Goal: Task Accomplishment & Management: Complete application form

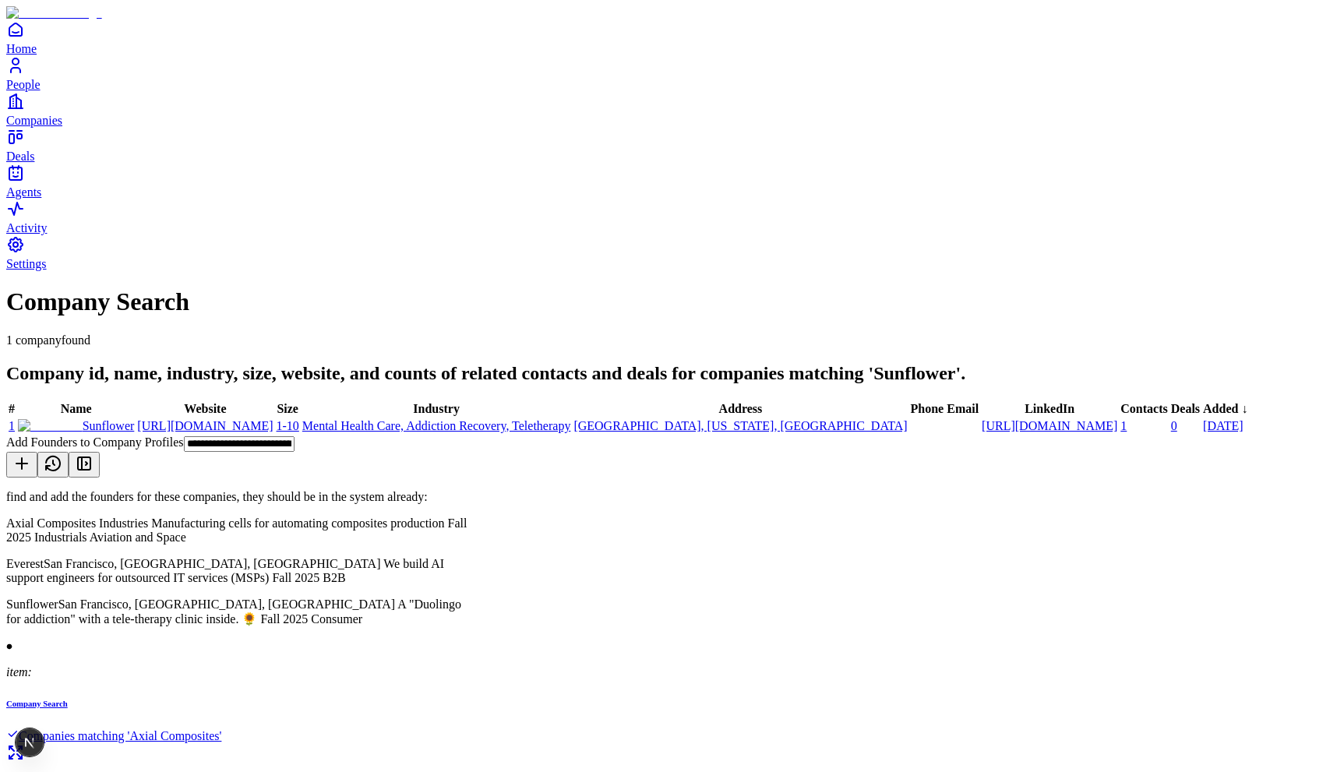
scroll to position [1782, 0]
click at [93, 454] on icon at bounding box center [84, 463] width 19 height 19
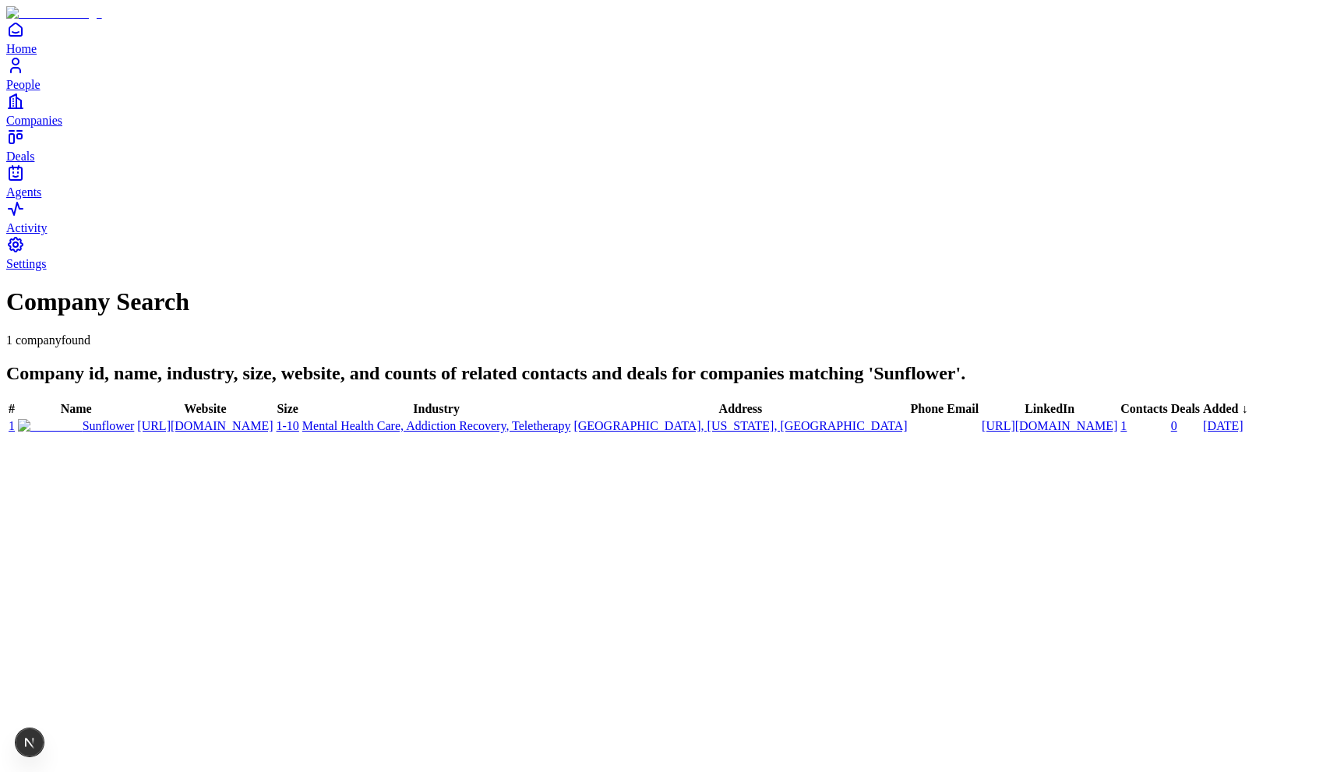
scroll to position [9345, 0]
click at [41, 91] on span "People" at bounding box center [23, 84] width 34 height 13
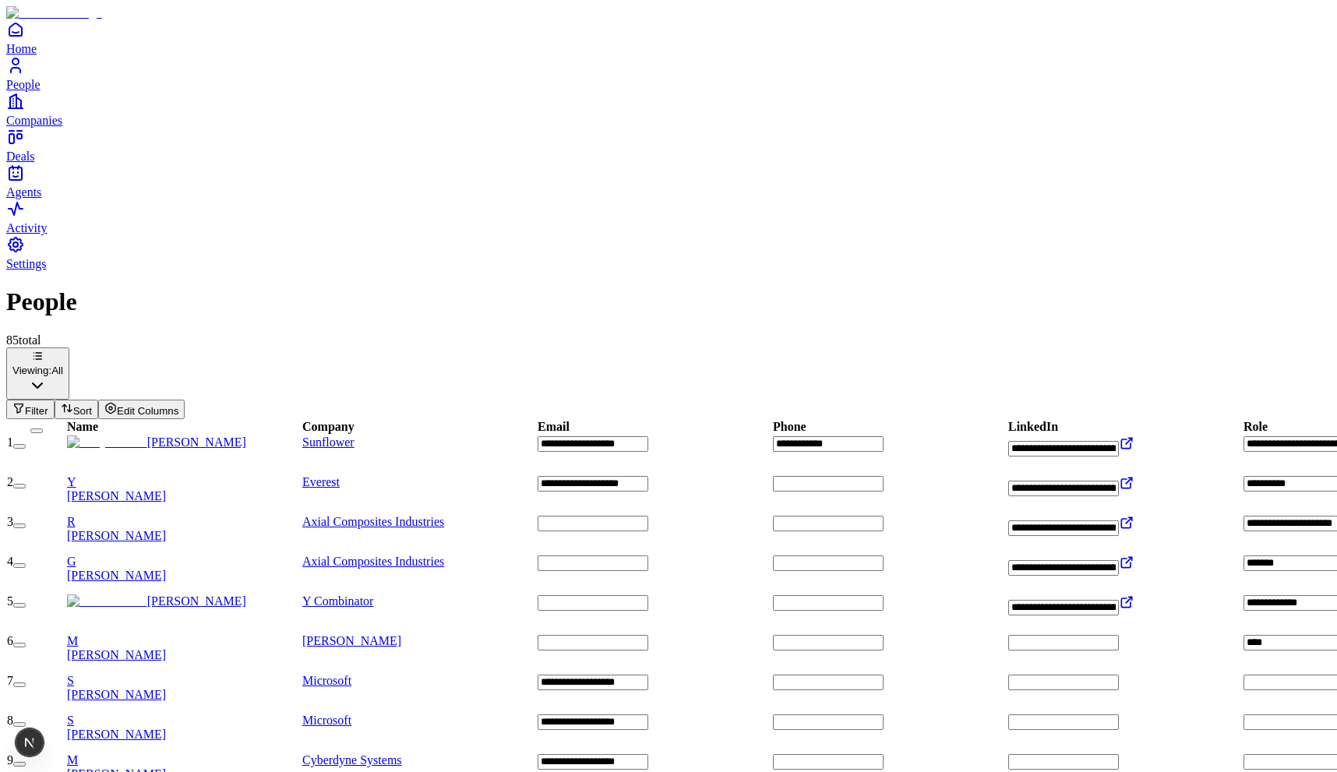
type input "**********"
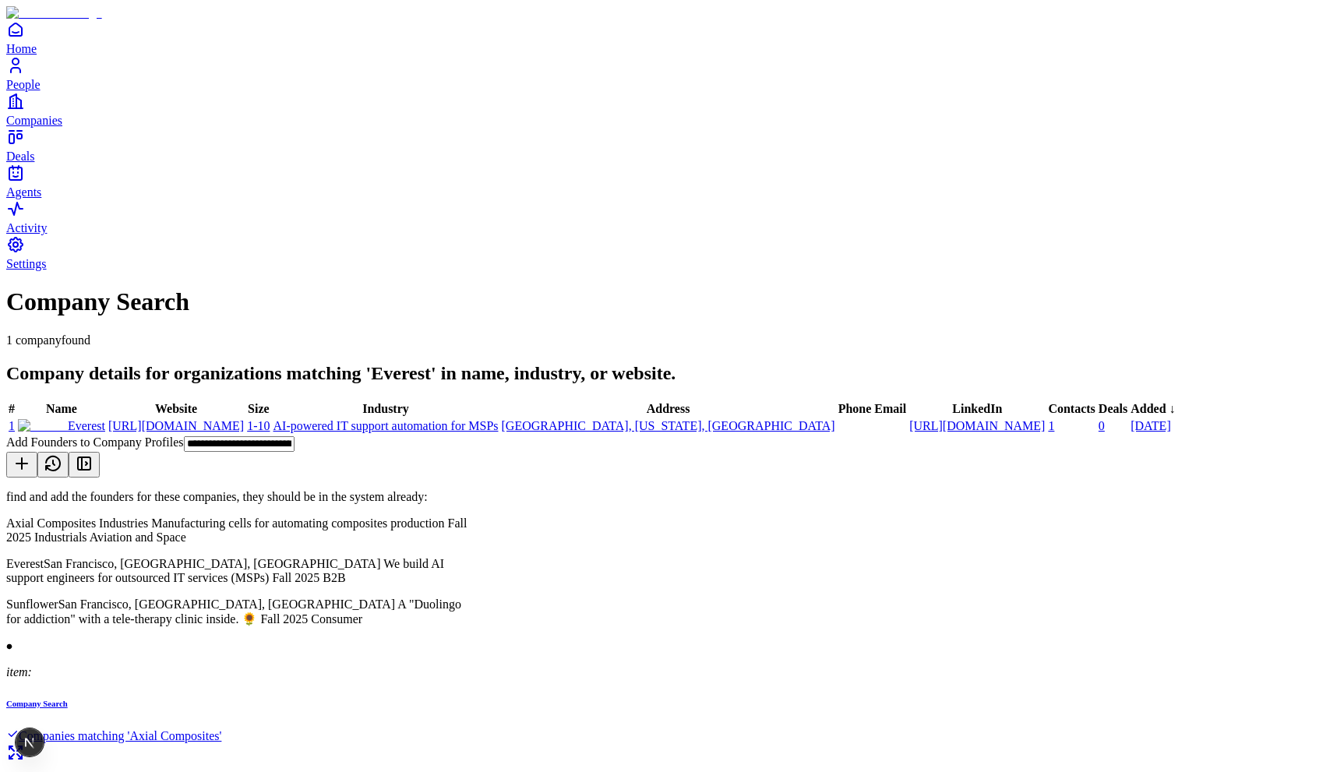
scroll to position [2021, 0]
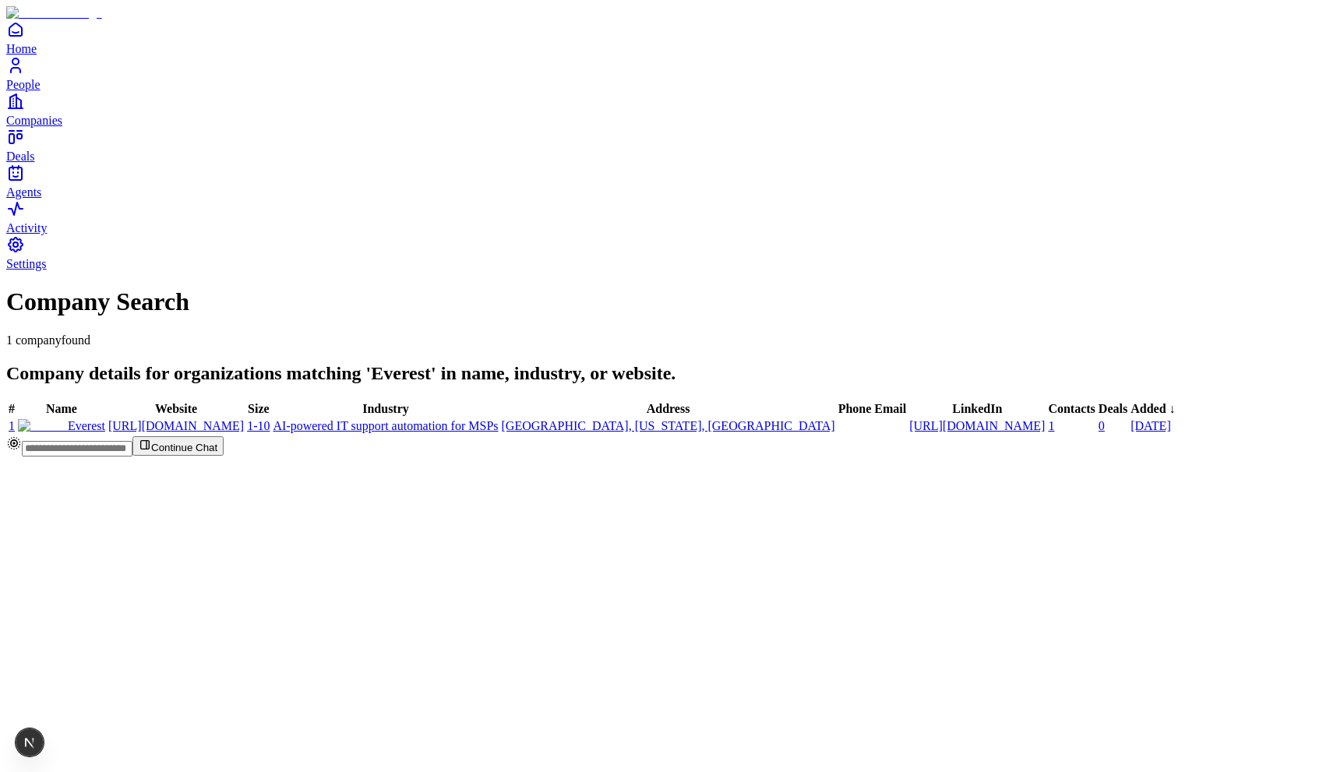
click at [132, 456] on input "text" at bounding box center [77, 449] width 111 height 16
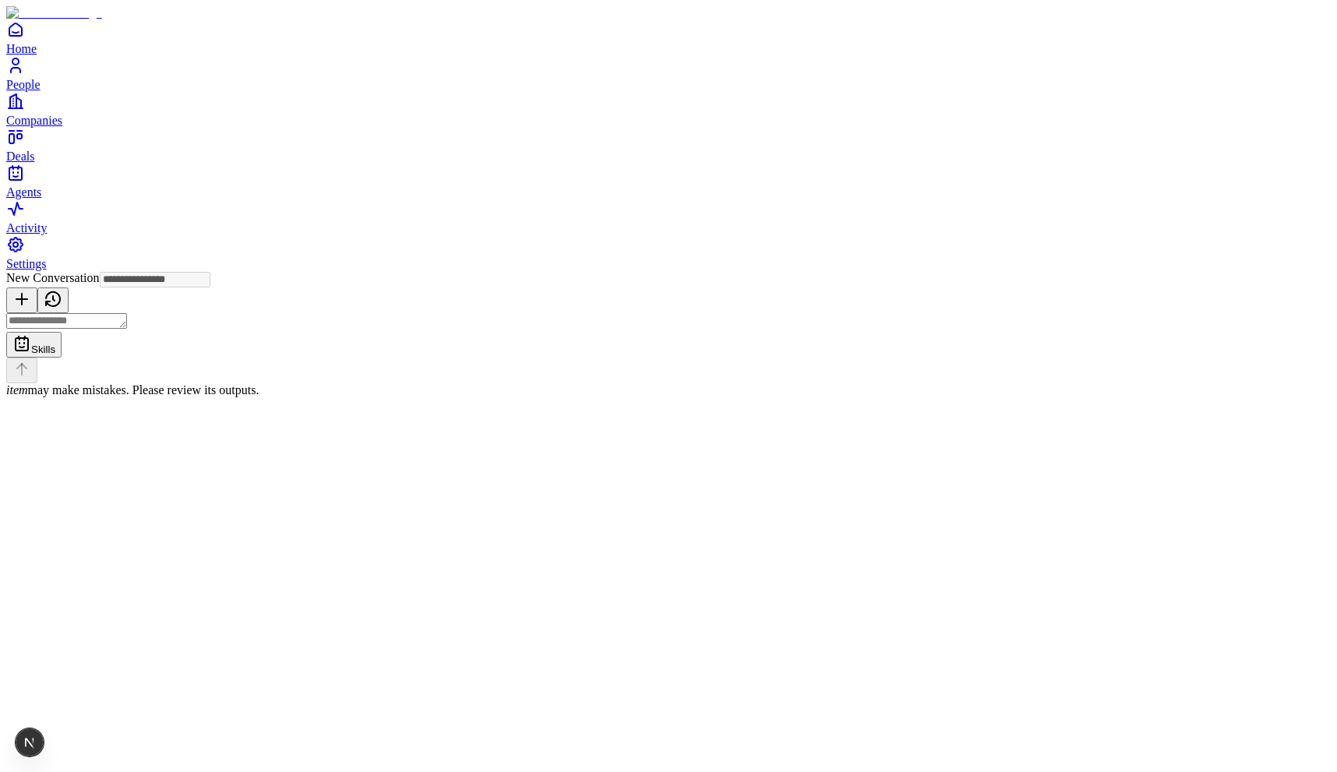
click at [69, 287] on button at bounding box center [52, 300] width 31 height 26
click at [180, 411] on button "Add Founders to Company Profiles less than 5 seconds ago" at bounding box center [93, 440] width 174 height 59
type input "**********"
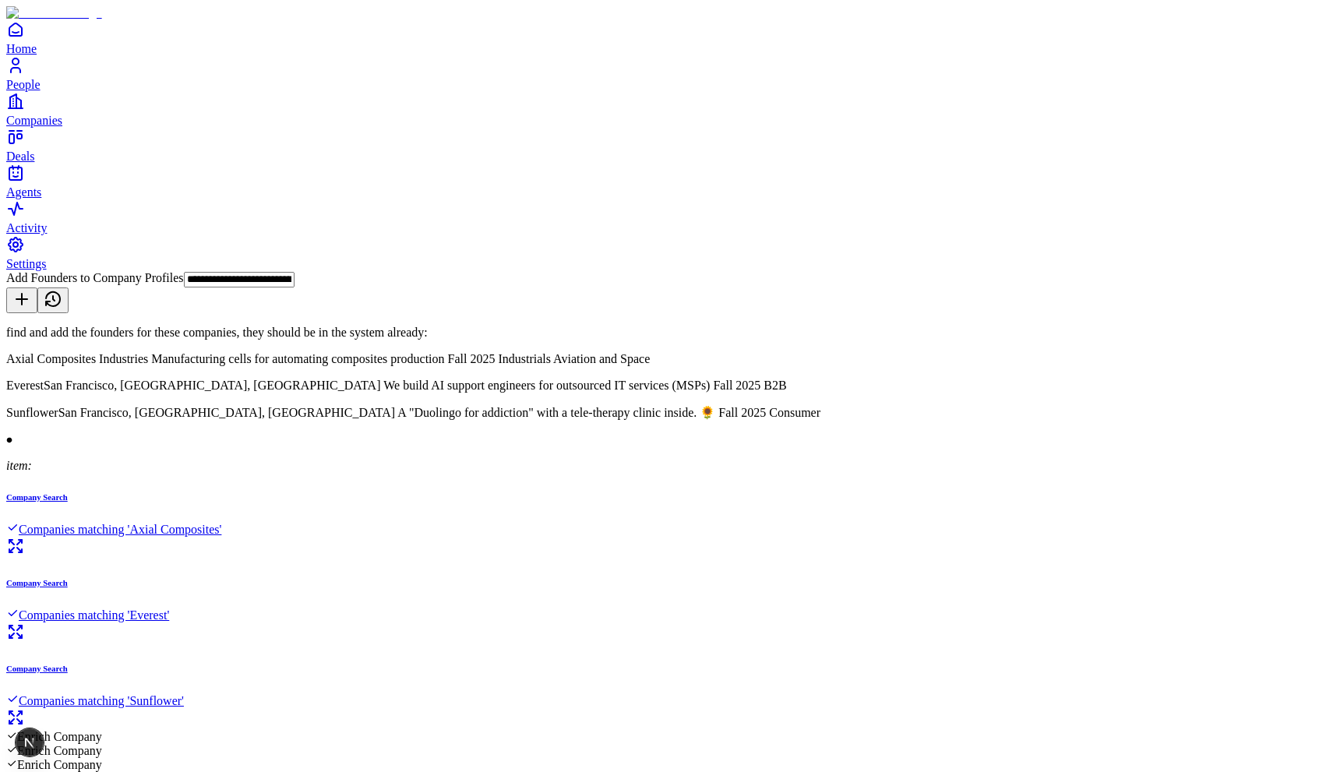
scroll to position [2040, 0]
type textarea "*"
type textarea "**********"
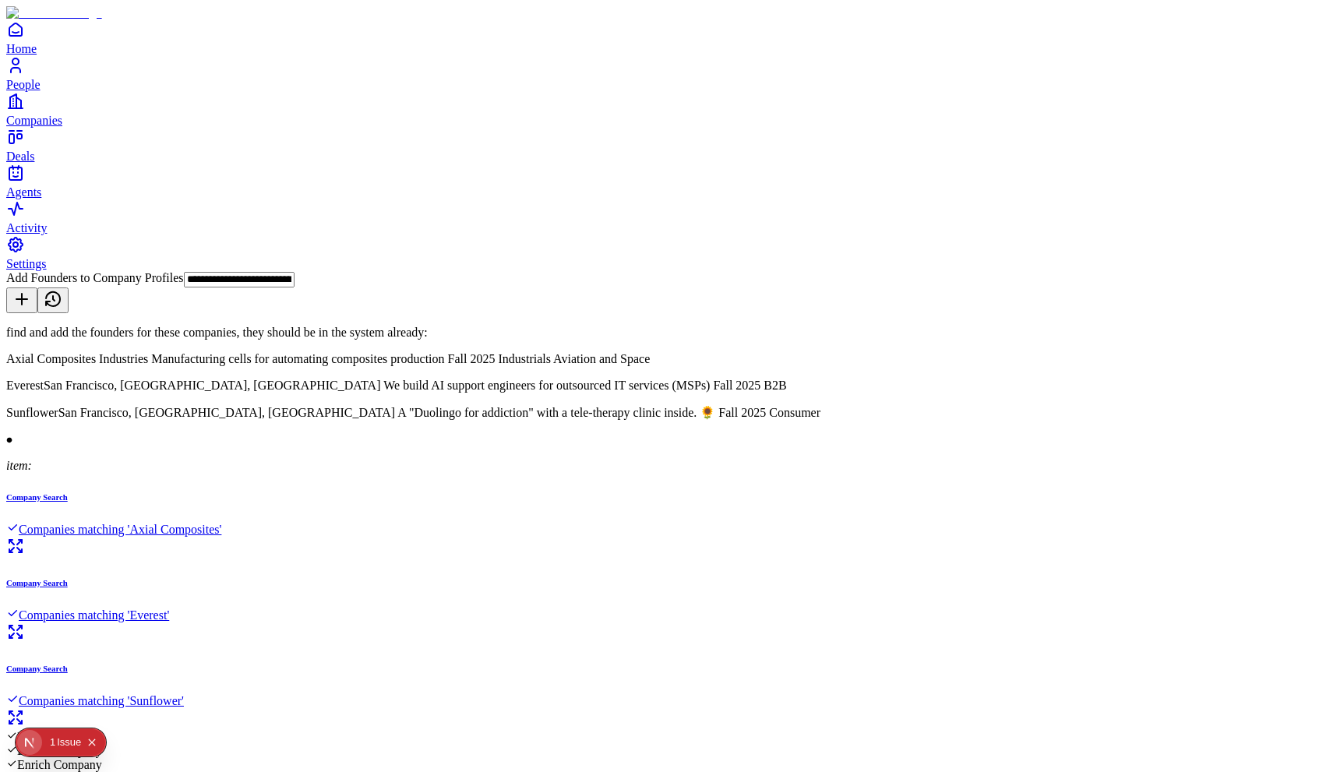
copy div "who do we have from SF"
click at [37, 287] on button at bounding box center [21, 300] width 31 height 26
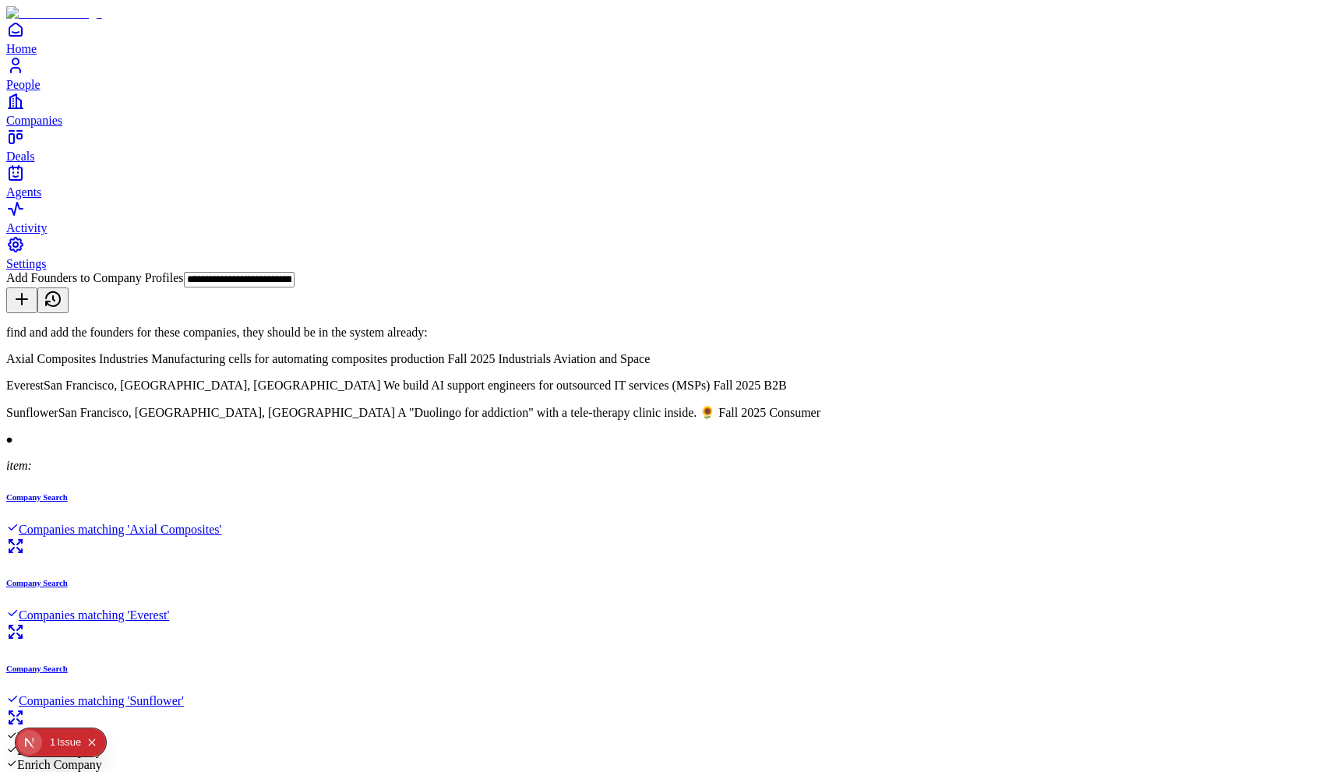
type input "**********"
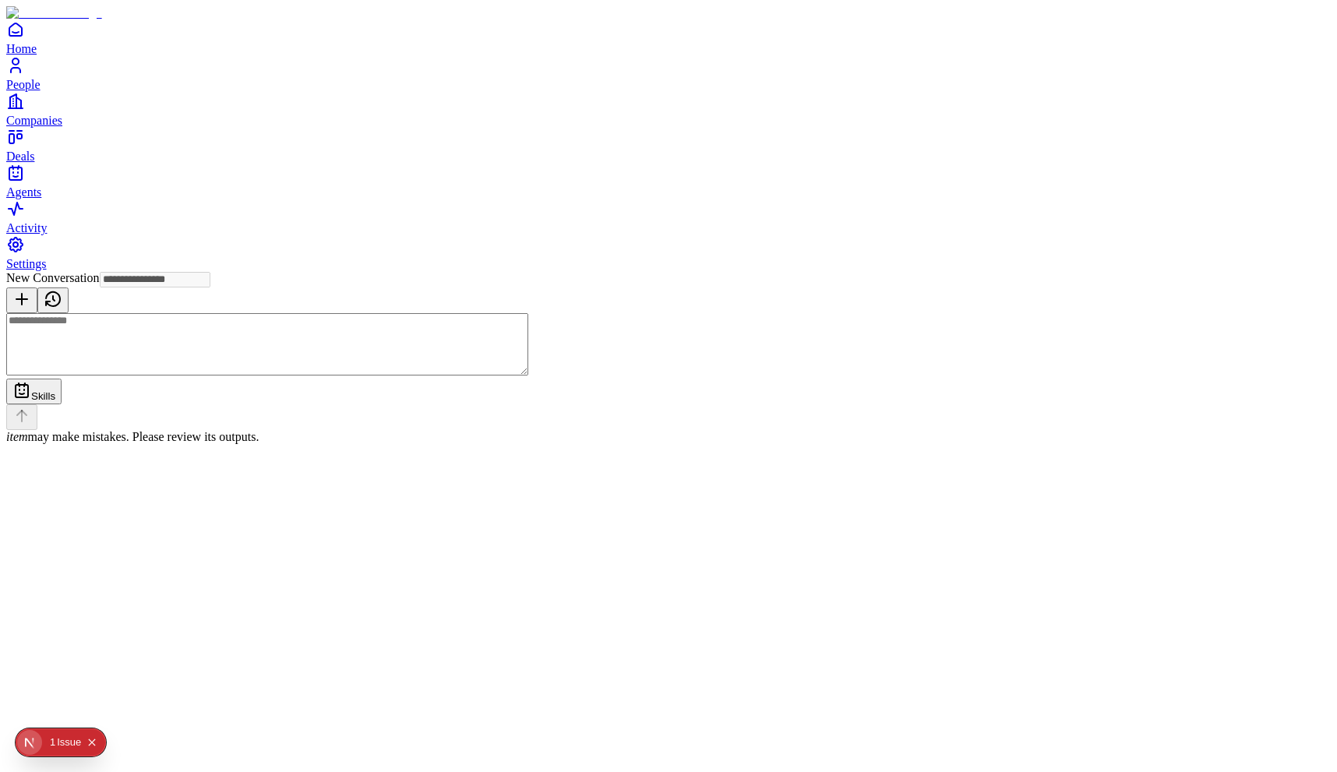
click at [528, 375] on textarea at bounding box center [267, 344] width 522 height 62
paste textarea "**********"
click at [89, 735] on button "Collapse issues badge" at bounding box center [92, 742] width 19 height 19
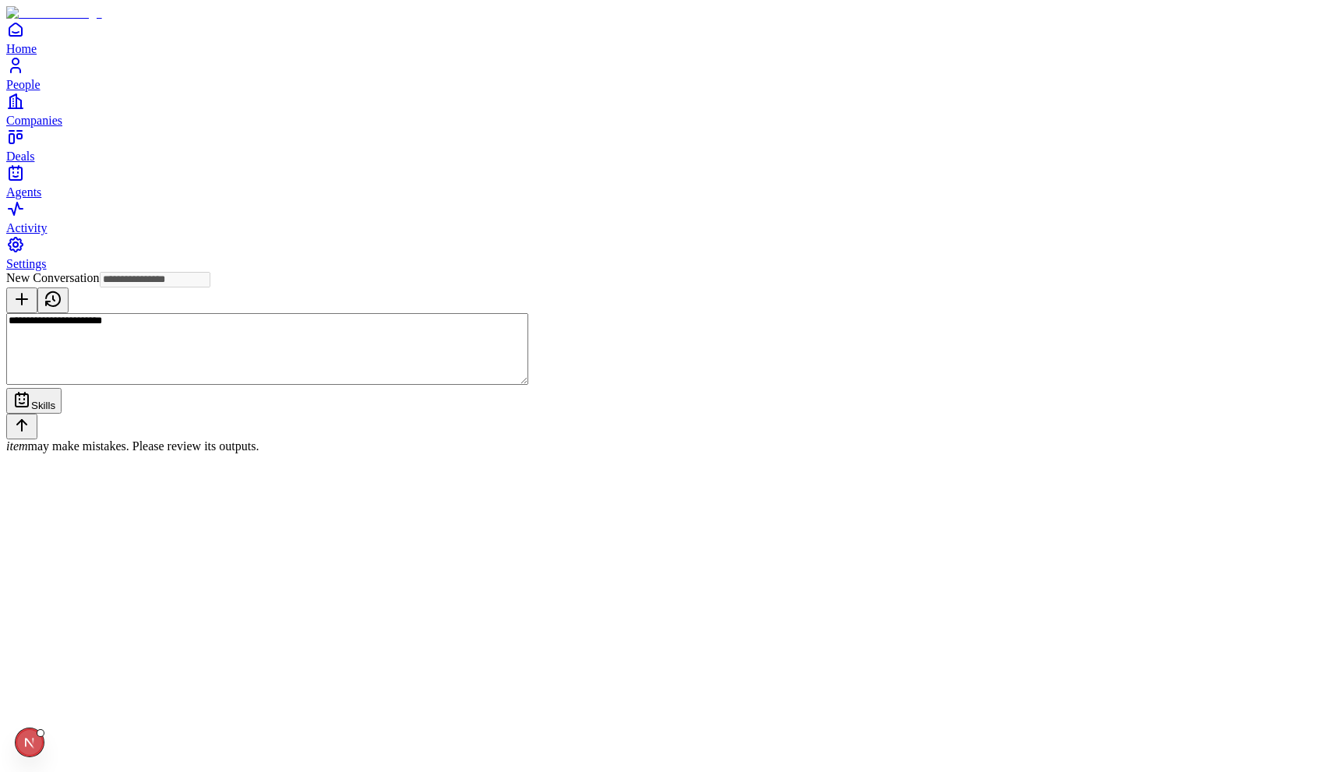
click at [528, 385] on textarea "**********" at bounding box center [267, 349] width 522 height 72
type textarea "**********"
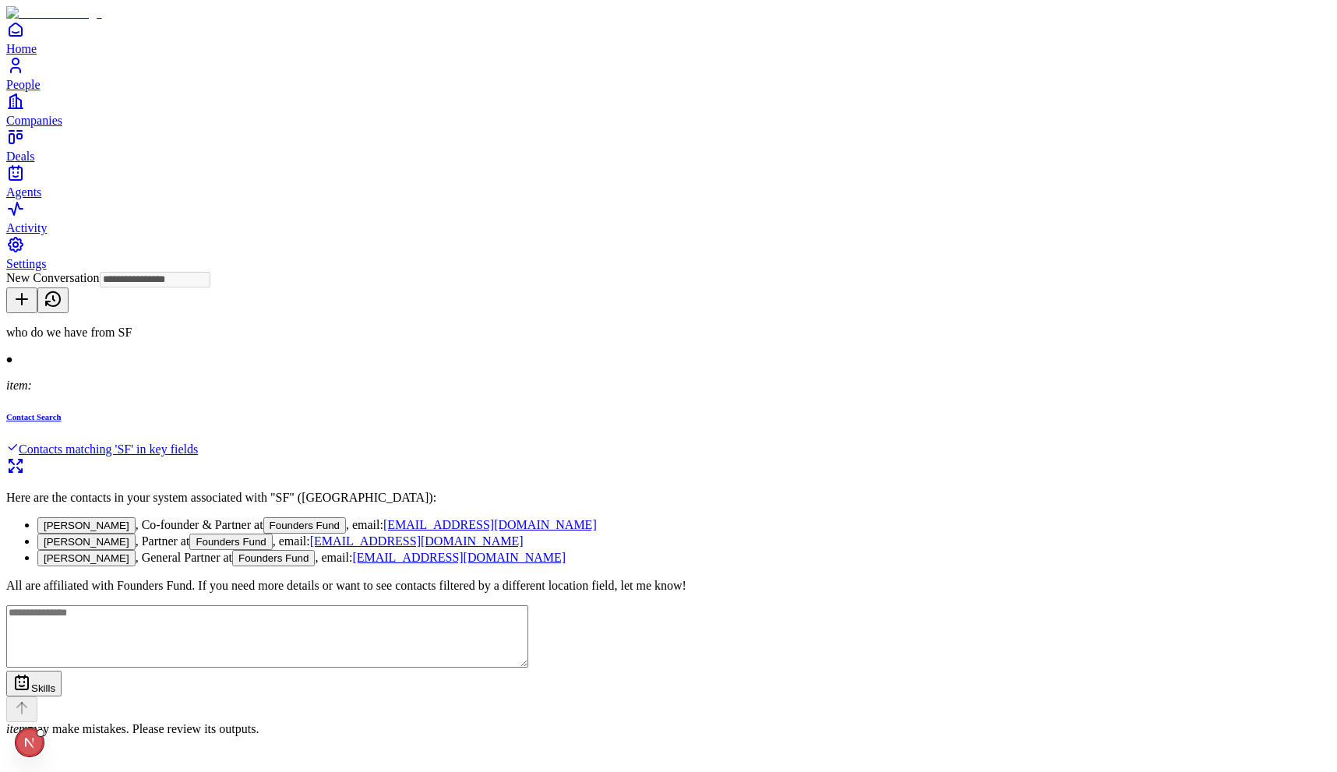
type input "**********"
click at [642, 412] on link "Contact Search Contacts matching 'SF' in key fields" at bounding box center [668, 445] width 1324 height 66
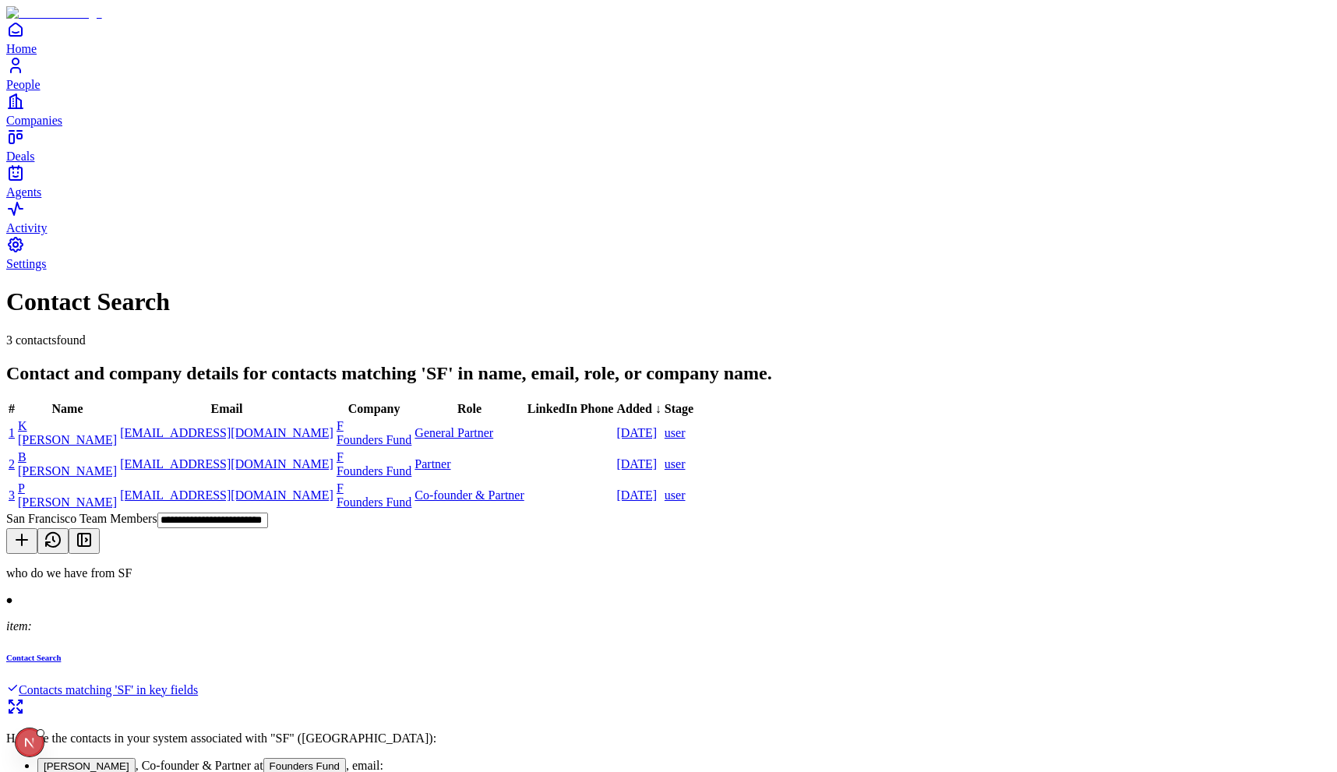
click at [26, 741] on icon "Open Next.js Dev Tools" at bounding box center [30, 743] width 9 height 11
click at [100, 618] on div "Issues 1" at bounding box center [112, 608] width 182 height 28
type textarea "**********"
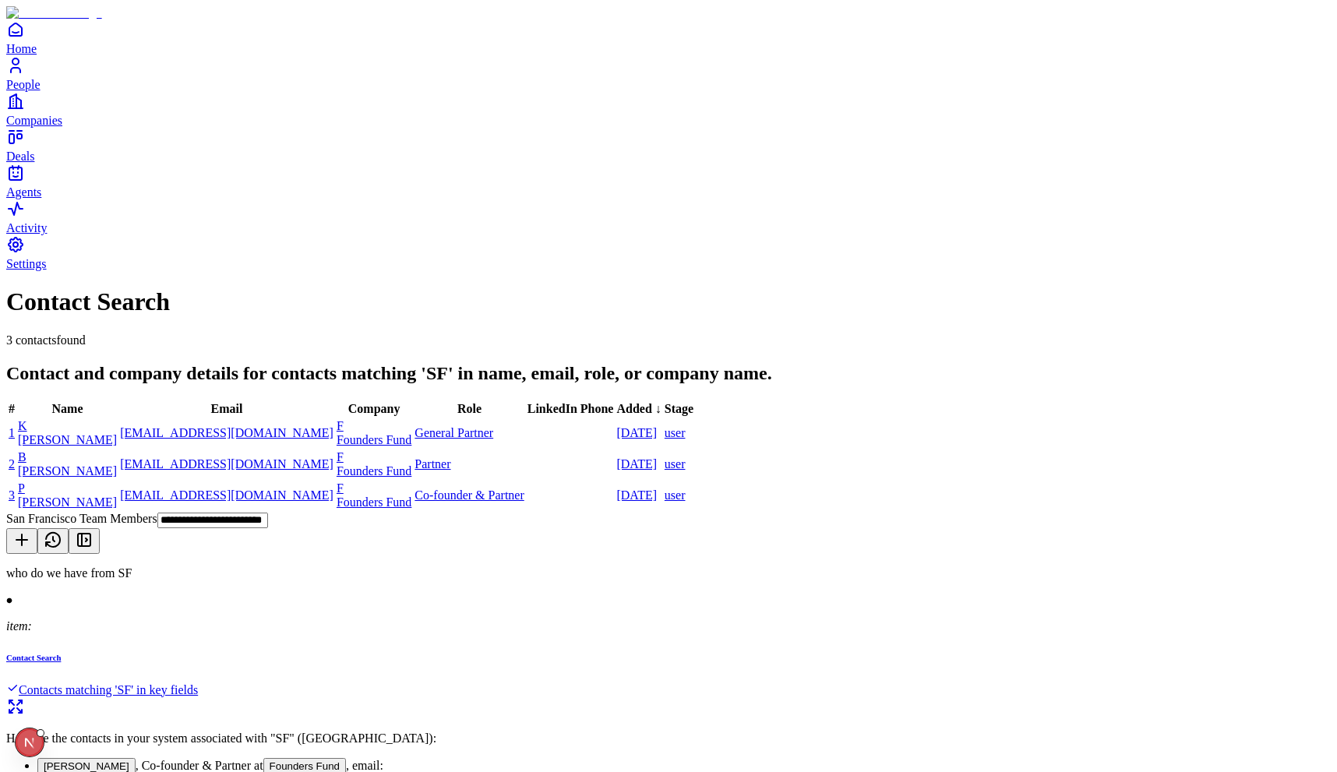
type textarea "**********"
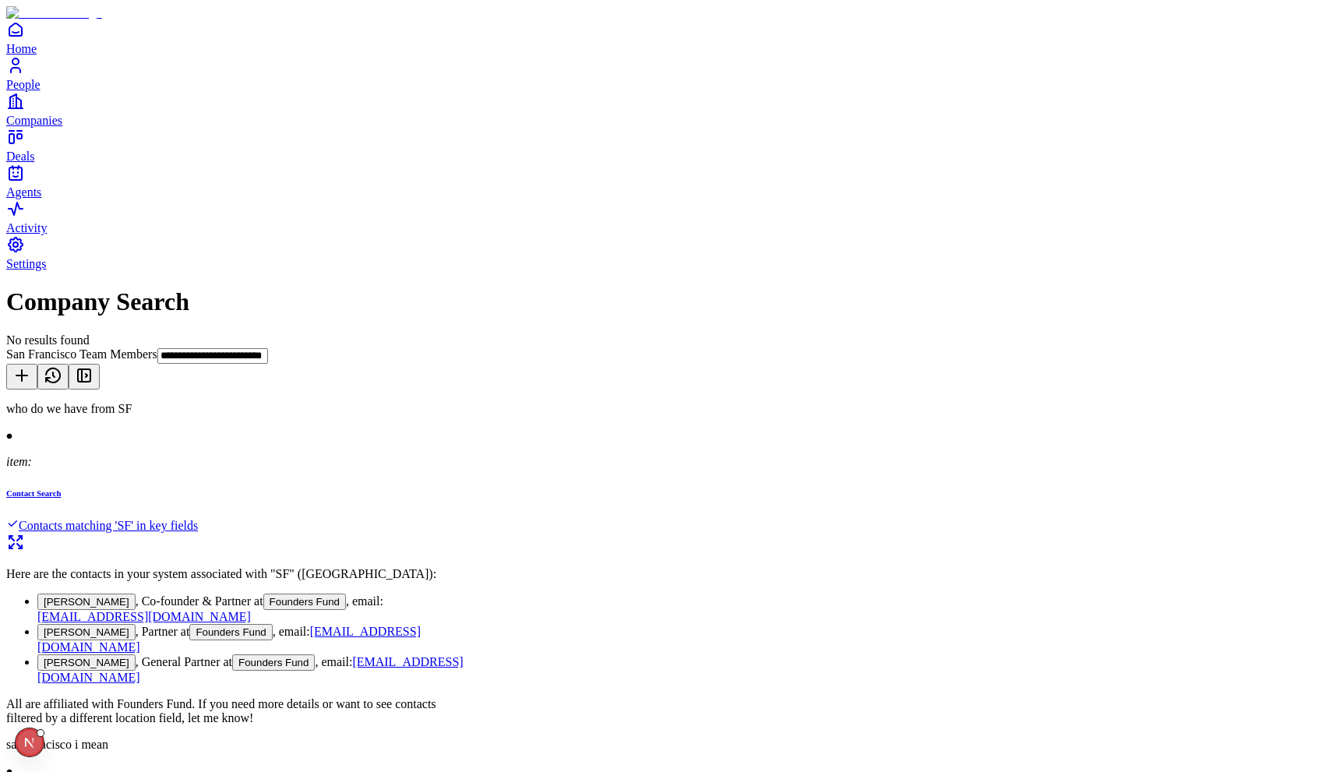
click at [474, 738] on div "san francisco i mean" at bounding box center [239, 745] width 467 height 14
click at [474, 488] on h6 "Contact Search" at bounding box center [239, 492] width 467 height 9
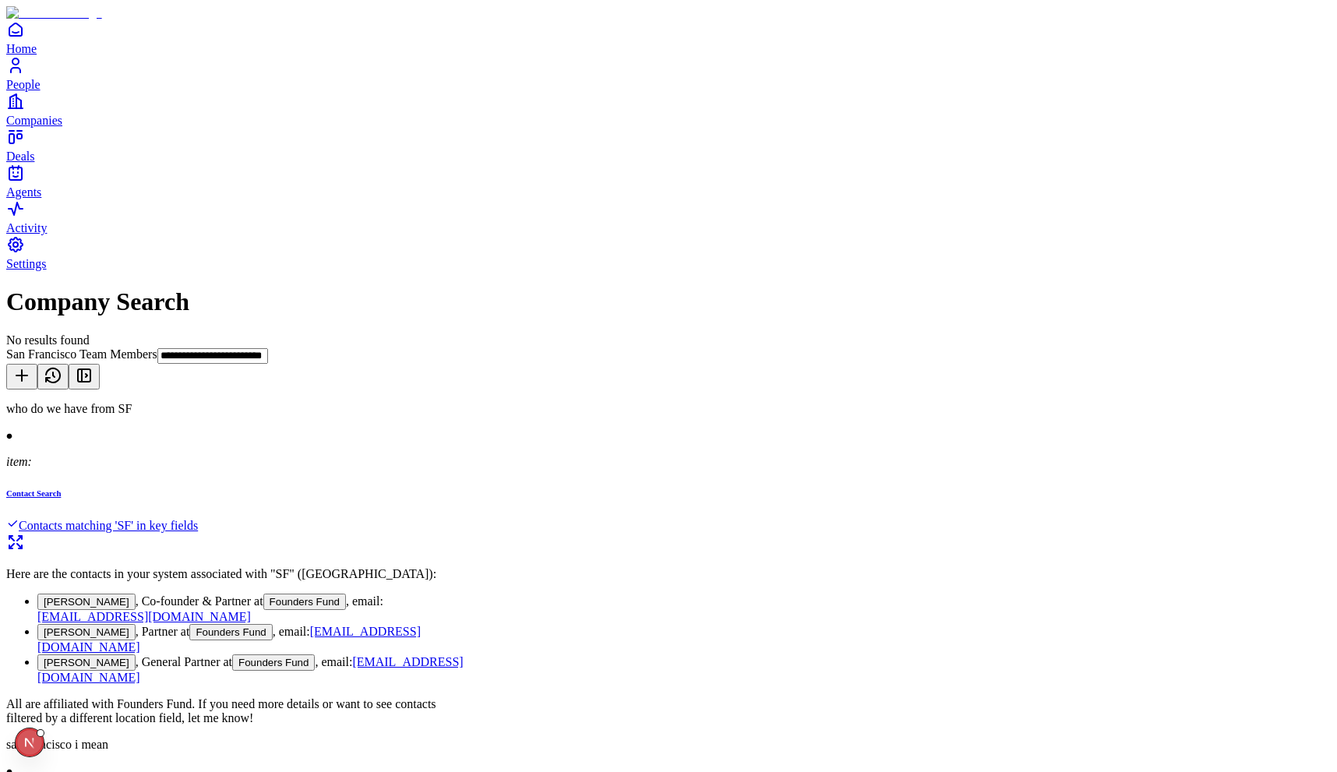
click at [28, 745] on icon "Open Next.js Dev Tools" at bounding box center [32, 742] width 31 height 31
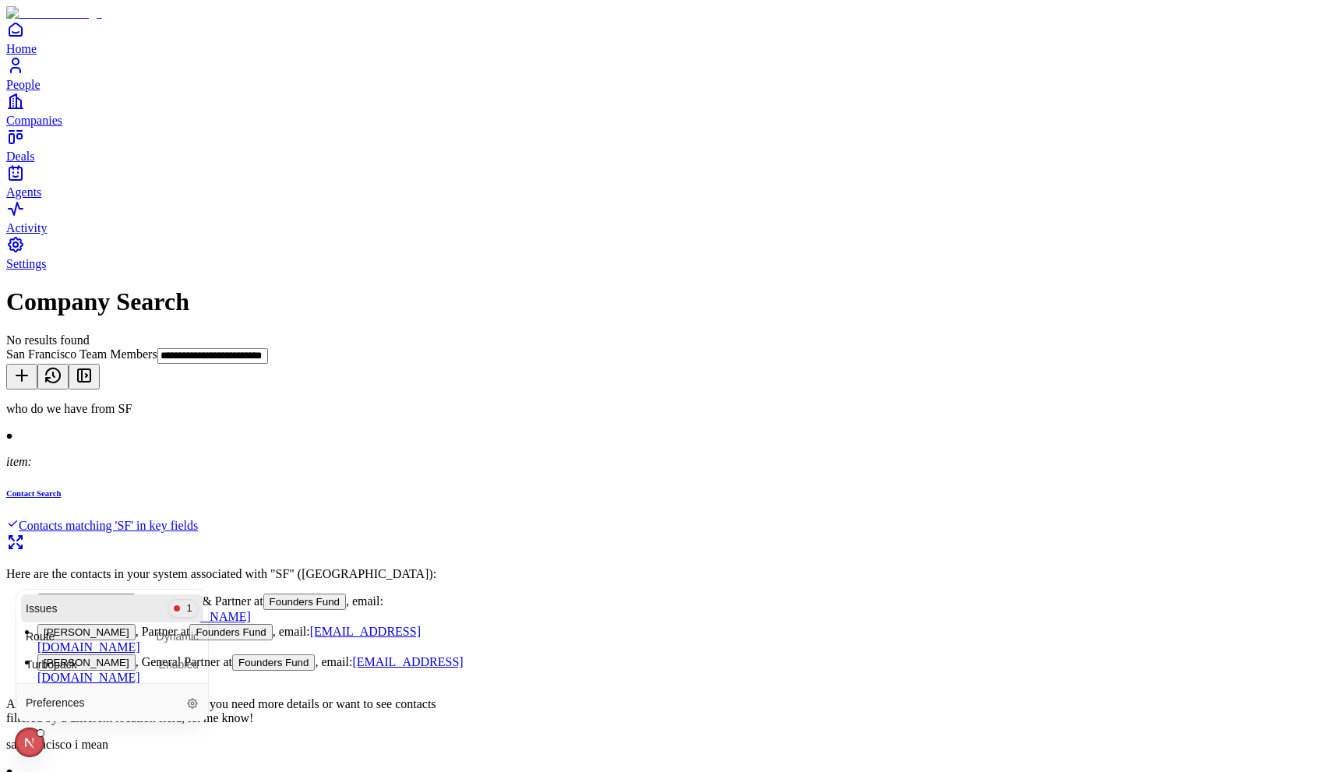
click at [120, 604] on div "Issues 1" at bounding box center [112, 608] width 182 height 28
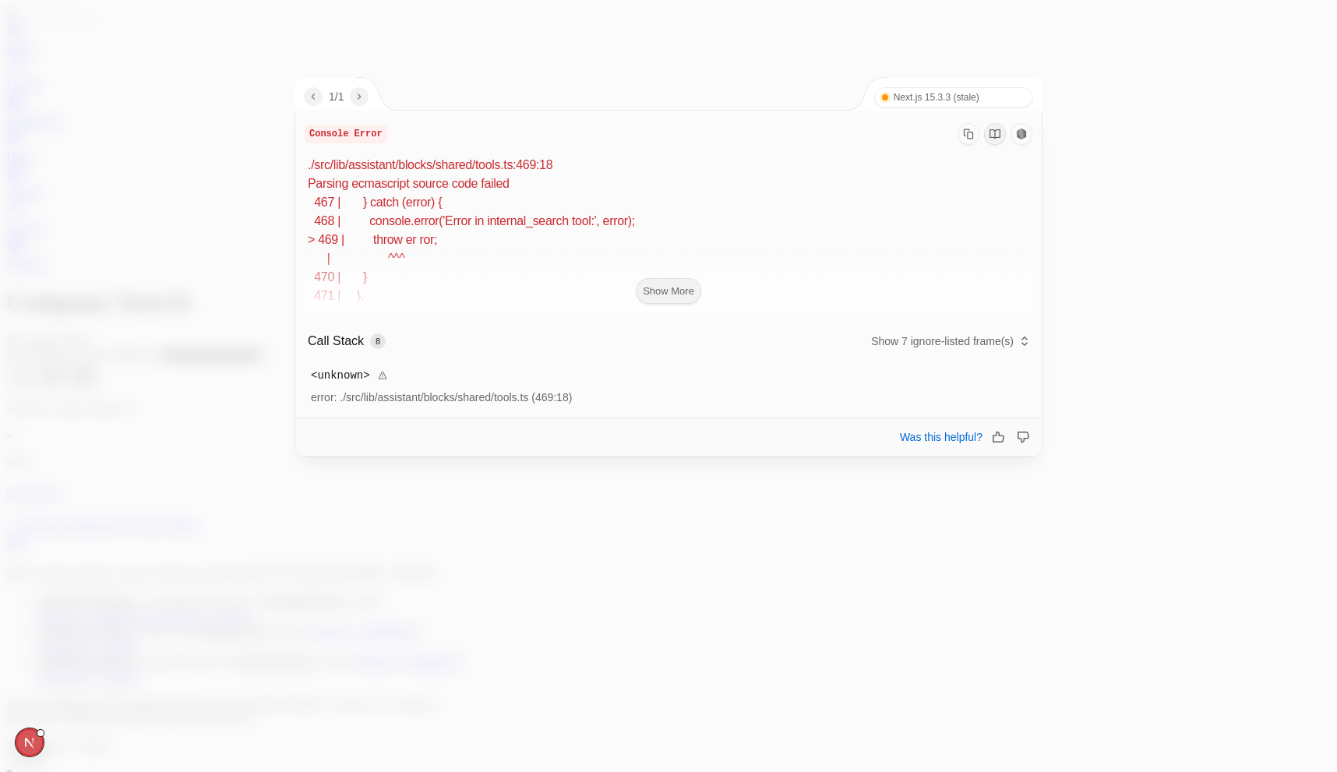
click at [673, 294] on button "Show More" at bounding box center [668, 291] width 65 height 26
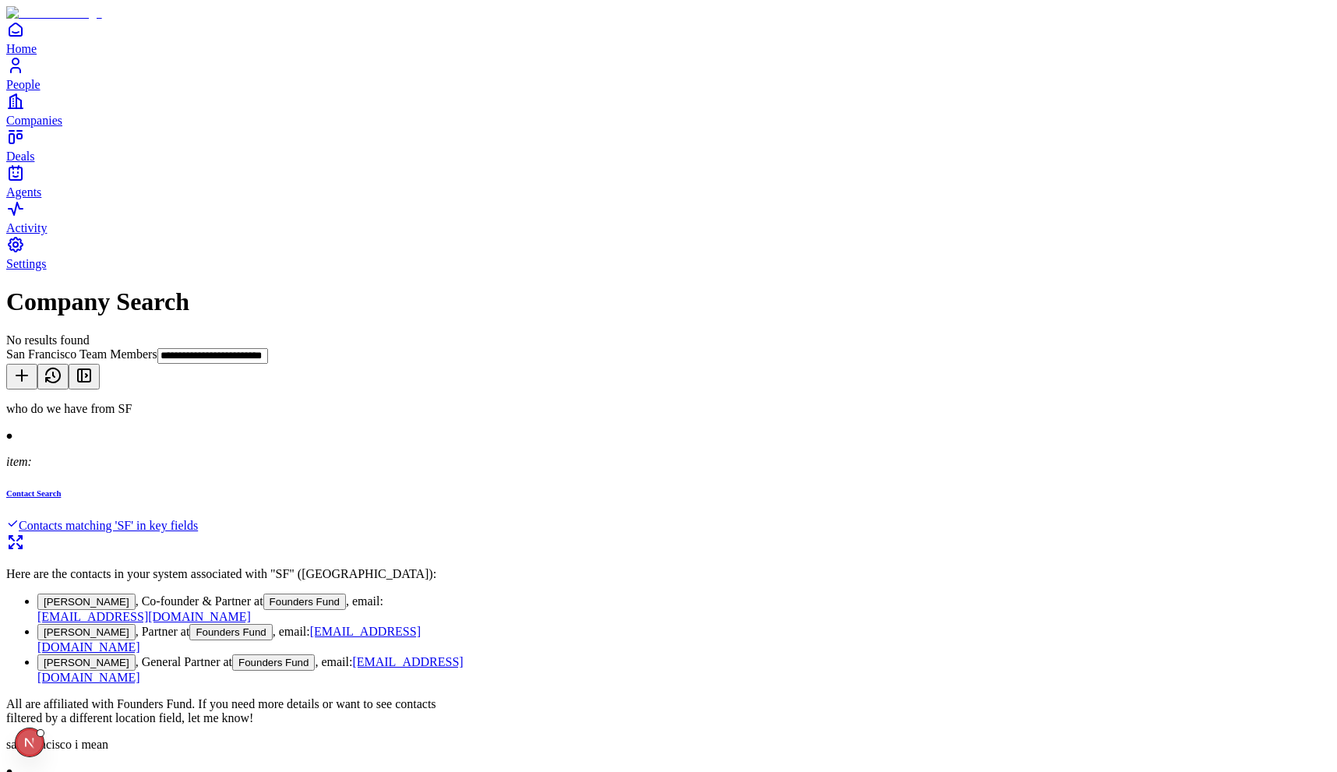
click at [37, 364] on button at bounding box center [21, 377] width 31 height 26
type input "**********"
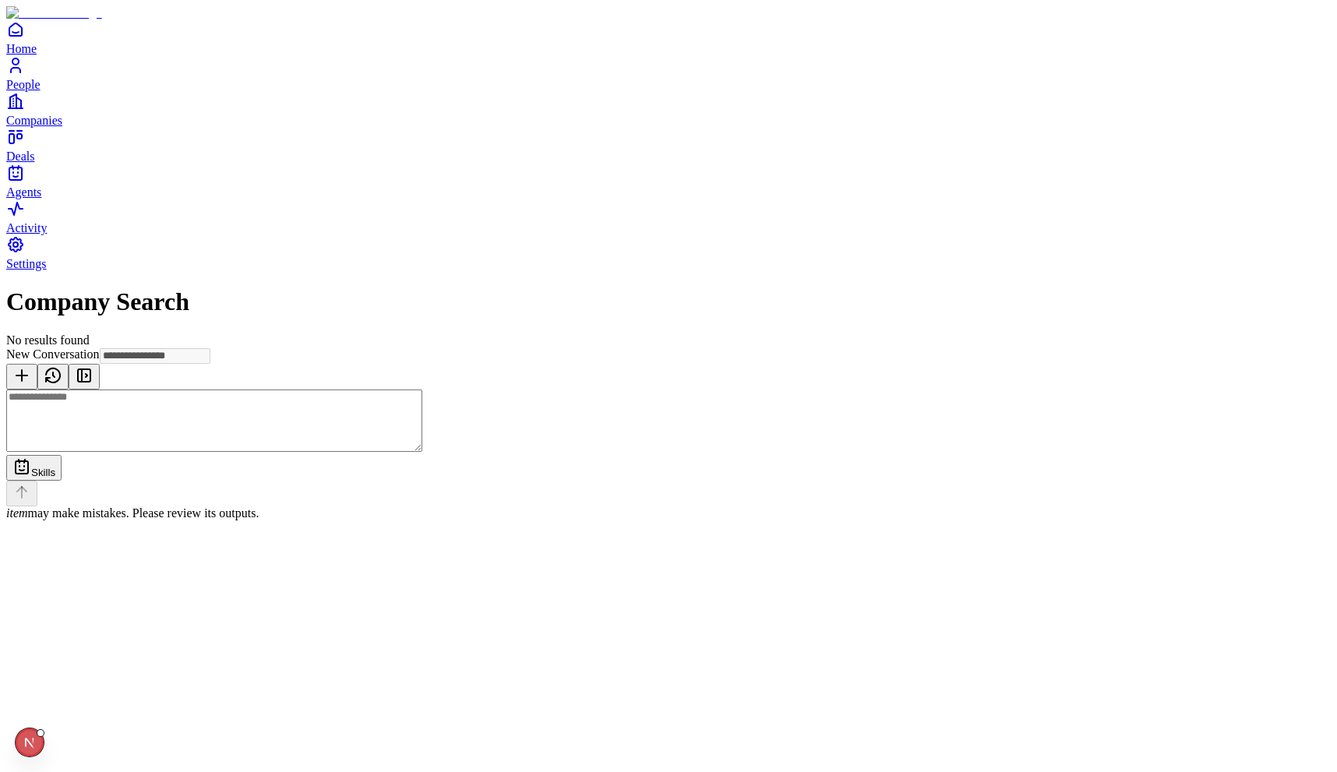
click at [422, 452] on textarea at bounding box center [214, 420] width 416 height 62
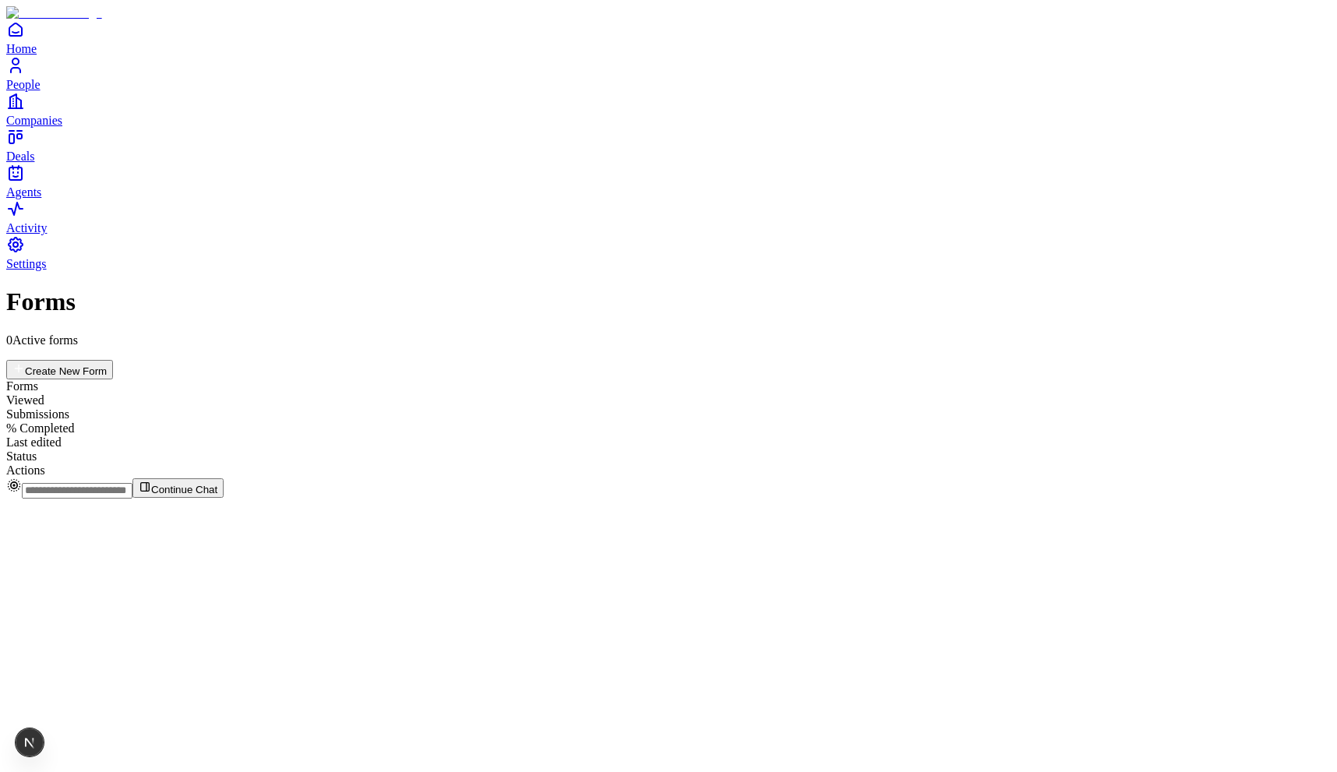
click at [41, 199] on span "Agents" at bounding box center [23, 191] width 35 height 13
click at [37, 199] on link "Agents" at bounding box center [668, 181] width 1324 height 35
click at [113, 360] on button "Create New Form" at bounding box center [59, 369] width 107 height 19
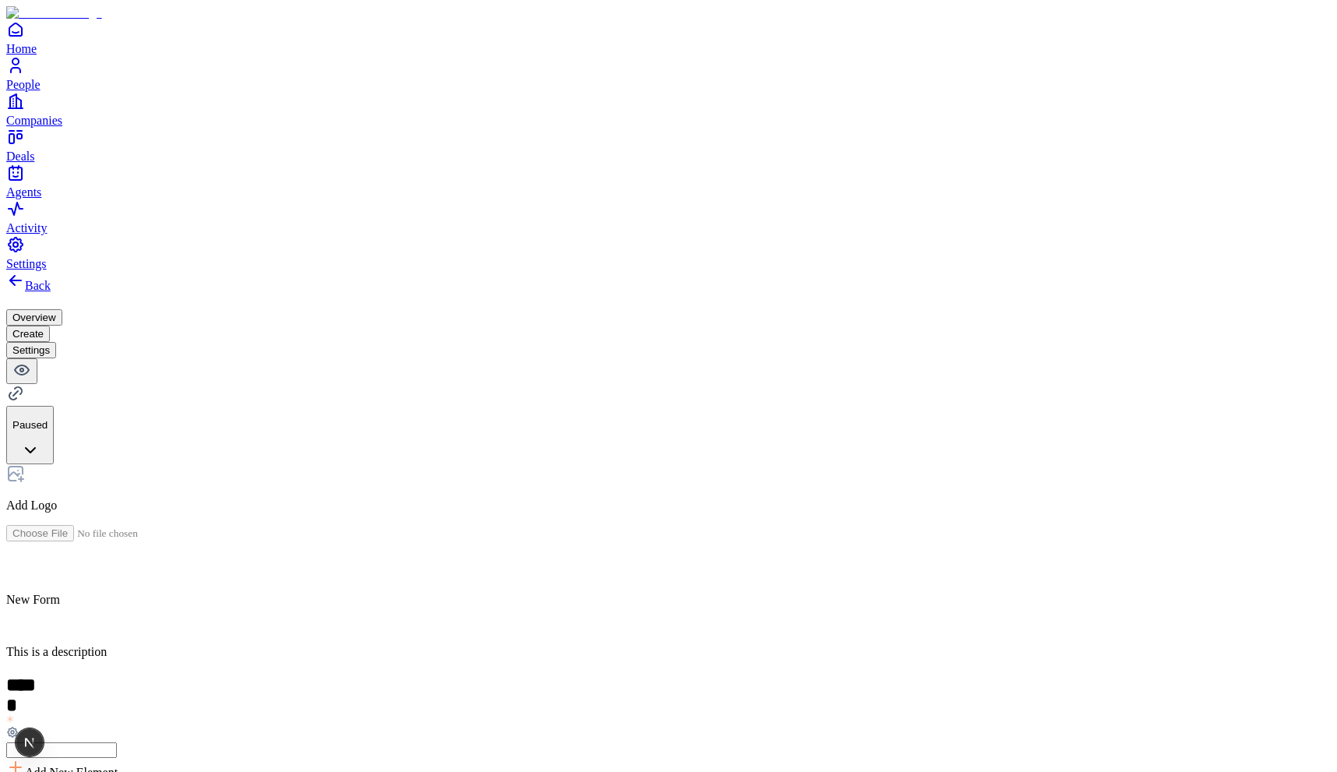
click at [25, 271] on icon at bounding box center [15, 280] width 19 height 19
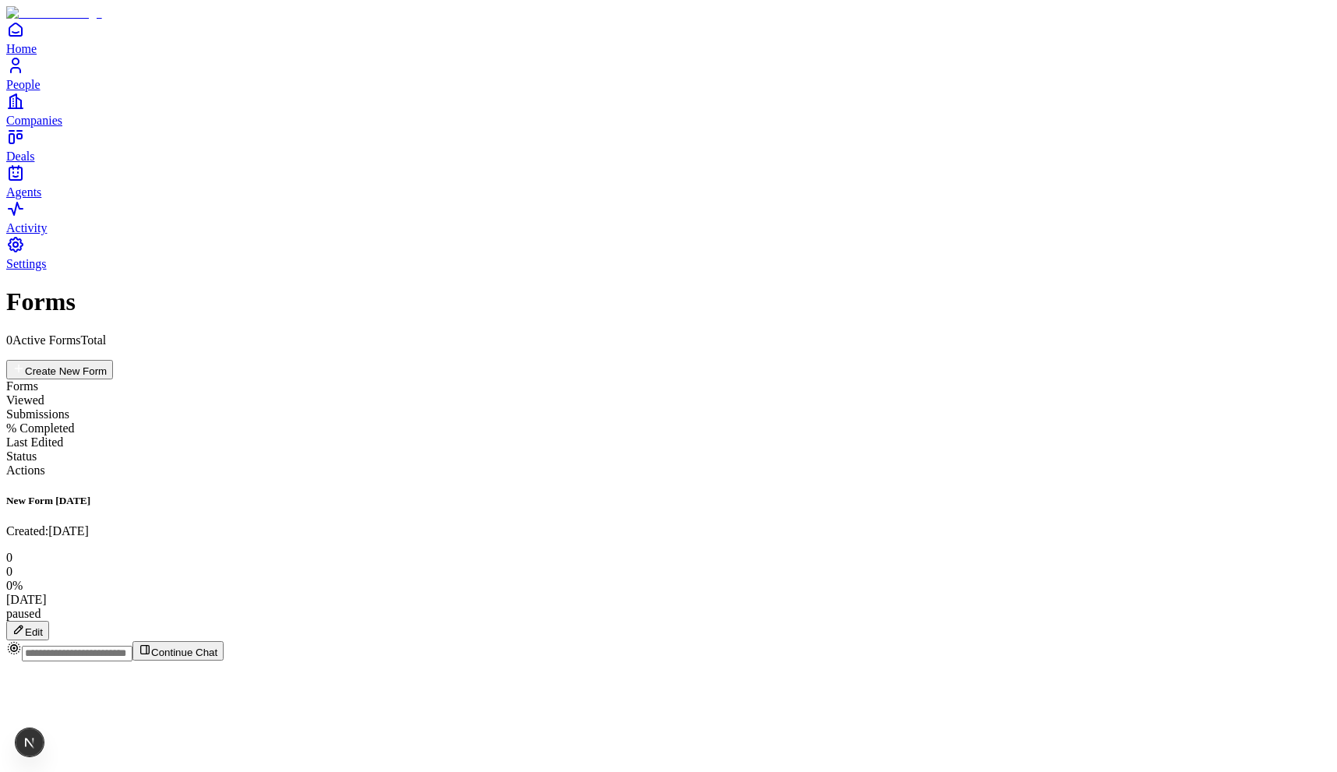
click at [41, 199] on span "Agents" at bounding box center [23, 191] width 35 height 13
click at [25, 623] on icon at bounding box center [18, 629] width 12 height 12
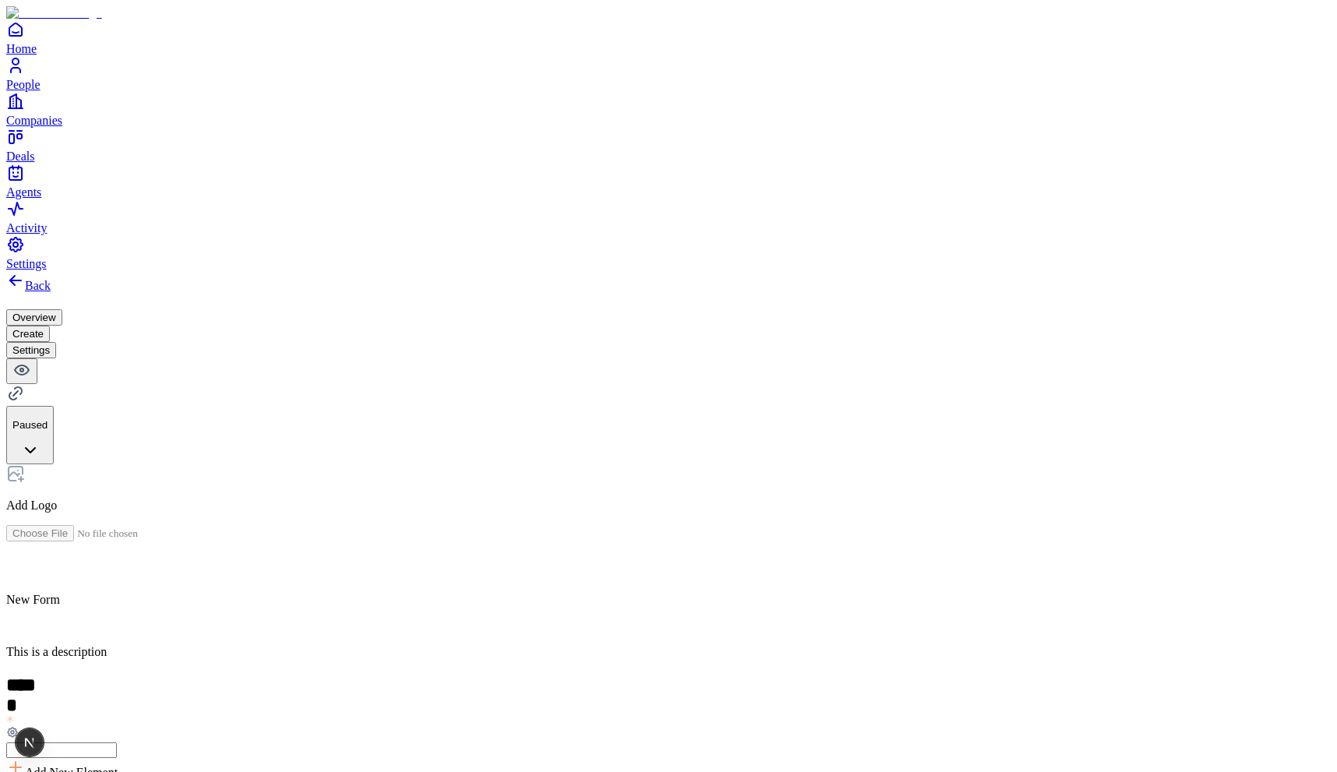
click at [56, 342] on button "Settings" at bounding box center [31, 350] width 50 height 16
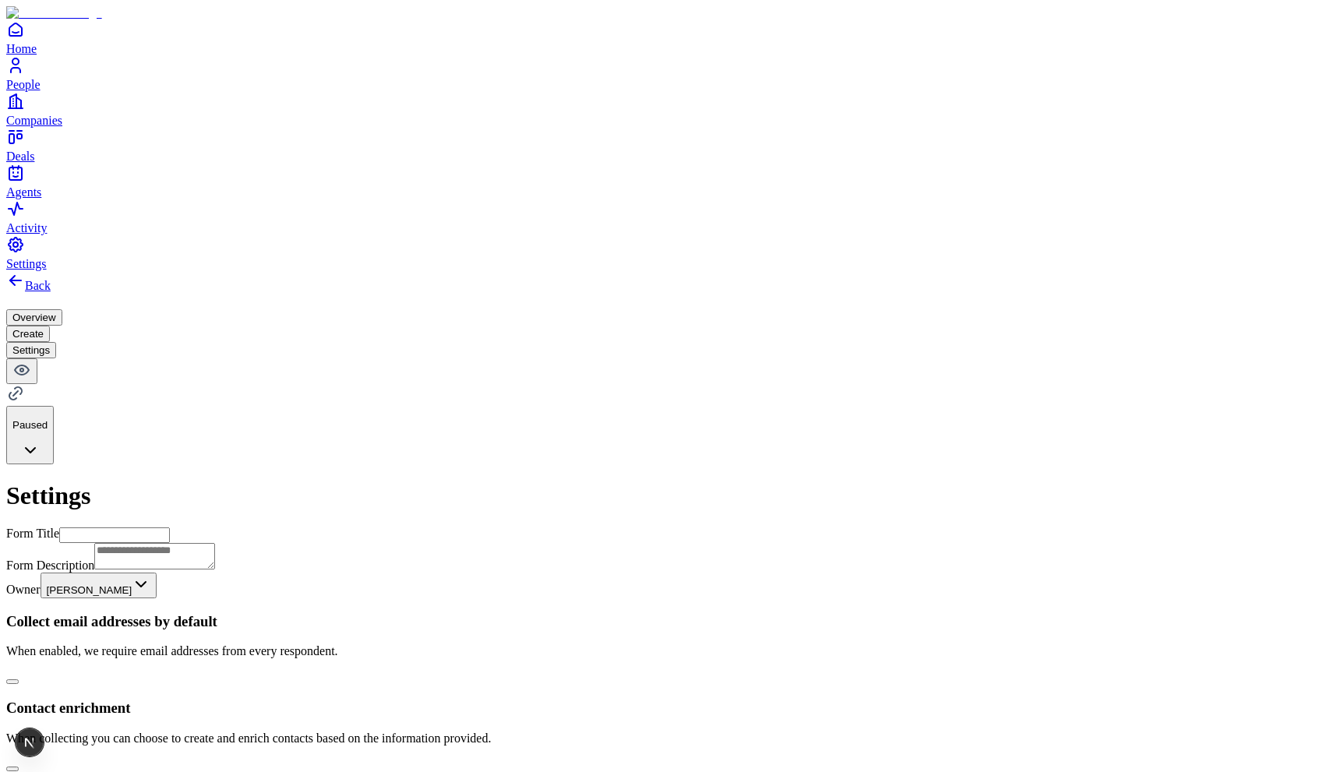
click at [73, 271] on div "Back Overview Create Settings Paused" at bounding box center [668, 367] width 1324 height 193
click at [25, 271] on icon at bounding box center [15, 280] width 19 height 19
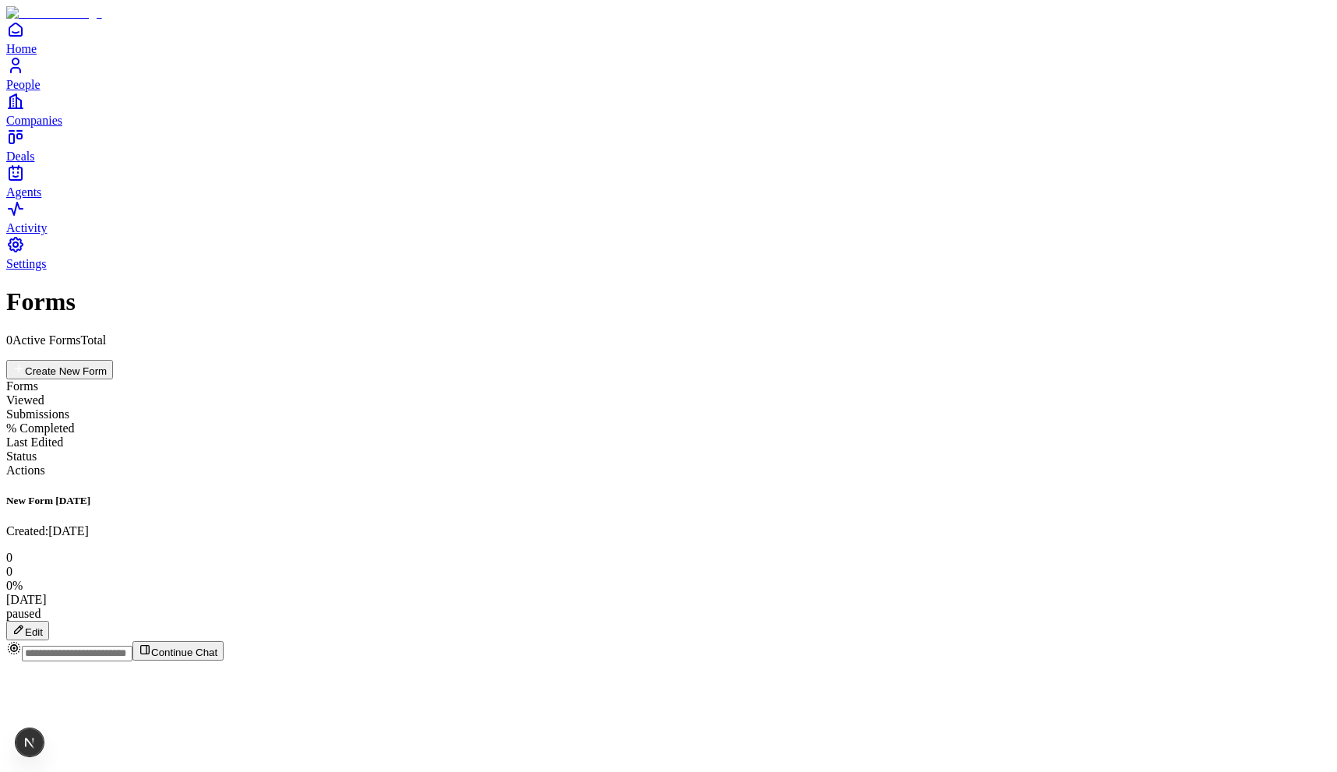
click at [49, 621] on button "Edit" at bounding box center [27, 630] width 43 height 19
click at [113, 360] on button "Create New Form" at bounding box center [59, 369] width 107 height 19
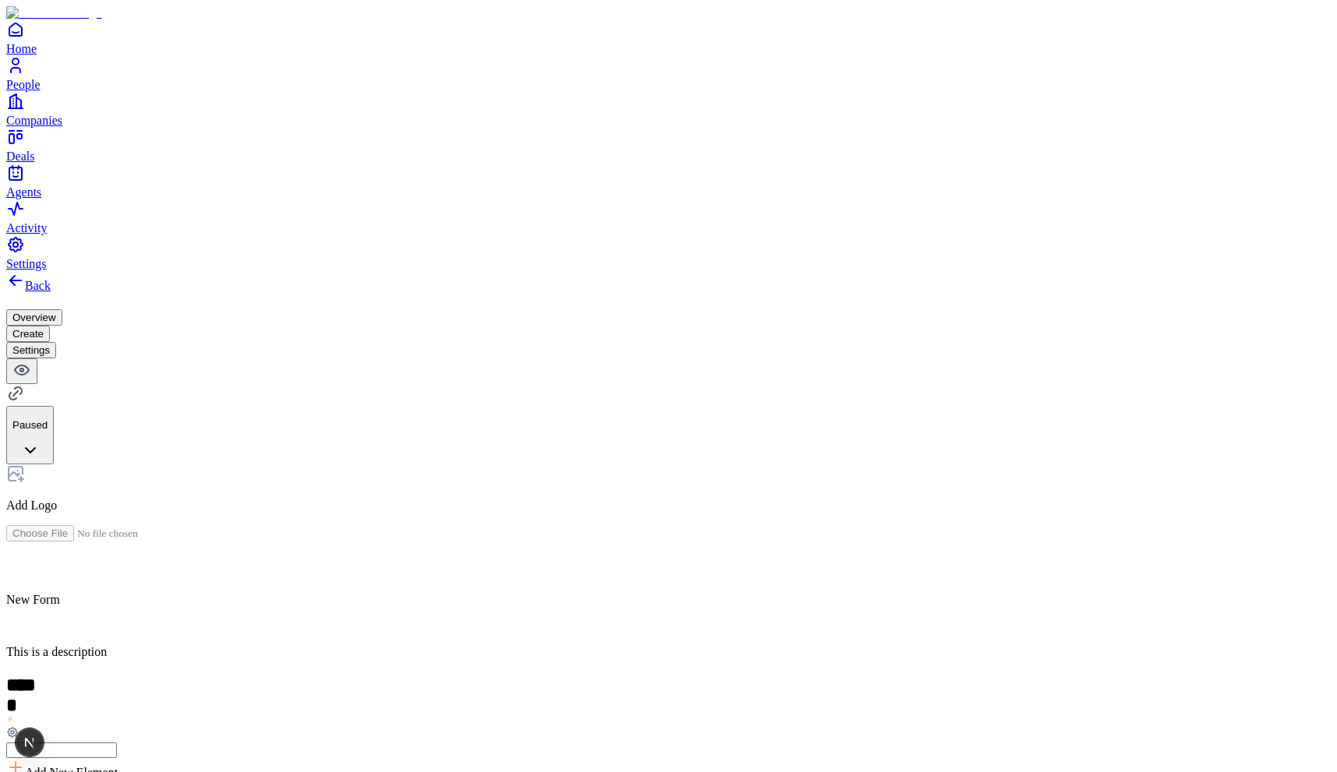
click at [56, 342] on button "Settings" at bounding box center [31, 350] width 50 height 16
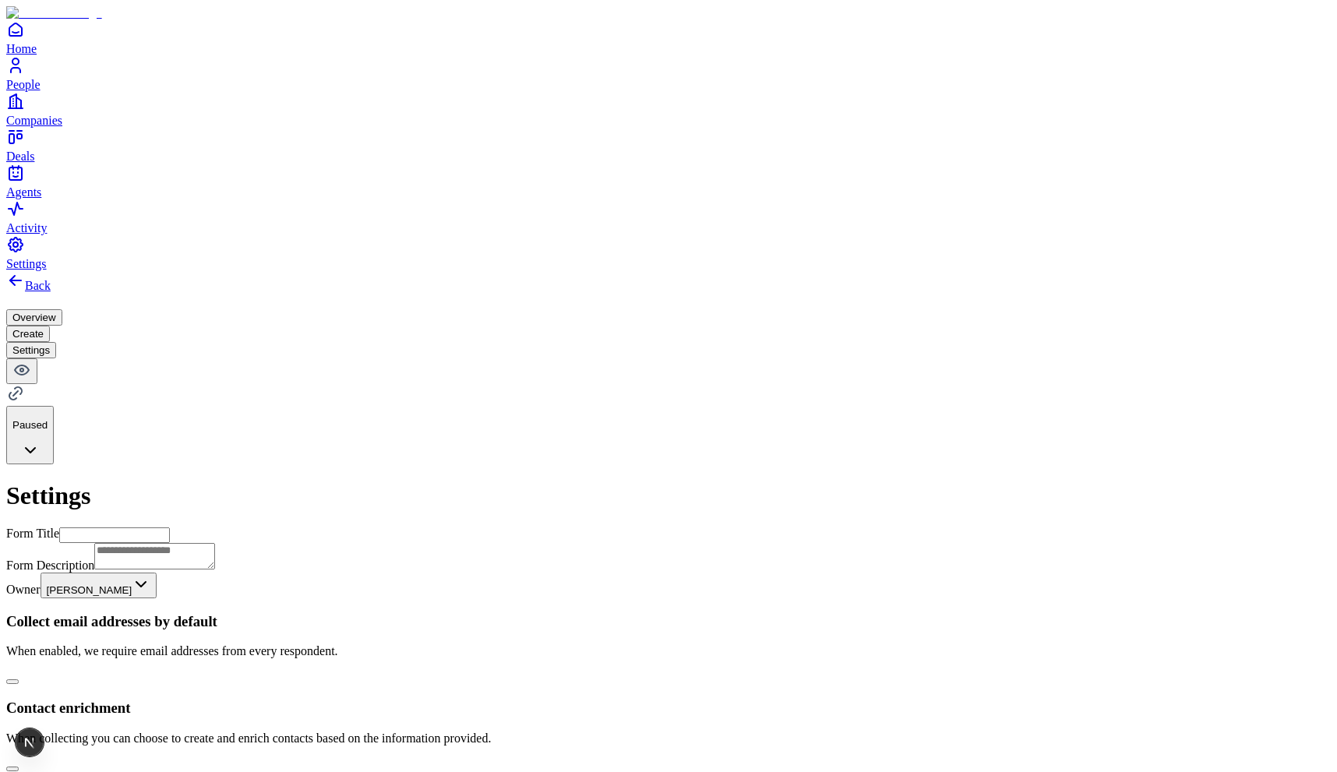
scroll to position [492, 0]
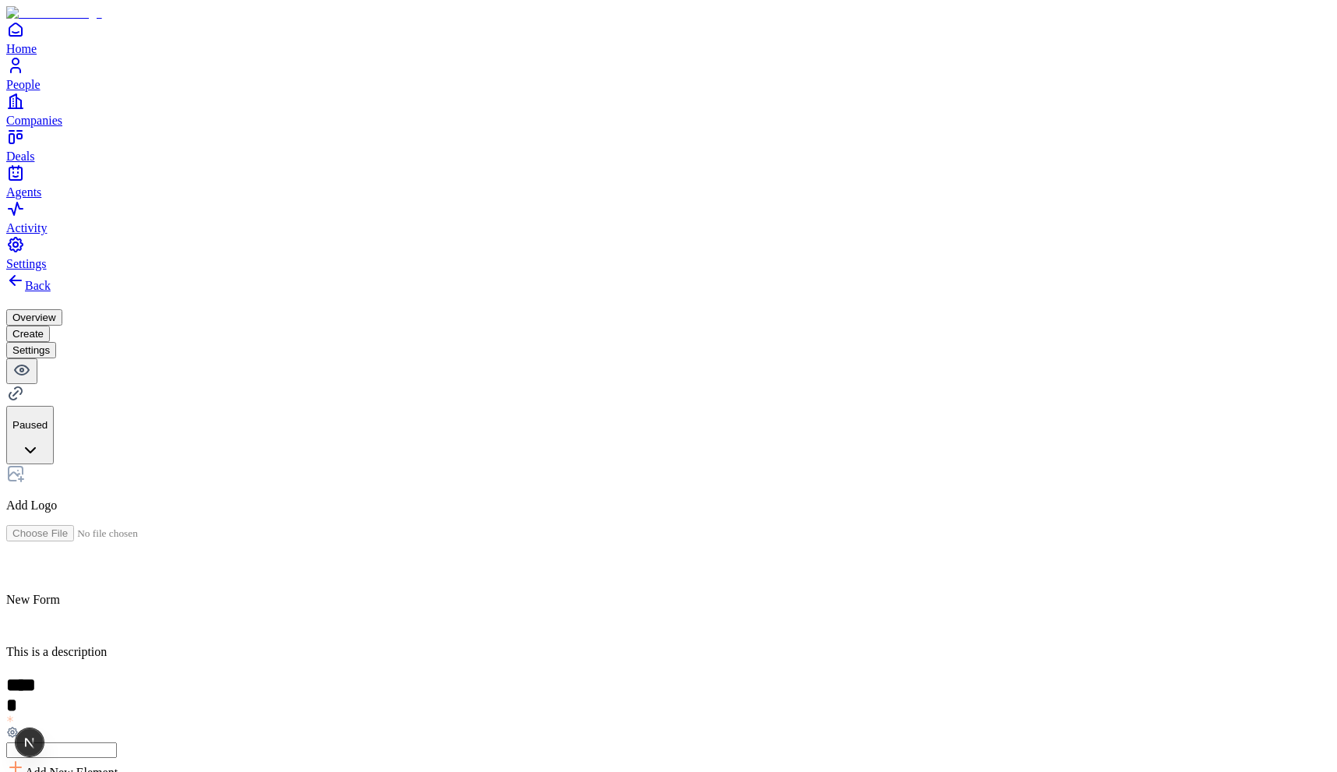
click at [56, 342] on button "Settings" at bounding box center [31, 350] width 50 height 16
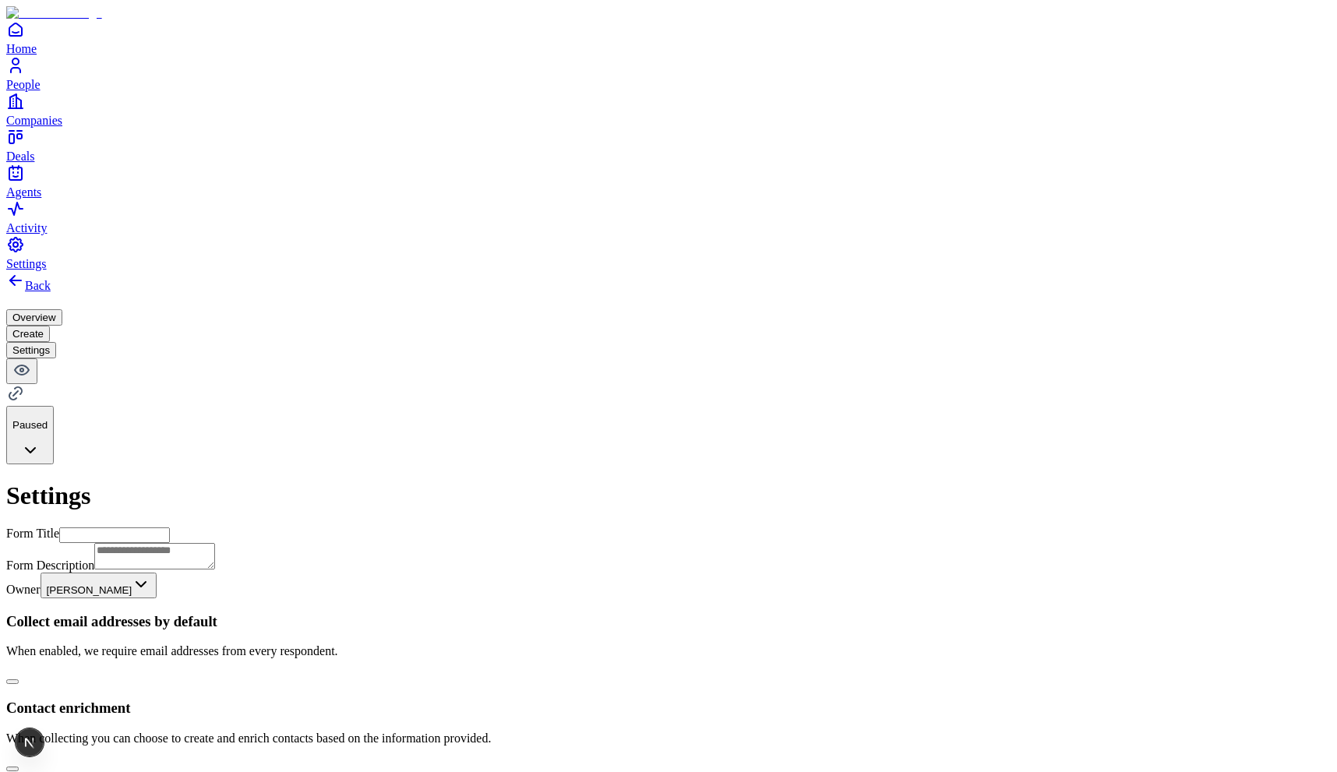
scroll to position [492, 0]
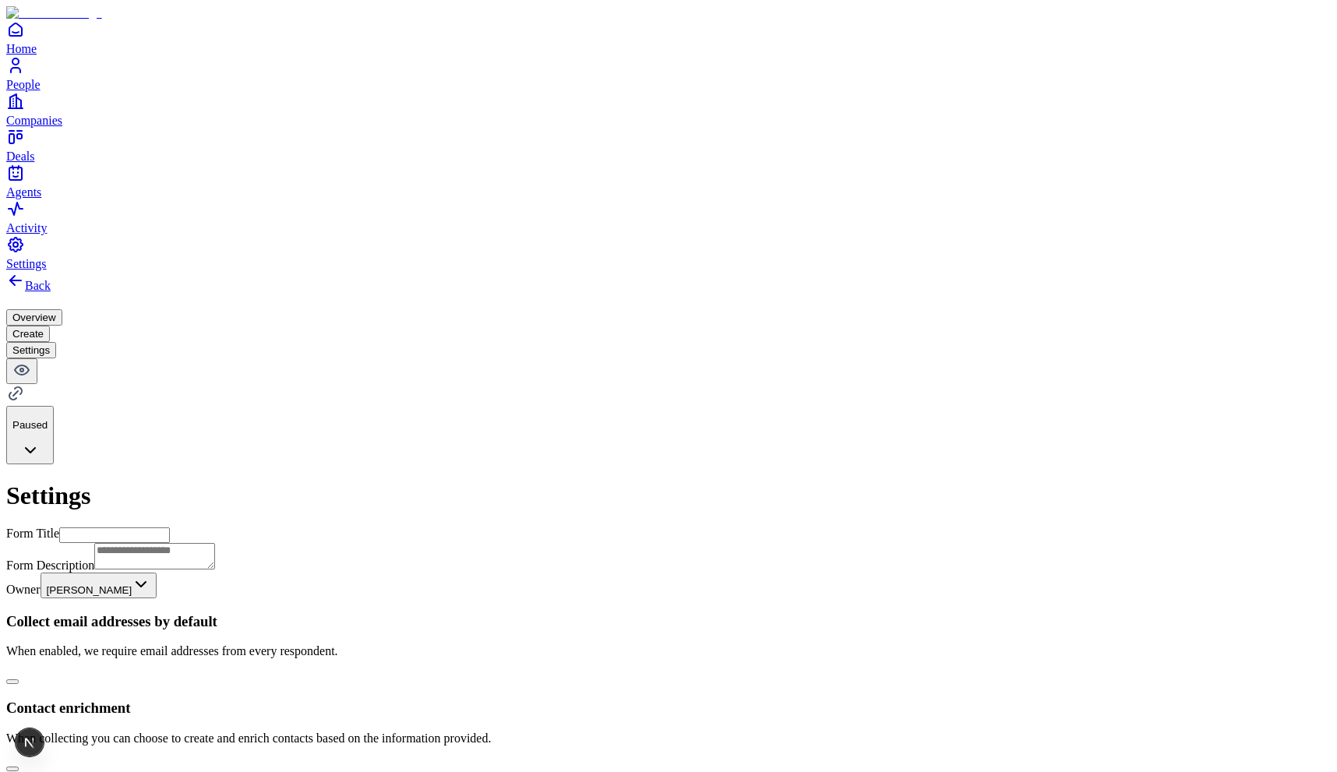
scroll to position [492, 0]
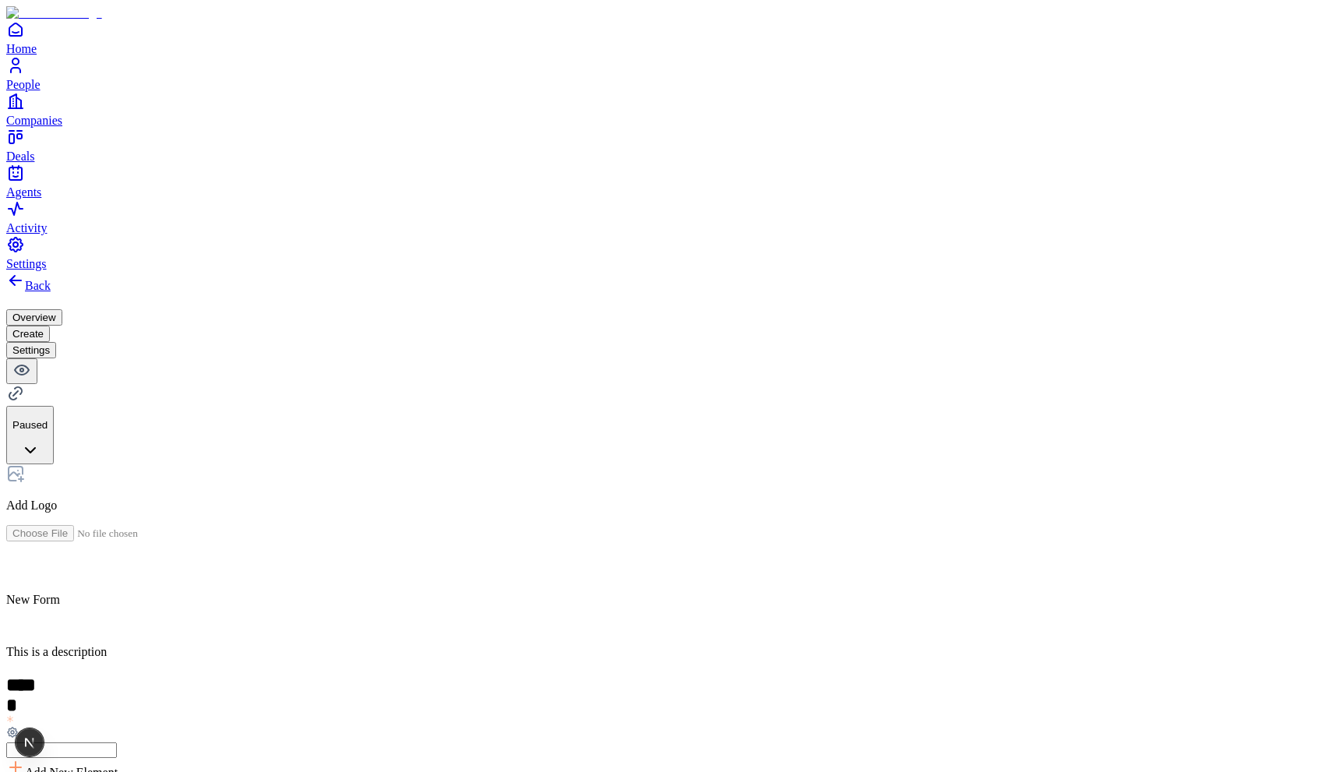
click at [117, 742] on input "text" at bounding box center [61, 750] width 111 height 16
click at [323, 361] on div "Back Overview Create Settings Paused Add Logo New Form This is a description **…" at bounding box center [668, 525] width 1324 height 509
click at [499, 464] on div "Add Logo" at bounding box center [668, 488] width 1324 height 48
click at [56, 342] on button "Settings" at bounding box center [31, 350] width 50 height 16
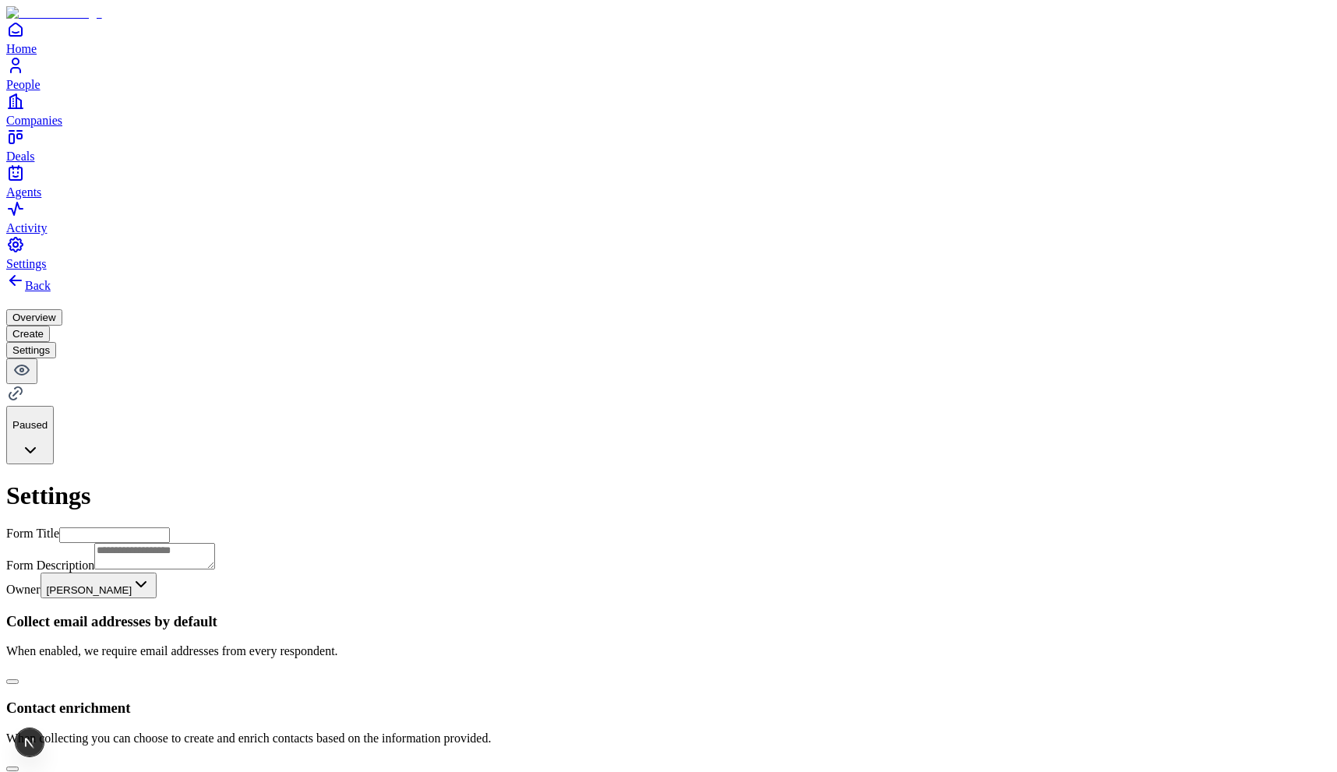
click at [62, 309] on button "Overview" at bounding box center [34, 317] width 56 height 16
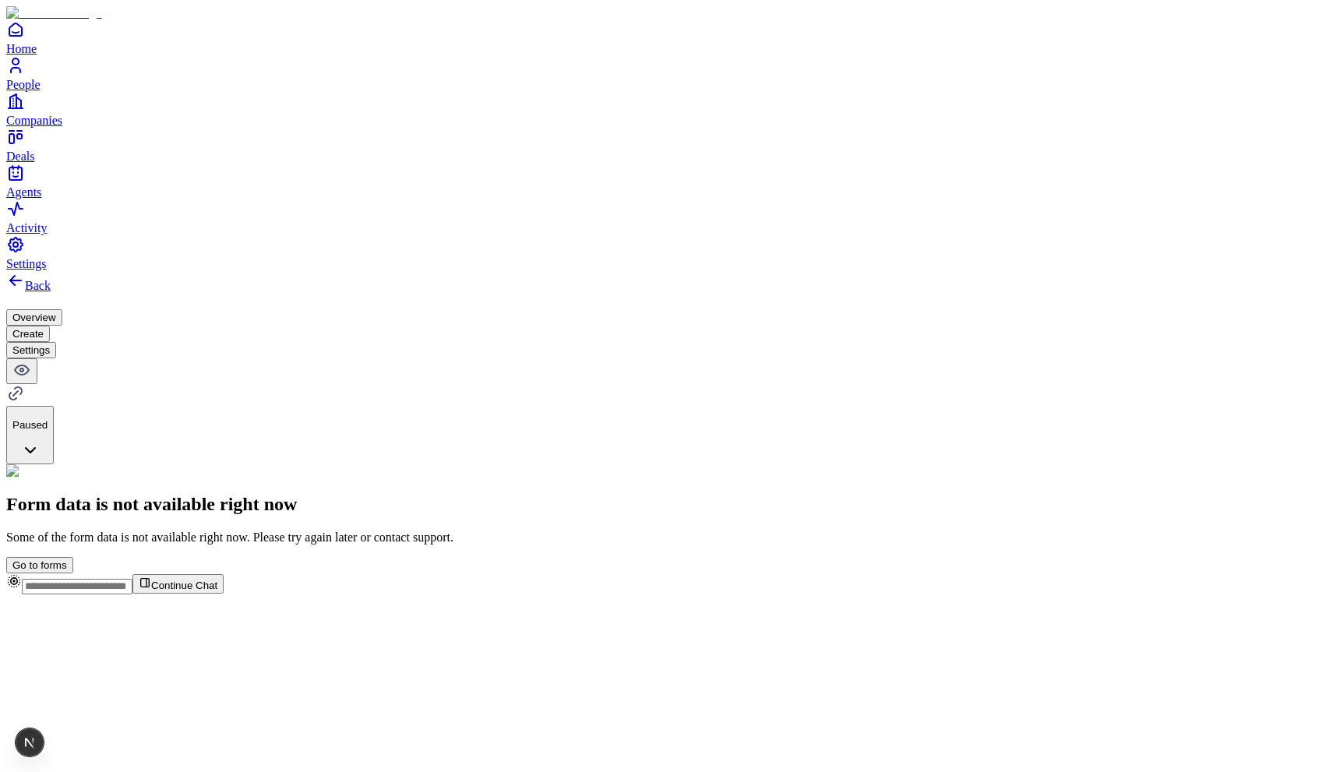
click at [50, 326] on button "Create" at bounding box center [28, 334] width 44 height 16
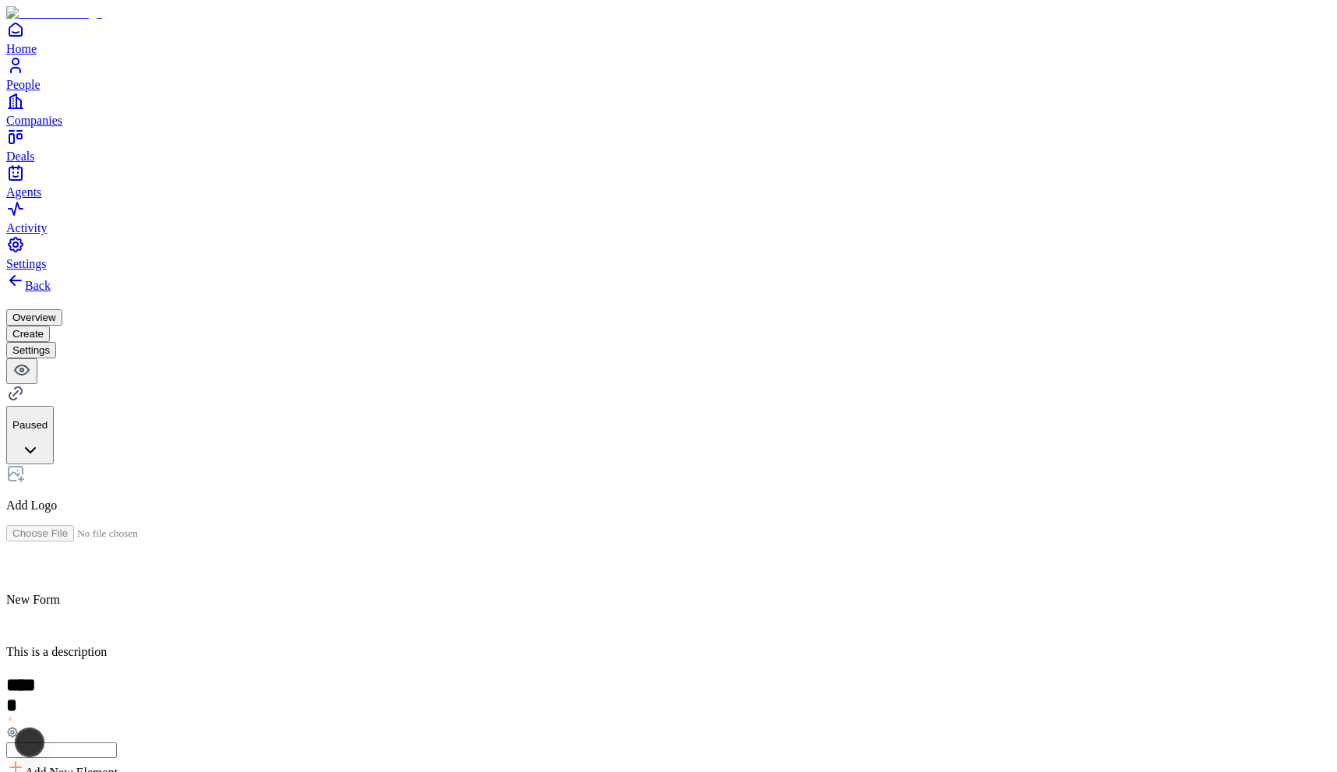
click at [62, 309] on button "Overview" at bounding box center [34, 317] width 56 height 16
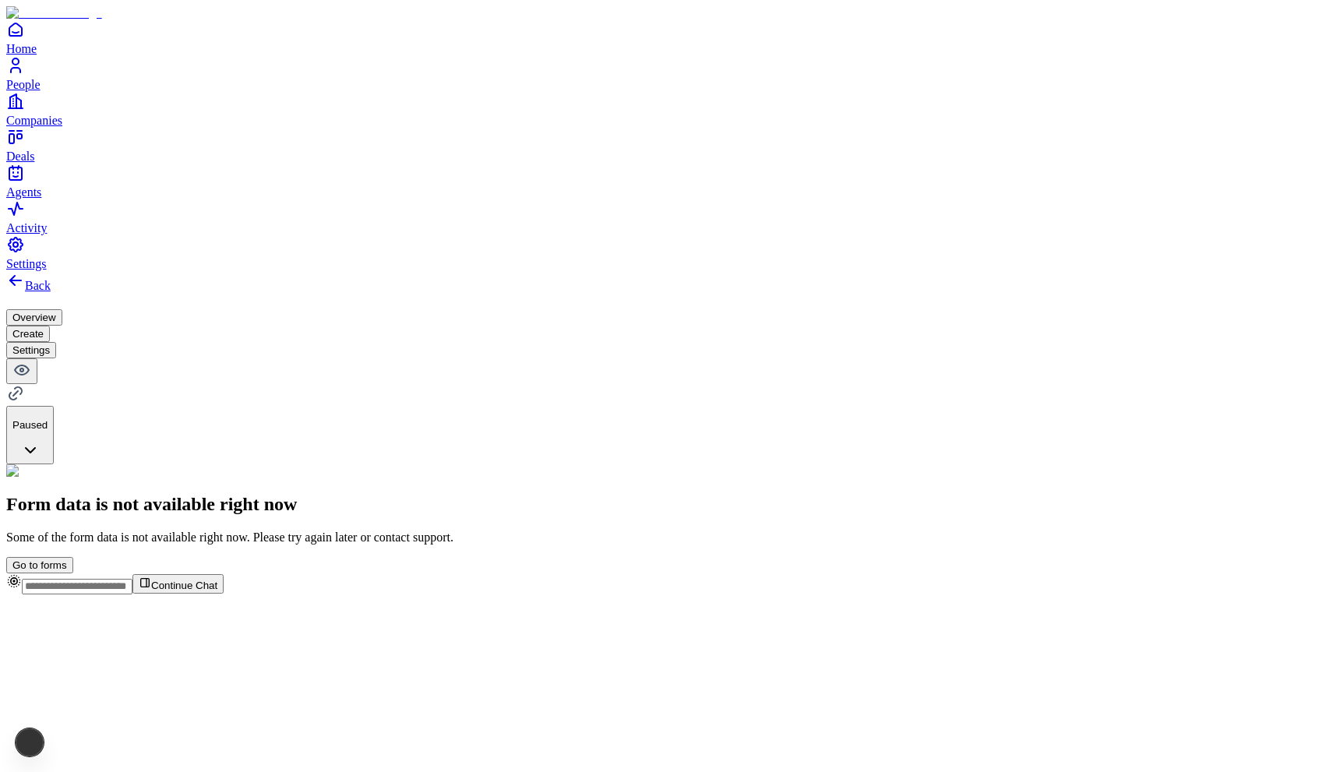
click at [544, 494] on h2 "Form data is not available right now" at bounding box center [668, 504] width 1324 height 21
click at [50, 326] on button "Create" at bounding box center [28, 334] width 44 height 16
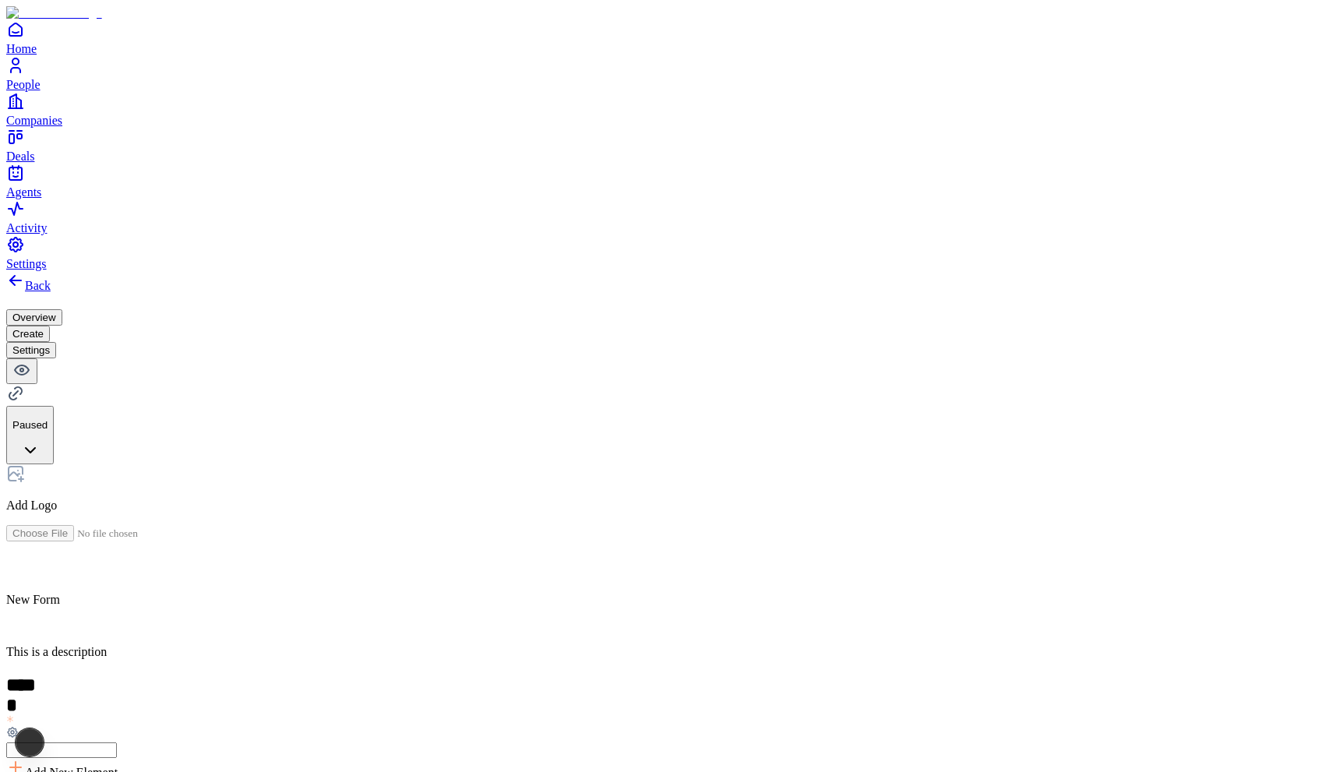
click at [62, 309] on button "Overview" at bounding box center [34, 317] width 56 height 16
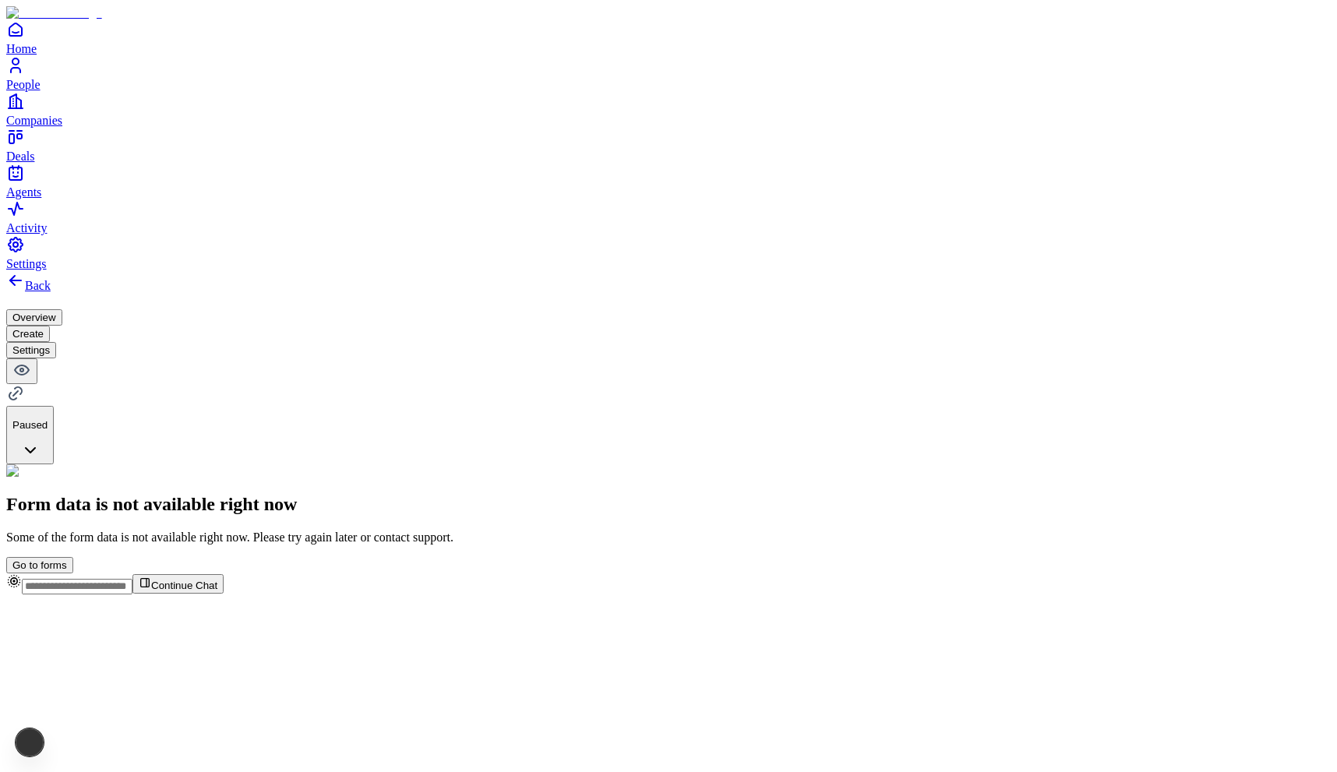
click at [587, 494] on h2 "Form data is not available right now" at bounding box center [668, 504] width 1324 height 21
copy h2 "Form data is not available right now"
click at [568, 464] on div "No form submissions yet There have been no submissions yet. When someone comple…" at bounding box center [668, 518] width 1324 height 109
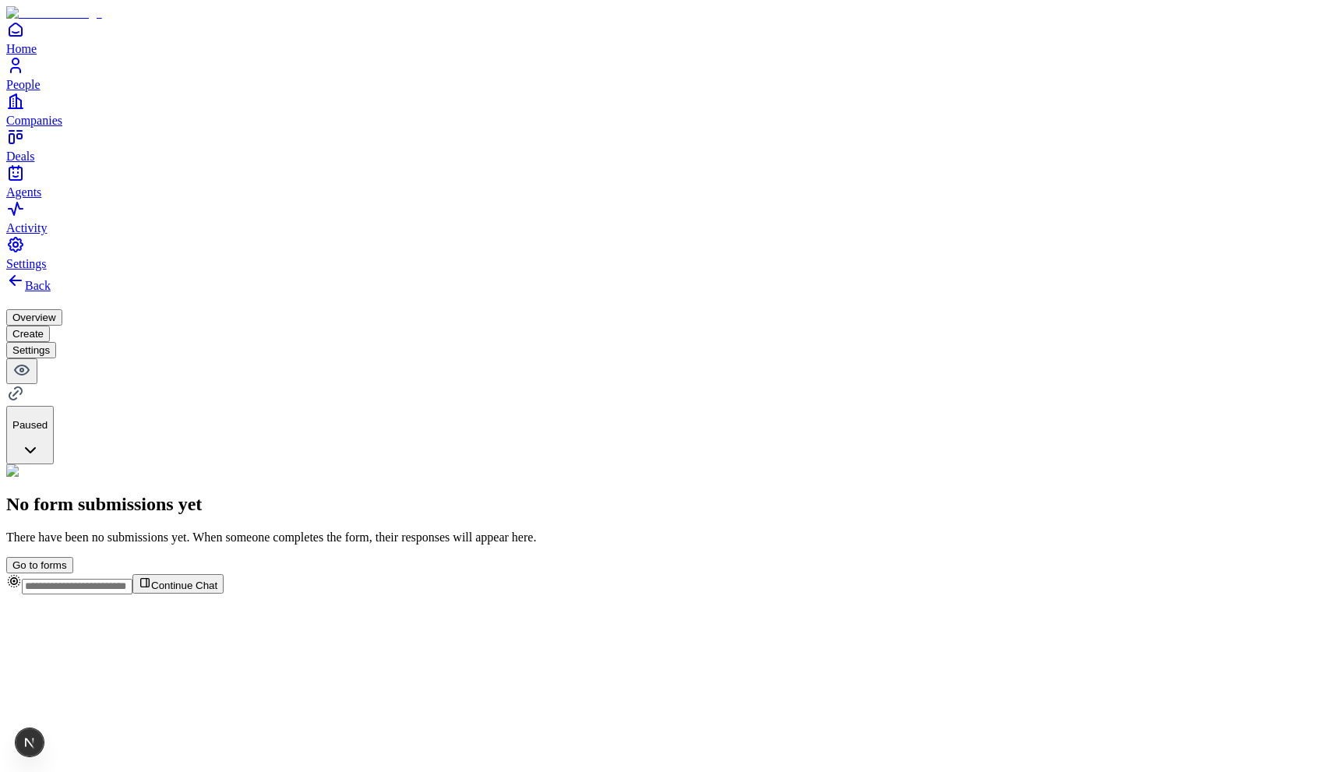
click at [50, 326] on button "Create" at bounding box center [28, 334] width 44 height 16
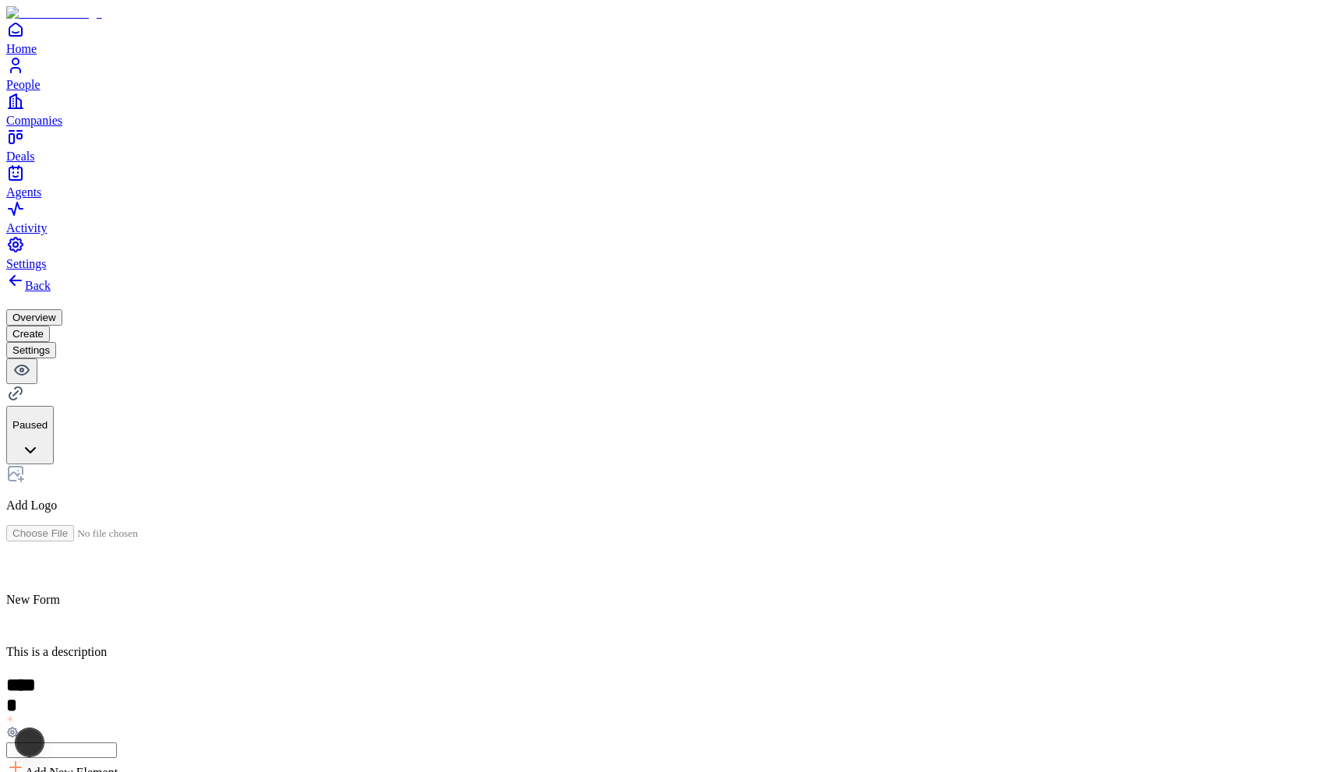
click at [62, 309] on button "Overview" at bounding box center [34, 317] width 56 height 16
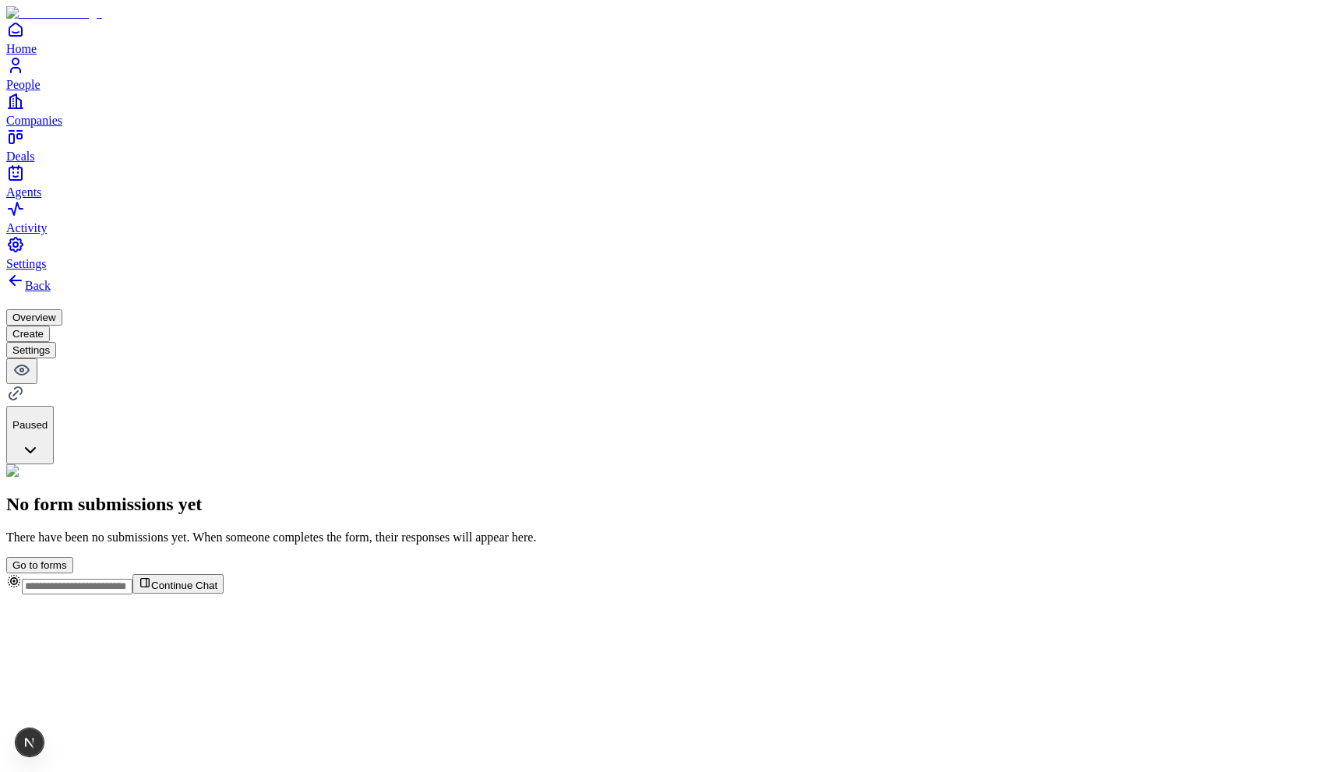
click at [50, 326] on button "Create" at bounding box center [28, 334] width 44 height 16
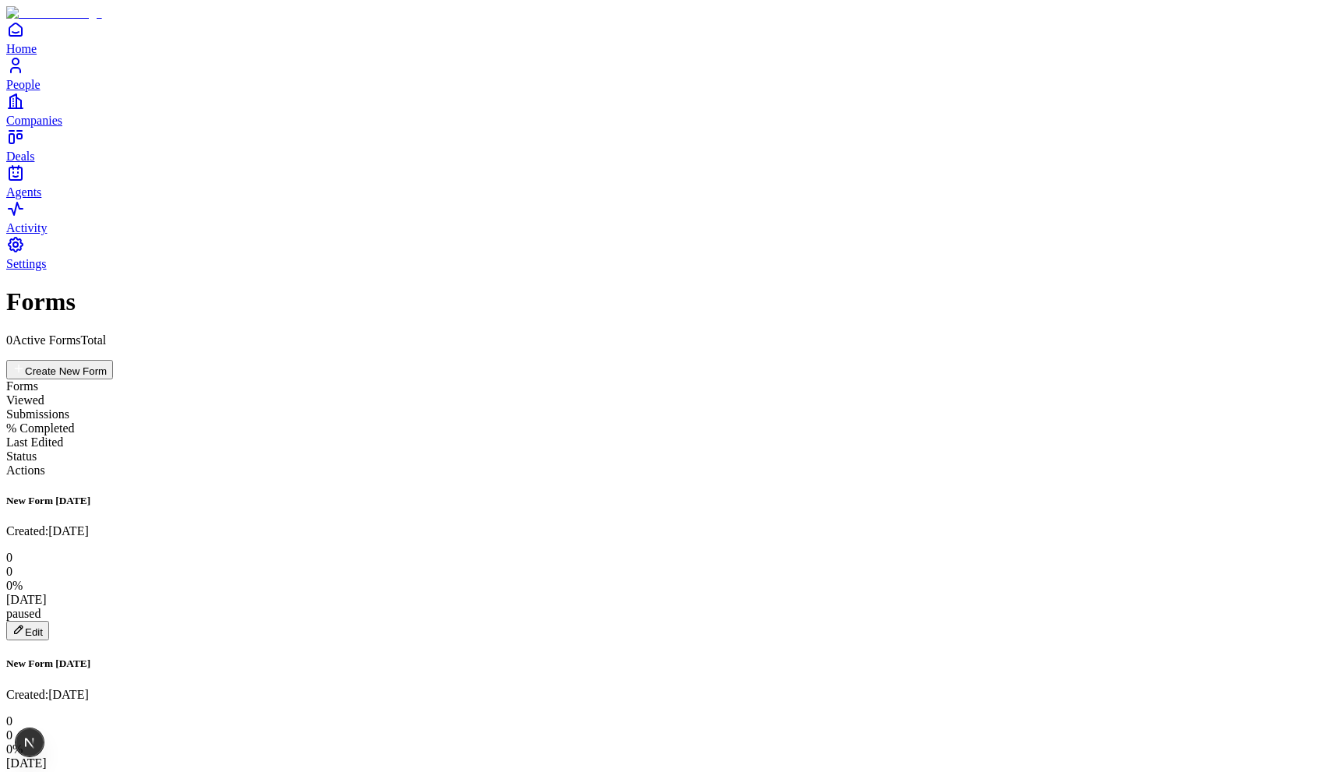
click at [49, 621] on button "Edit" at bounding box center [27, 630] width 43 height 19
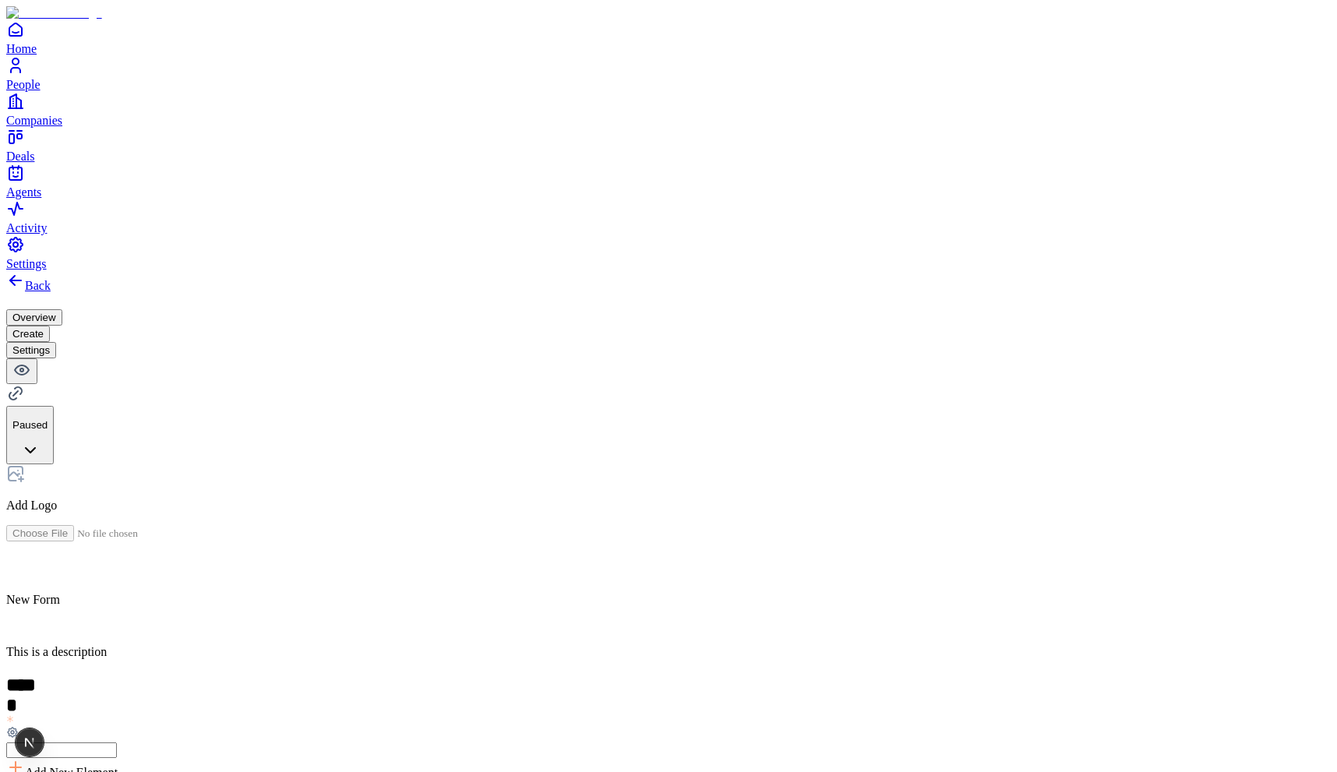
click at [56, 342] on button "Settings" at bounding box center [31, 350] width 50 height 16
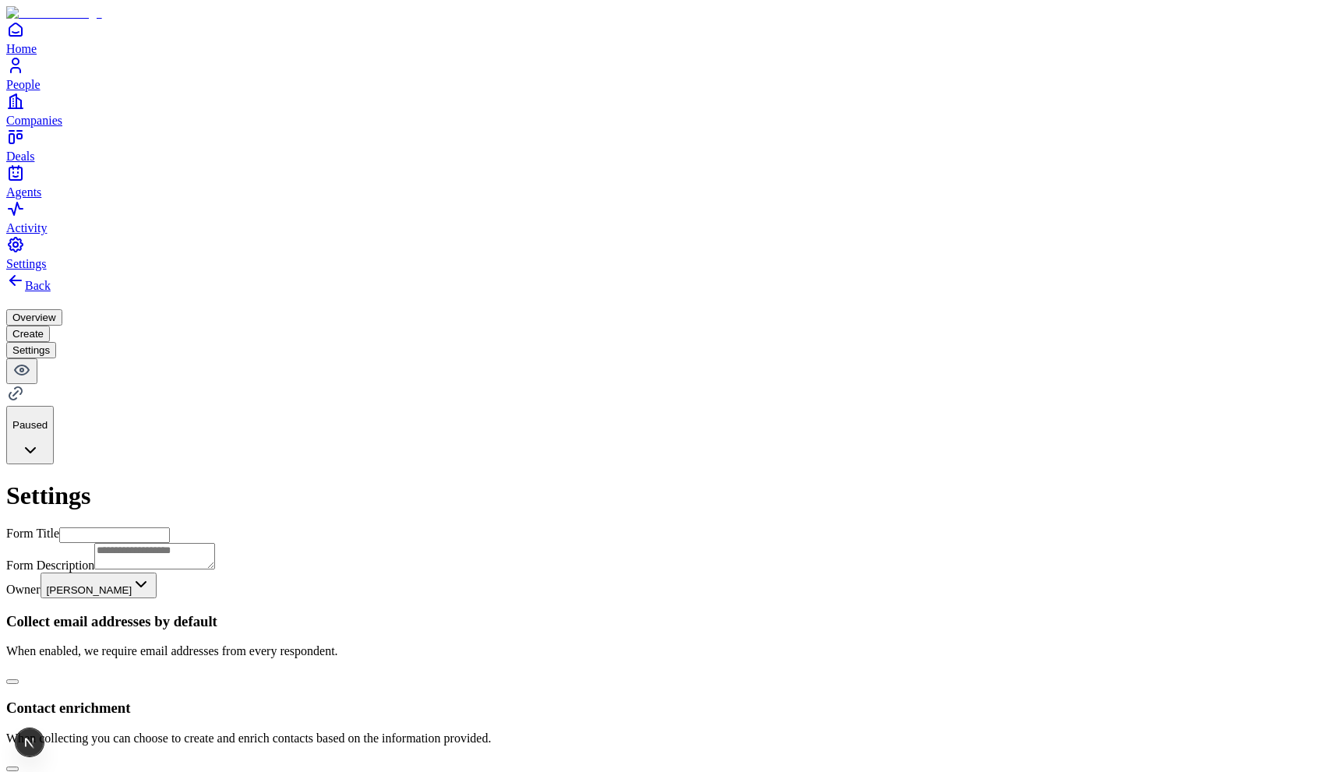
click at [50, 326] on button "Create" at bounding box center [28, 334] width 44 height 16
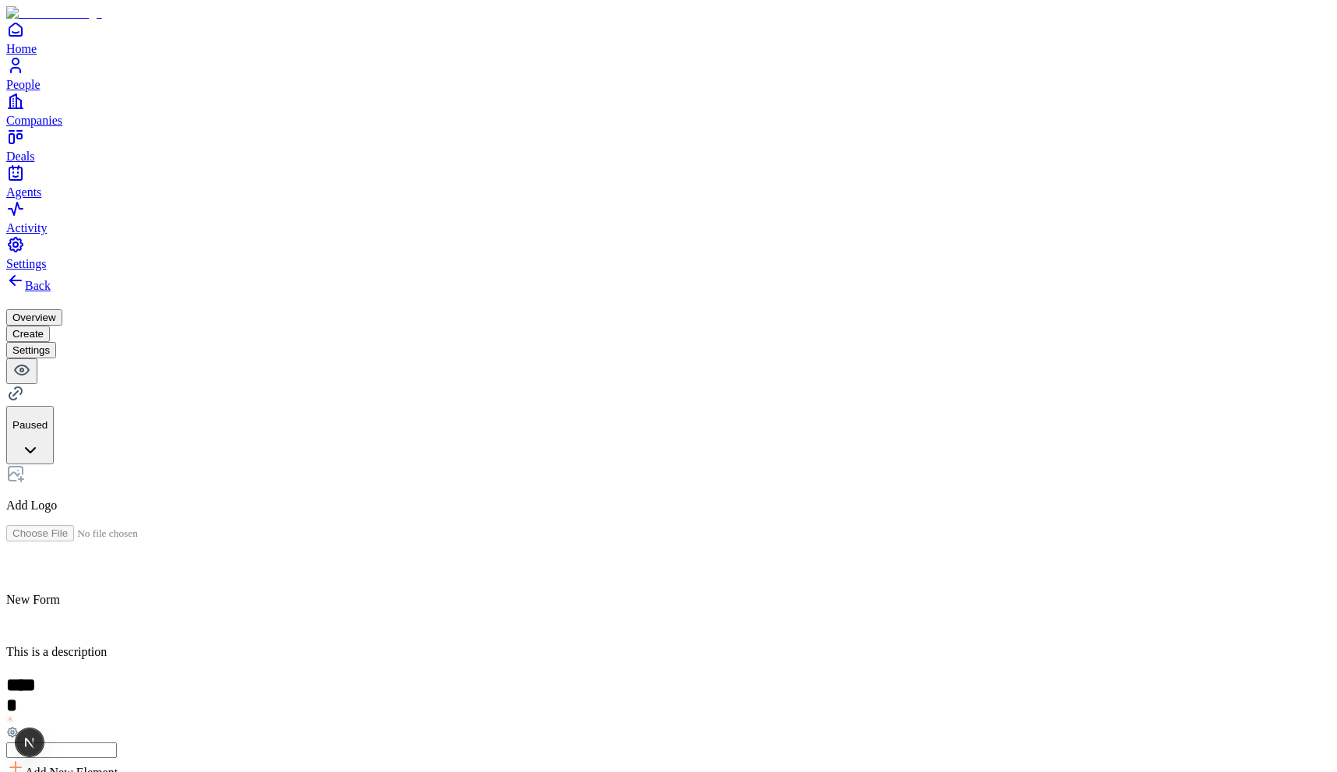
click at [56, 342] on button "Settings" at bounding box center [31, 350] width 50 height 16
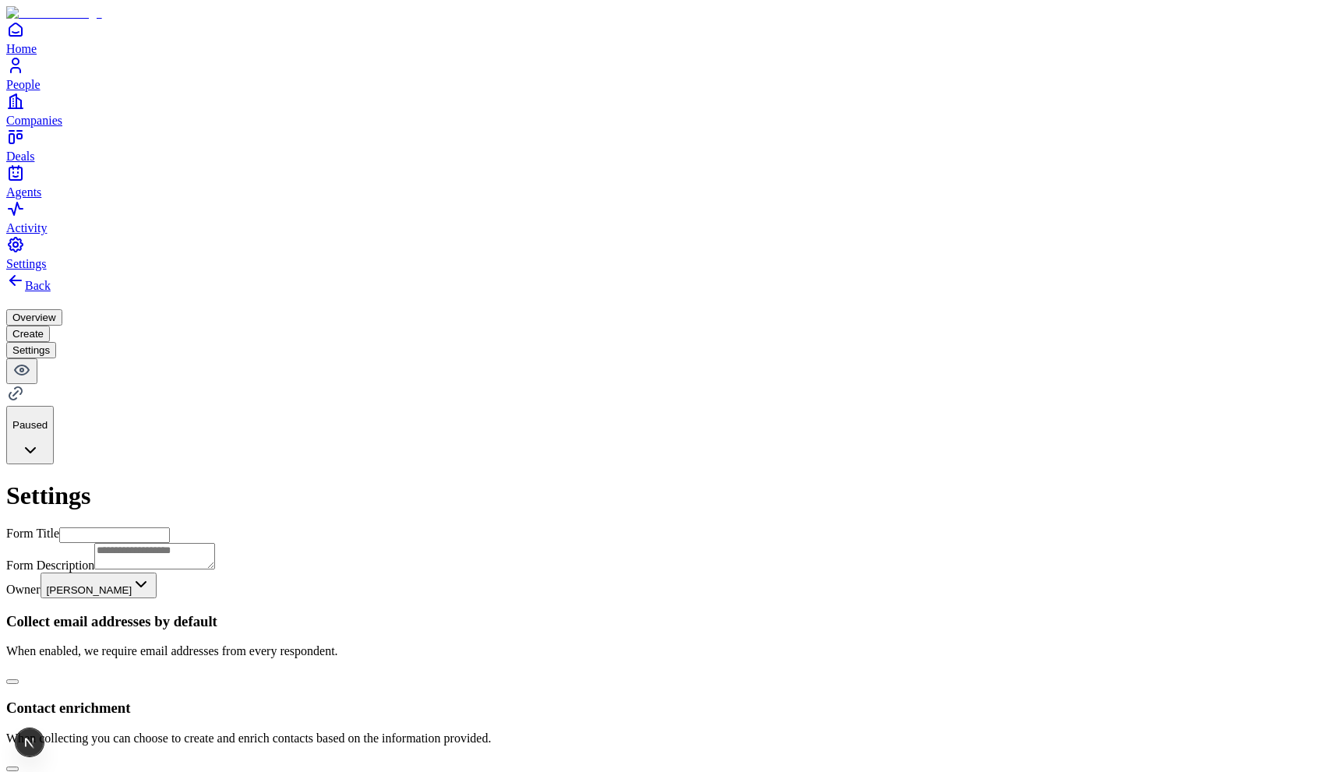
click at [50, 326] on button "Create" at bounding box center [28, 334] width 44 height 16
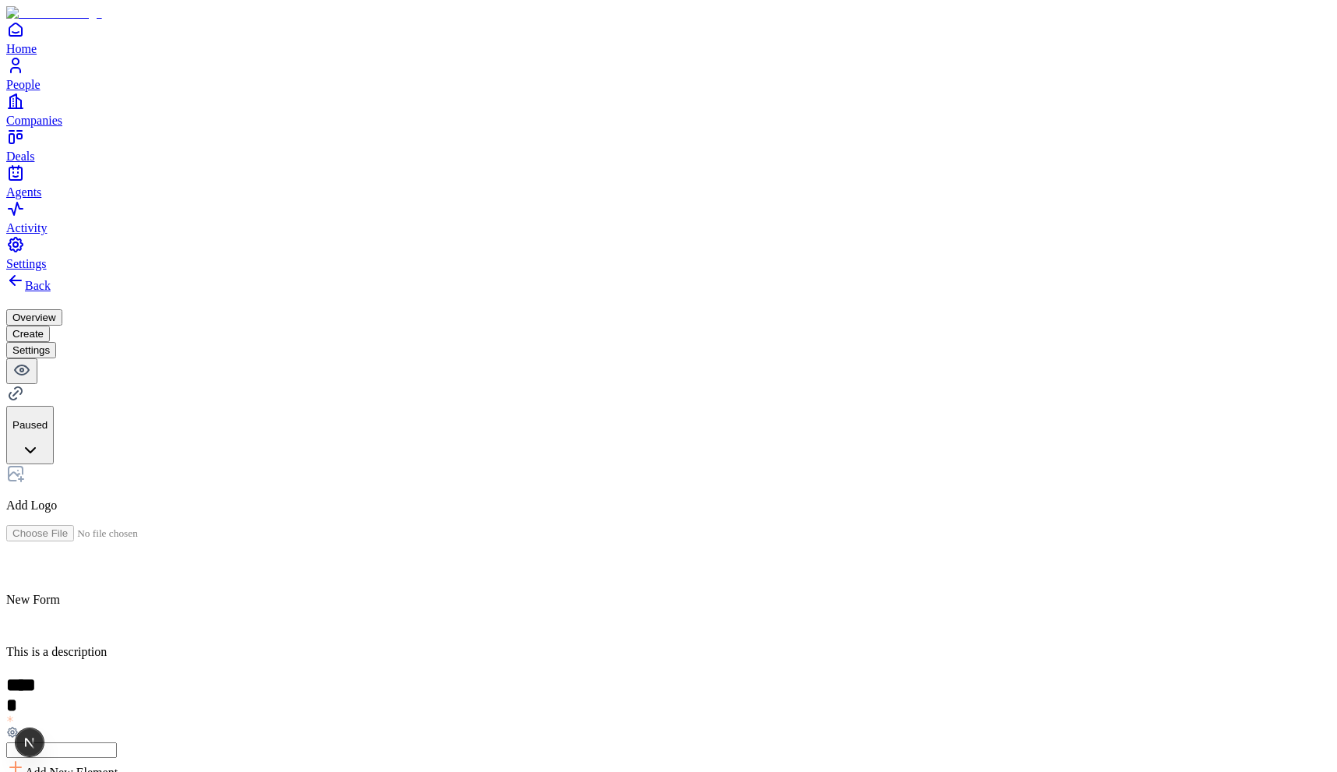
click at [56, 342] on button "Settings" at bounding box center [31, 350] width 50 height 16
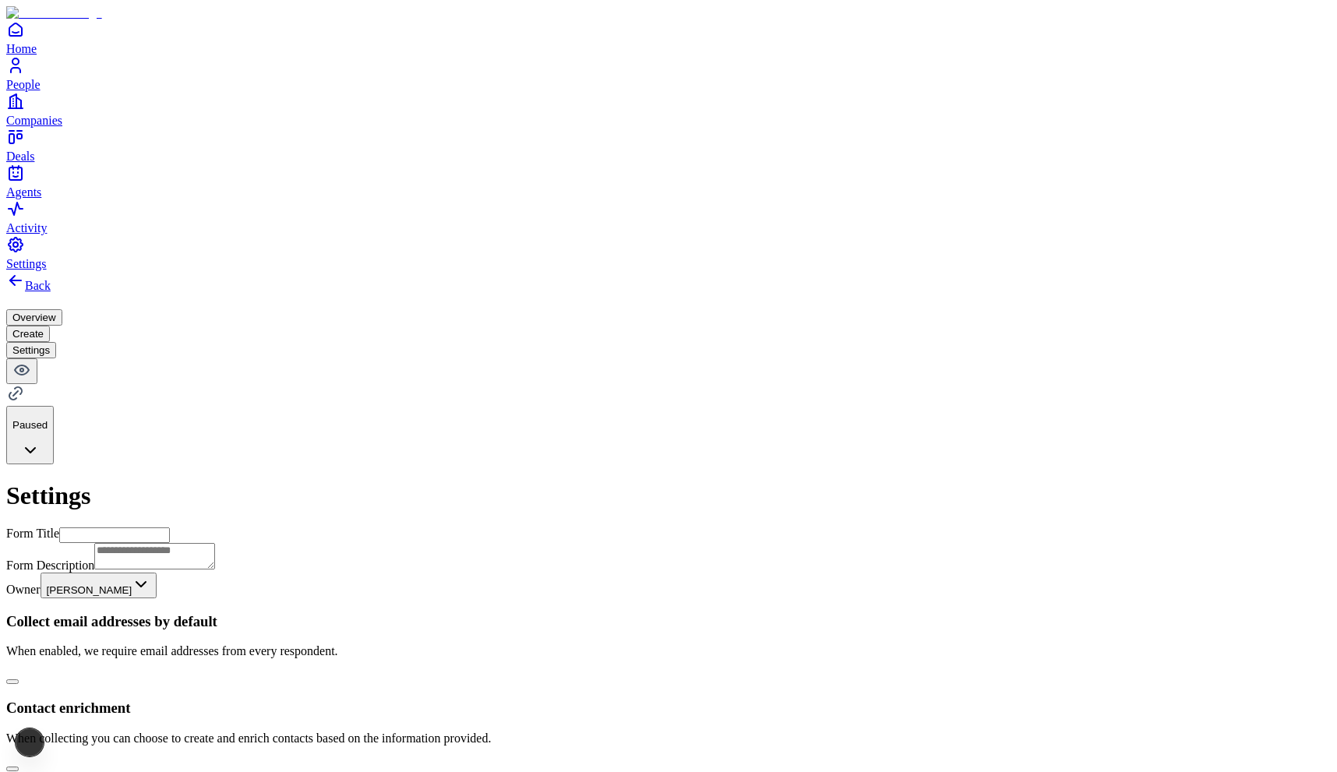
click at [50, 326] on button "Create" at bounding box center [28, 334] width 44 height 16
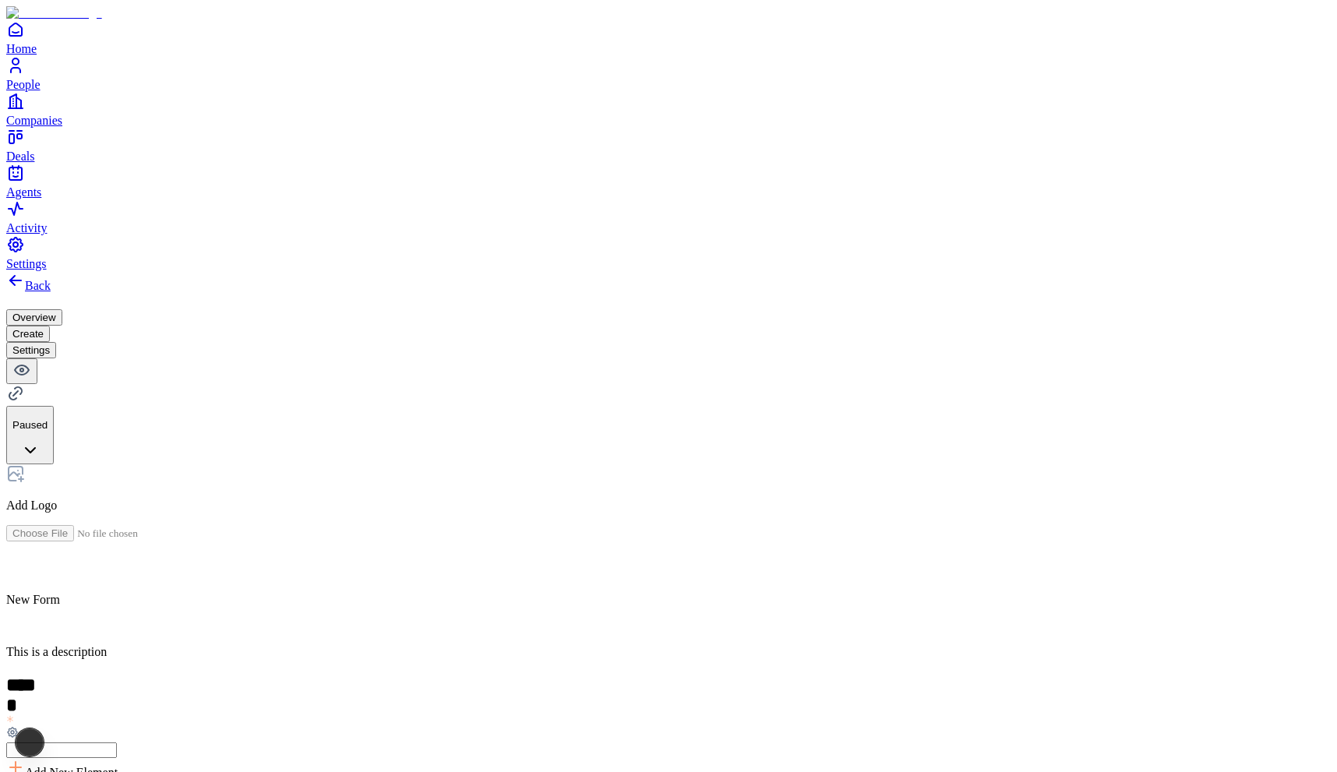
click at [62, 309] on button "Overview" at bounding box center [34, 317] width 56 height 16
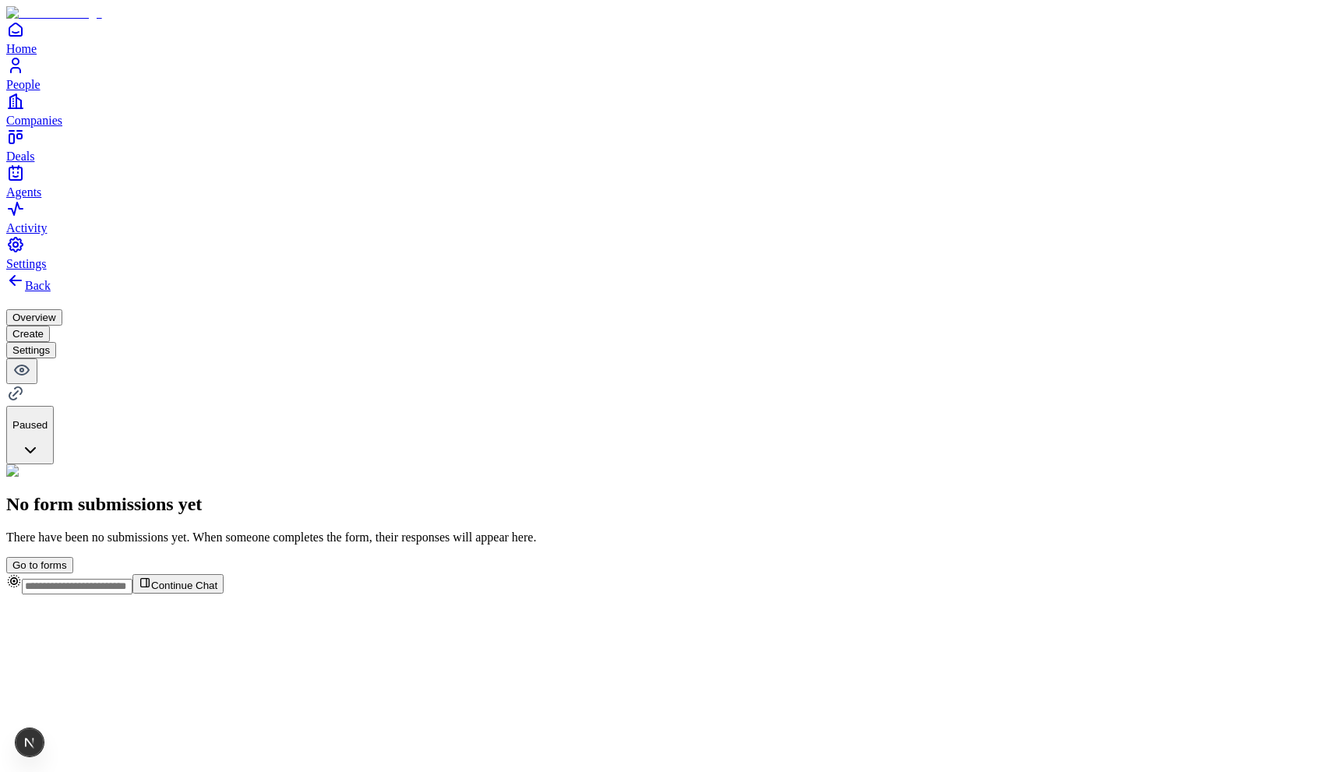
click at [50, 326] on button "Create" at bounding box center [28, 334] width 44 height 16
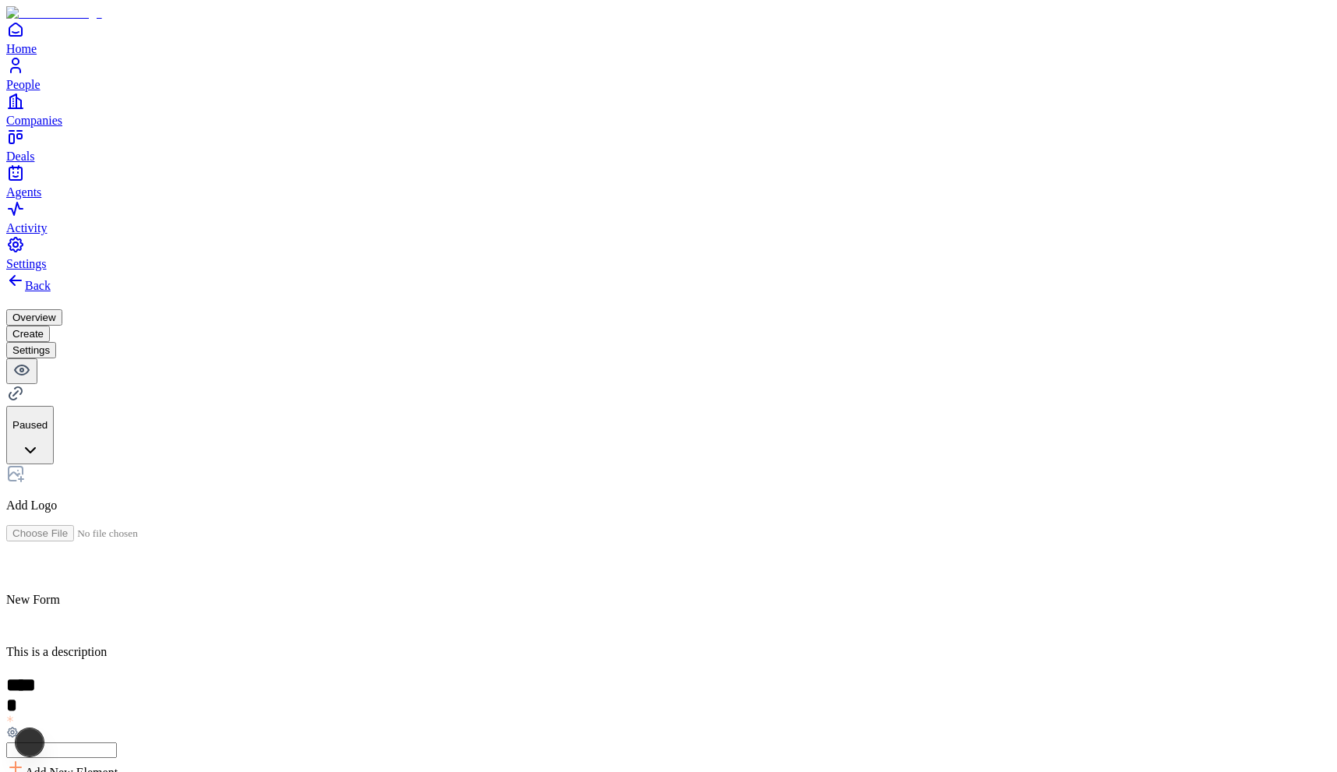
click at [62, 309] on button "Overview" at bounding box center [34, 317] width 56 height 16
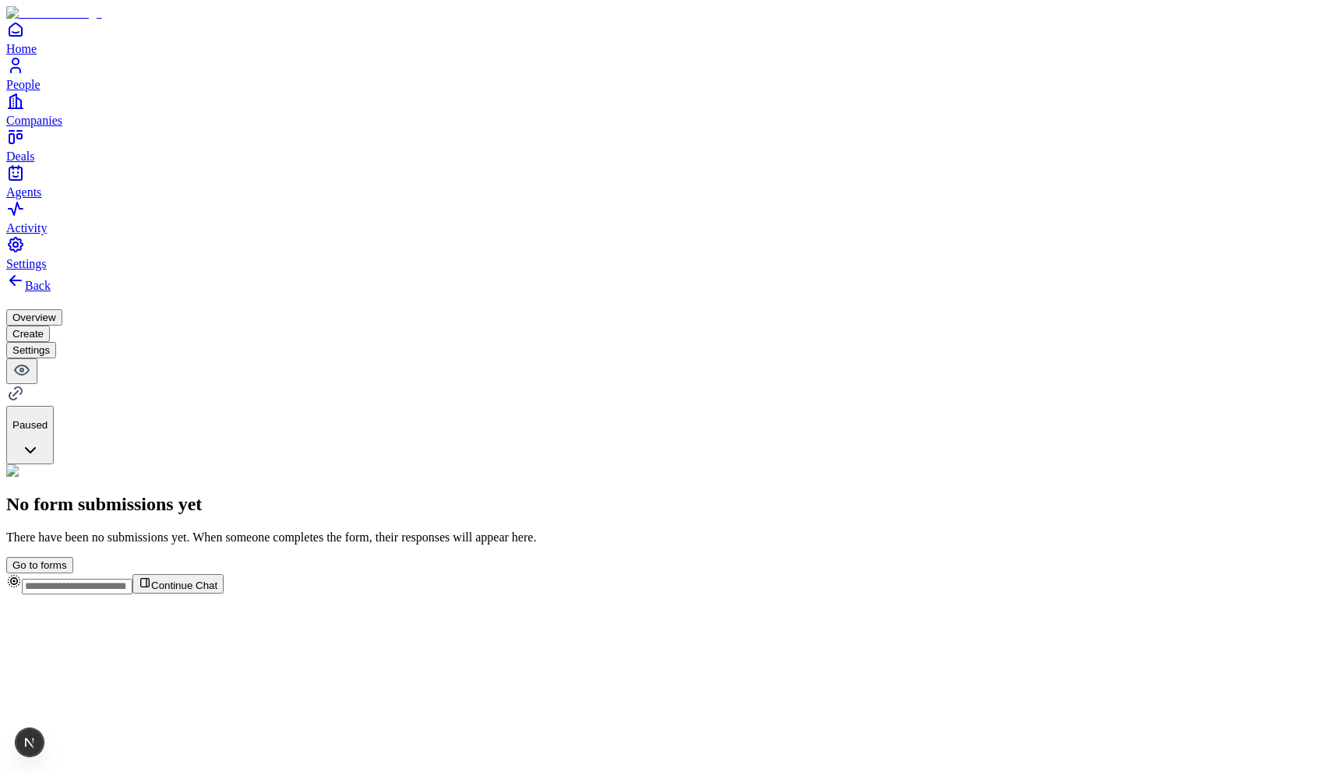
click at [50, 326] on button "Create" at bounding box center [28, 334] width 44 height 16
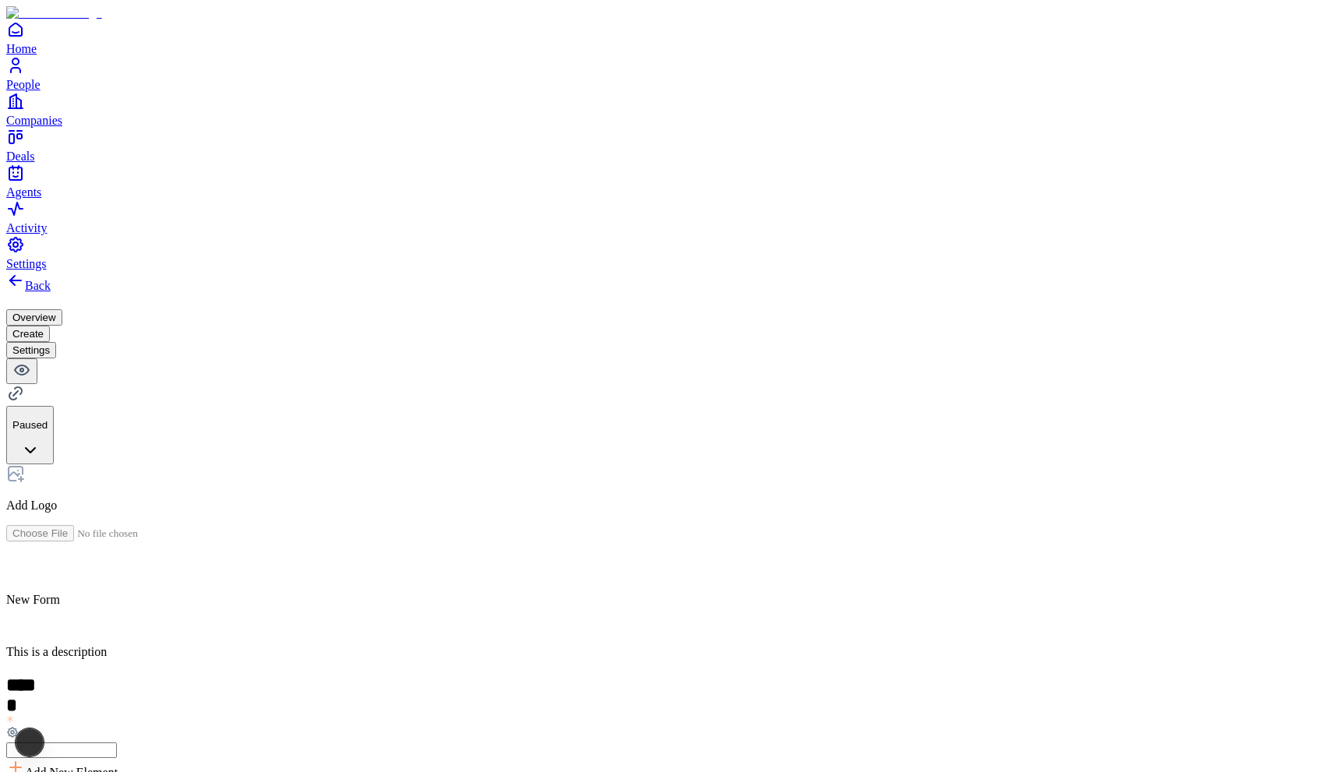
click at [62, 309] on button "Overview" at bounding box center [34, 317] width 56 height 16
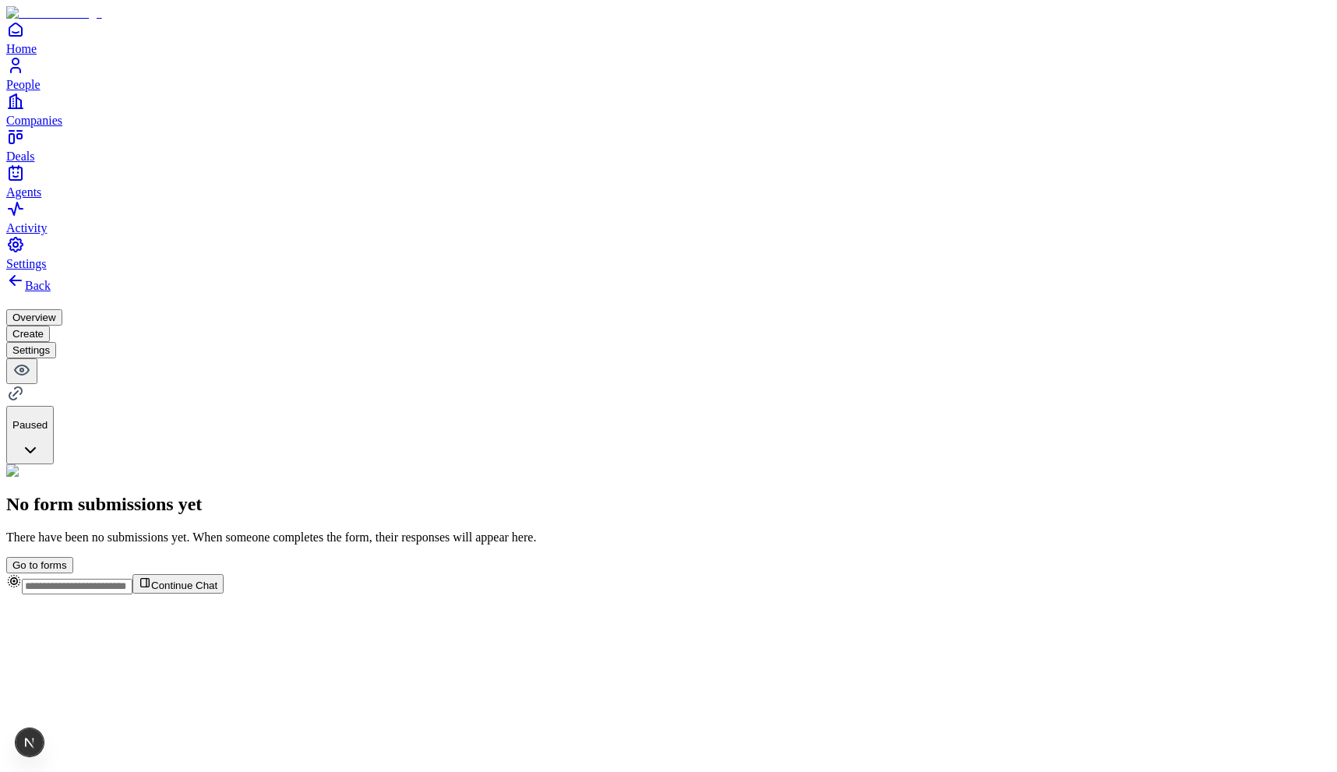
click at [56, 342] on button "Settings" at bounding box center [31, 350] width 50 height 16
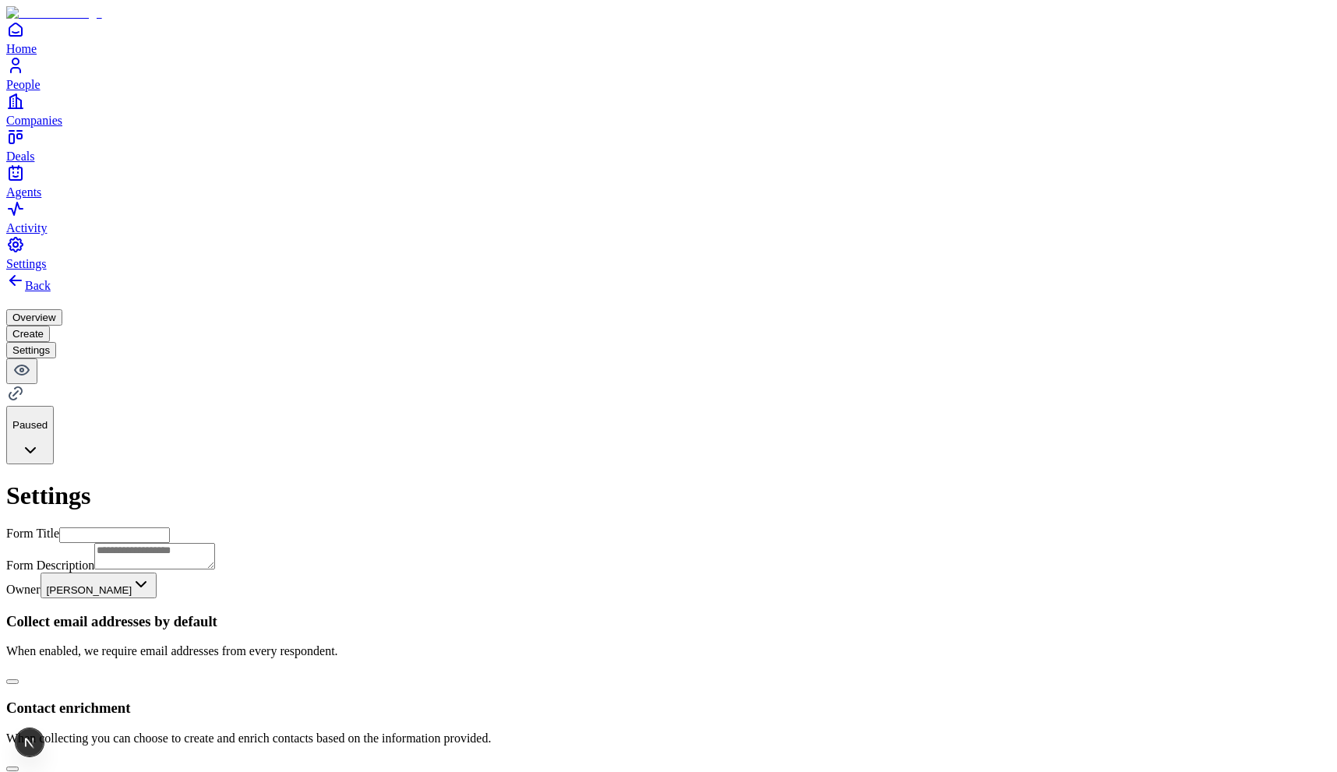
click at [50, 326] on button "Create" at bounding box center [28, 334] width 44 height 16
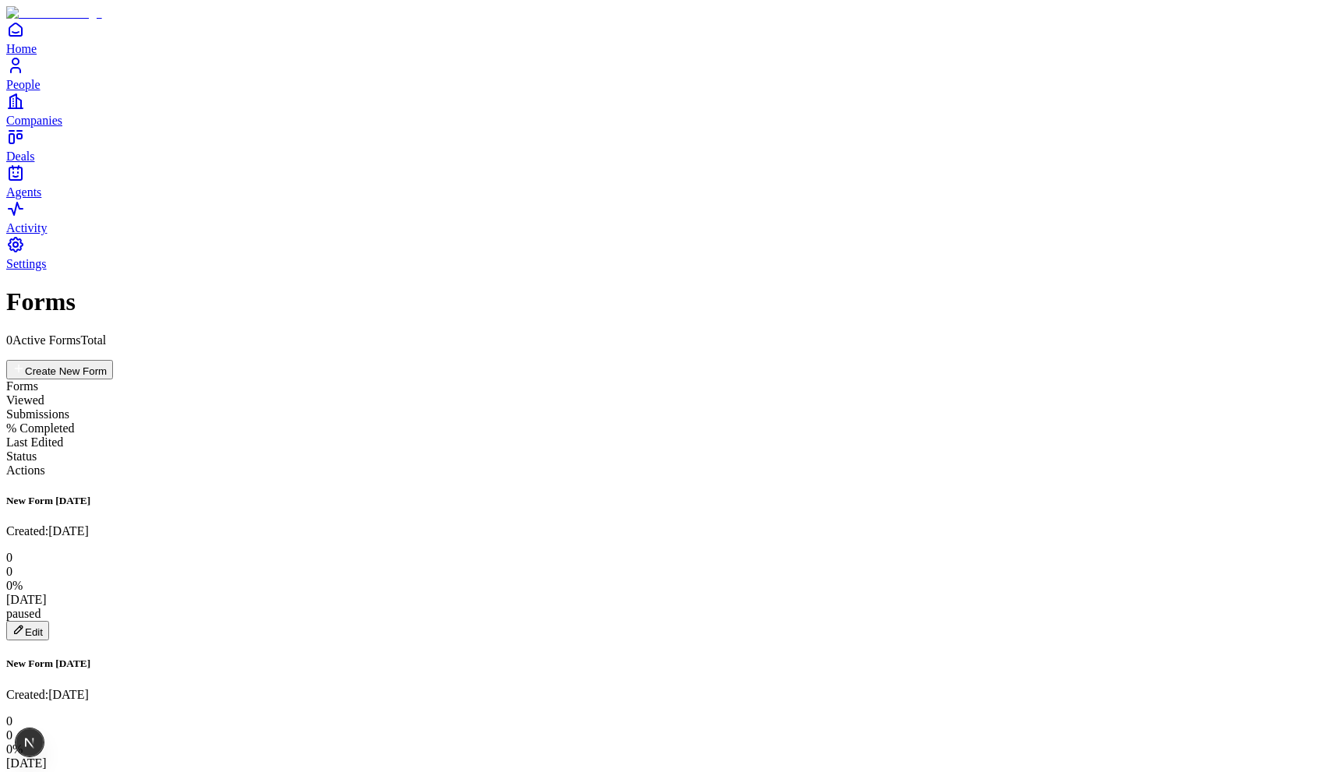
click at [49, 621] on button "Edit" at bounding box center [27, 630] width 43 height 19
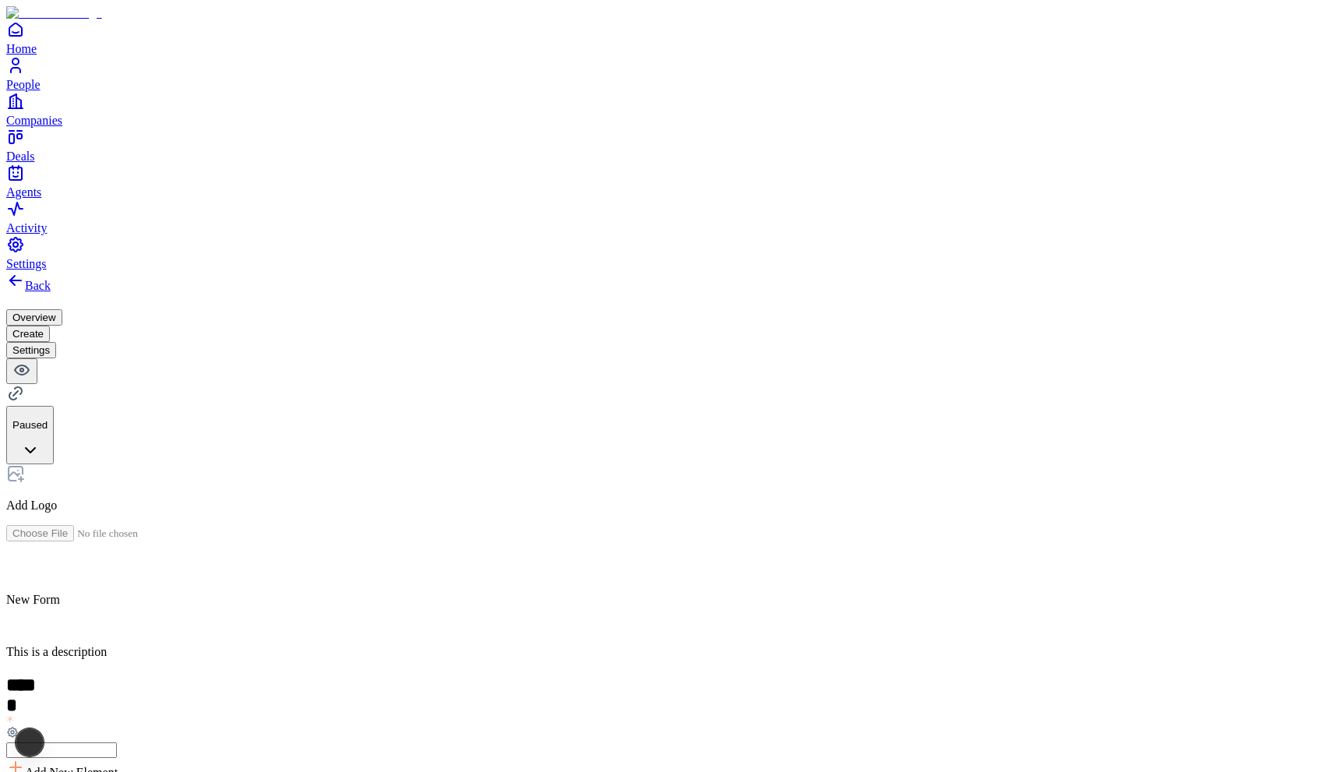
click at [56, 342] on button "Settings" at bounding box center [31, 350] width 50 height 16
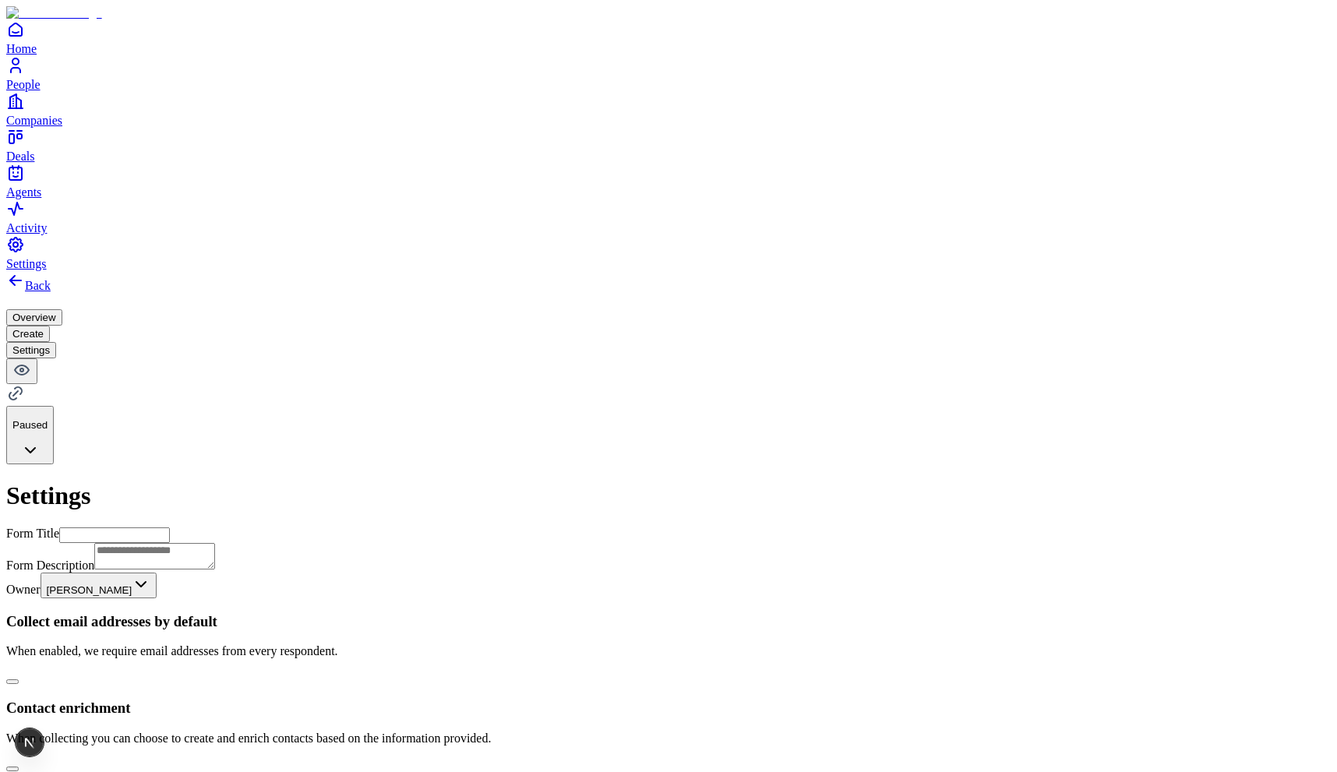
click at [62, 309] on button "Overview" at bounding box center [34, 317] width 56 height 16
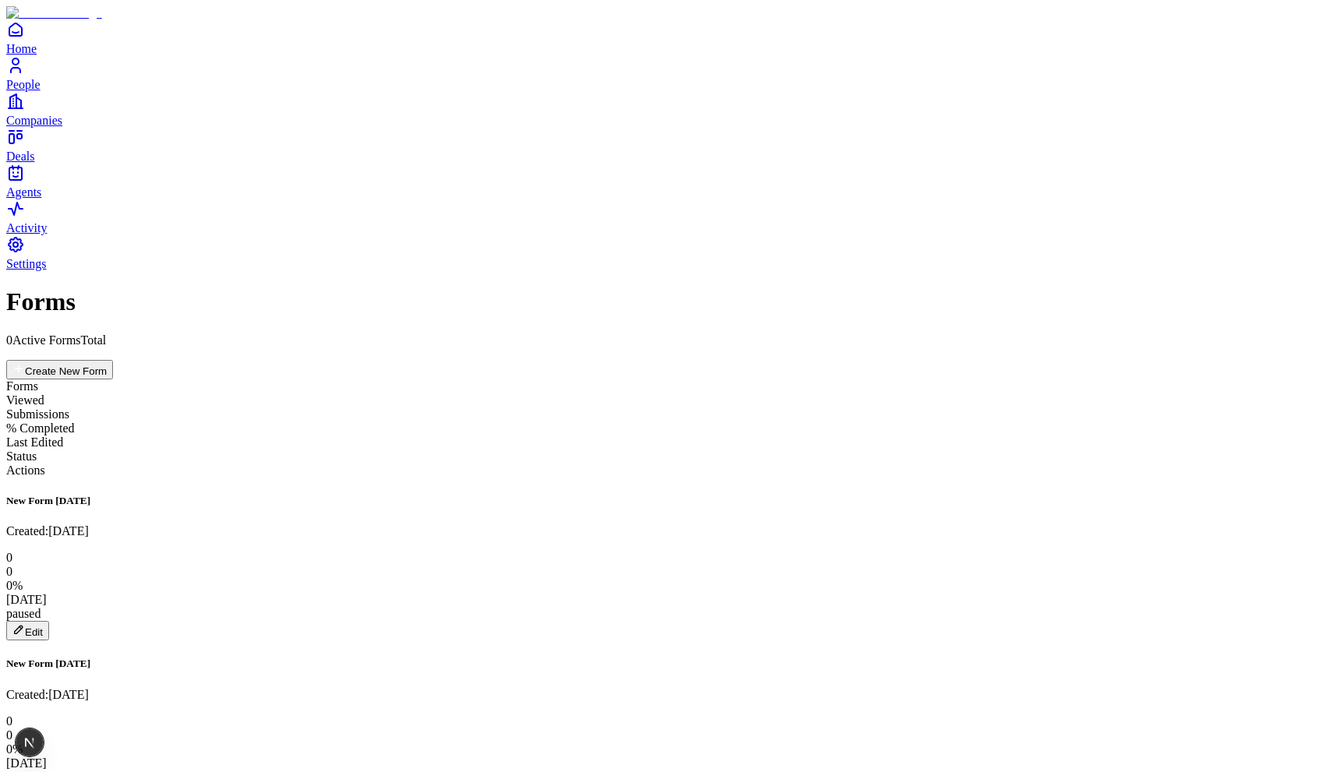
click at [49, 621] on button "Edit" at bounding box center [27, 630] width 43 height 19
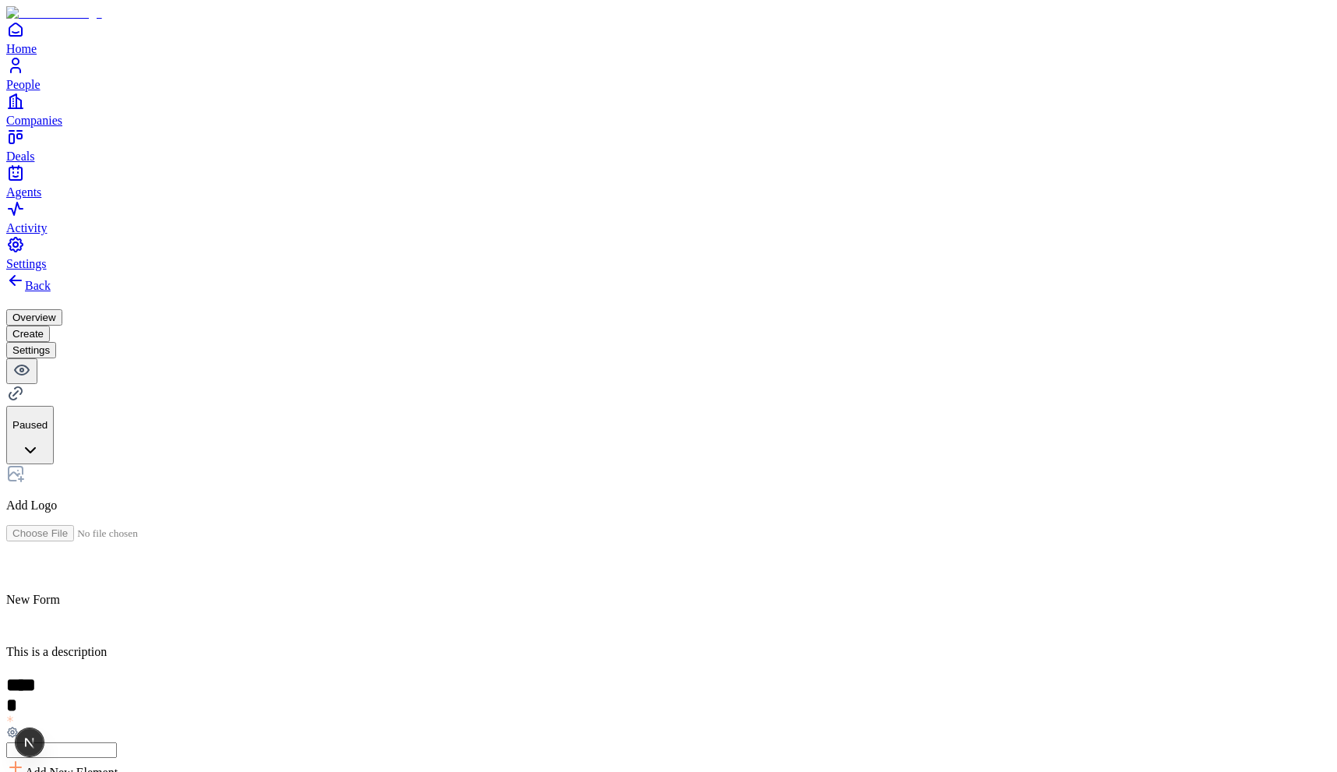
click at [56, 342] on button "Settings" at bounding box center [31, 350] width 50 height 16
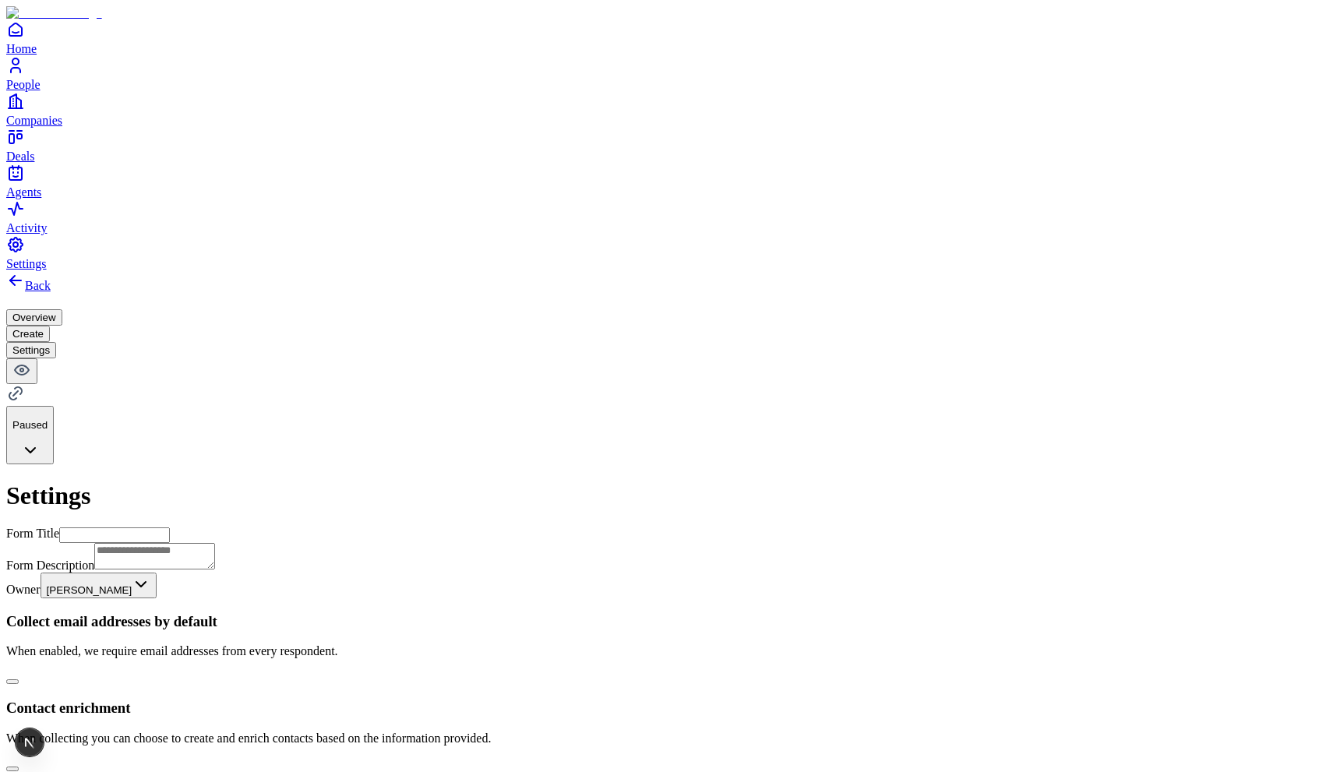
click at [62, 309] on button "Overview" at bounding box center [34, 317] width 56 height 16
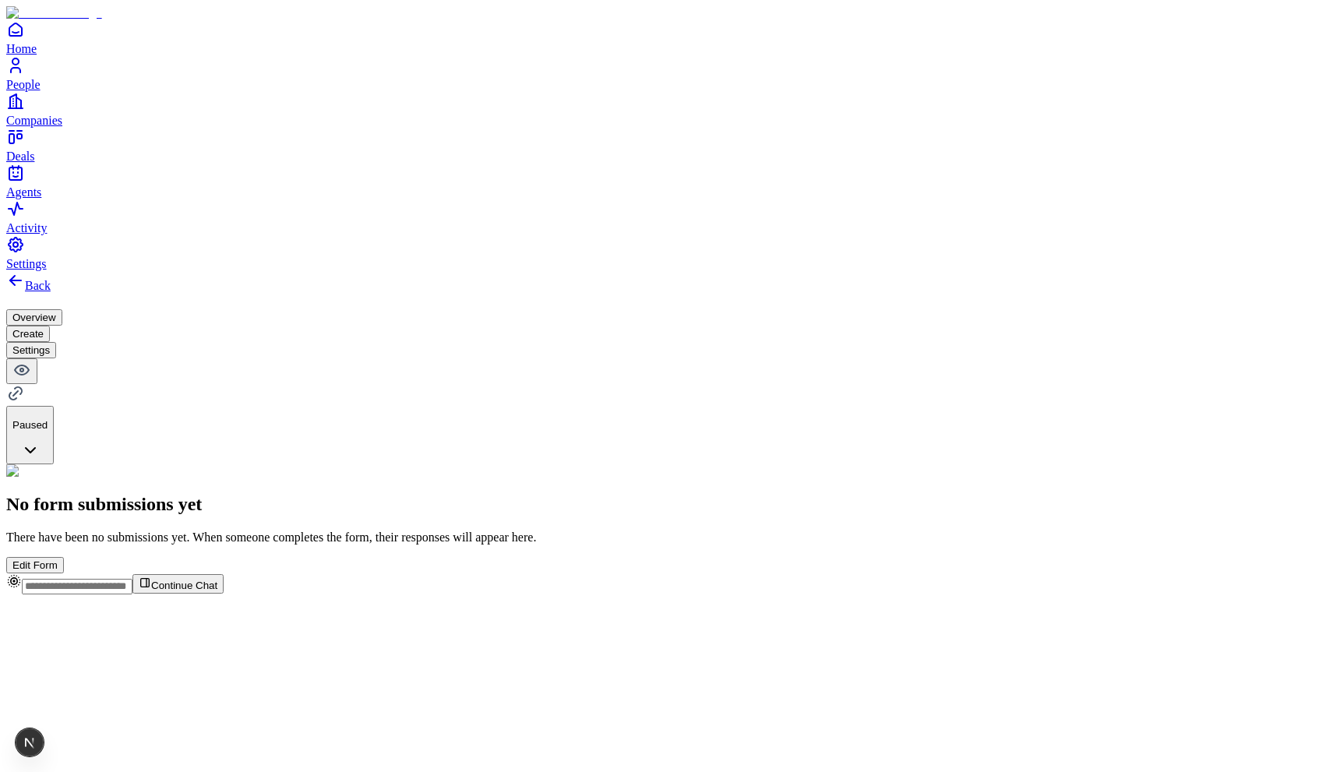
click at [50, 326] on button "Create" at bounding box center [28, 334] width 44 height 16
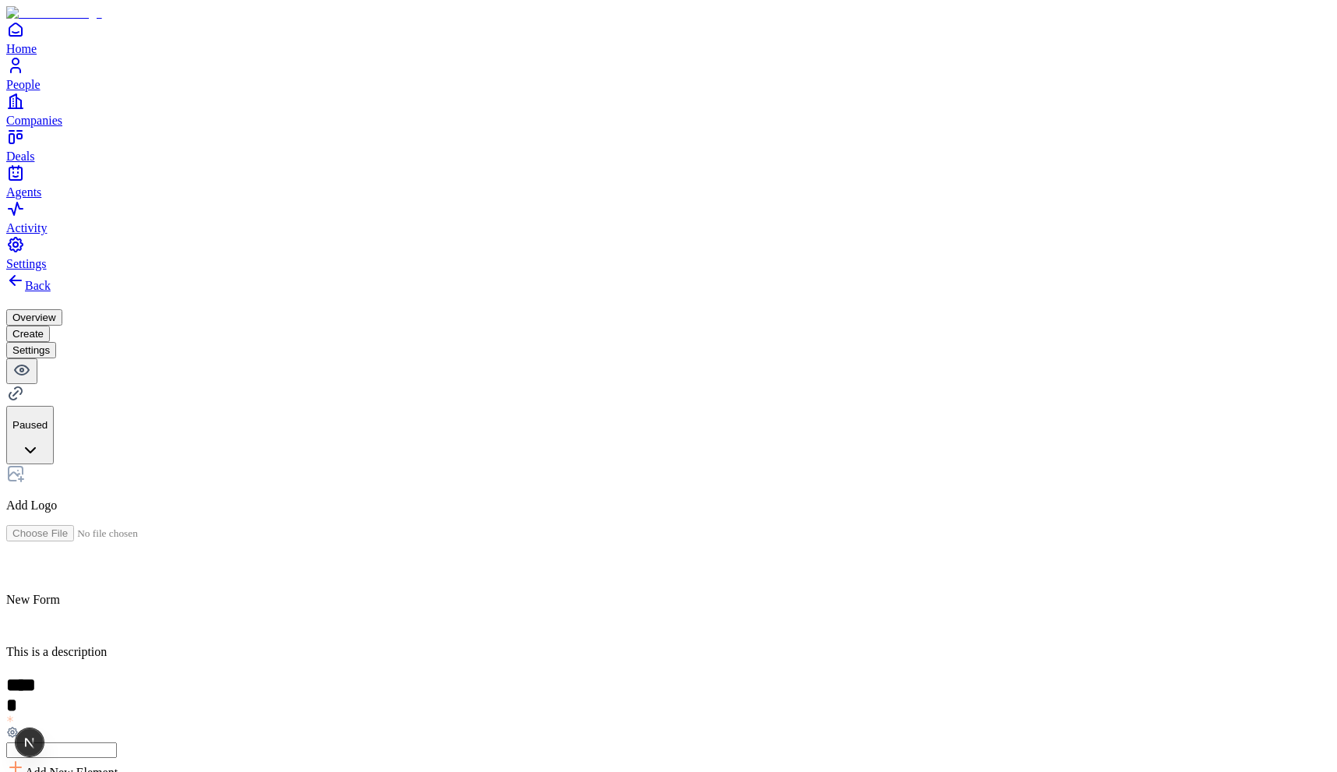
click at [56, 342] on button "Settings" at bounding box center [31, 350] width 50 height 16
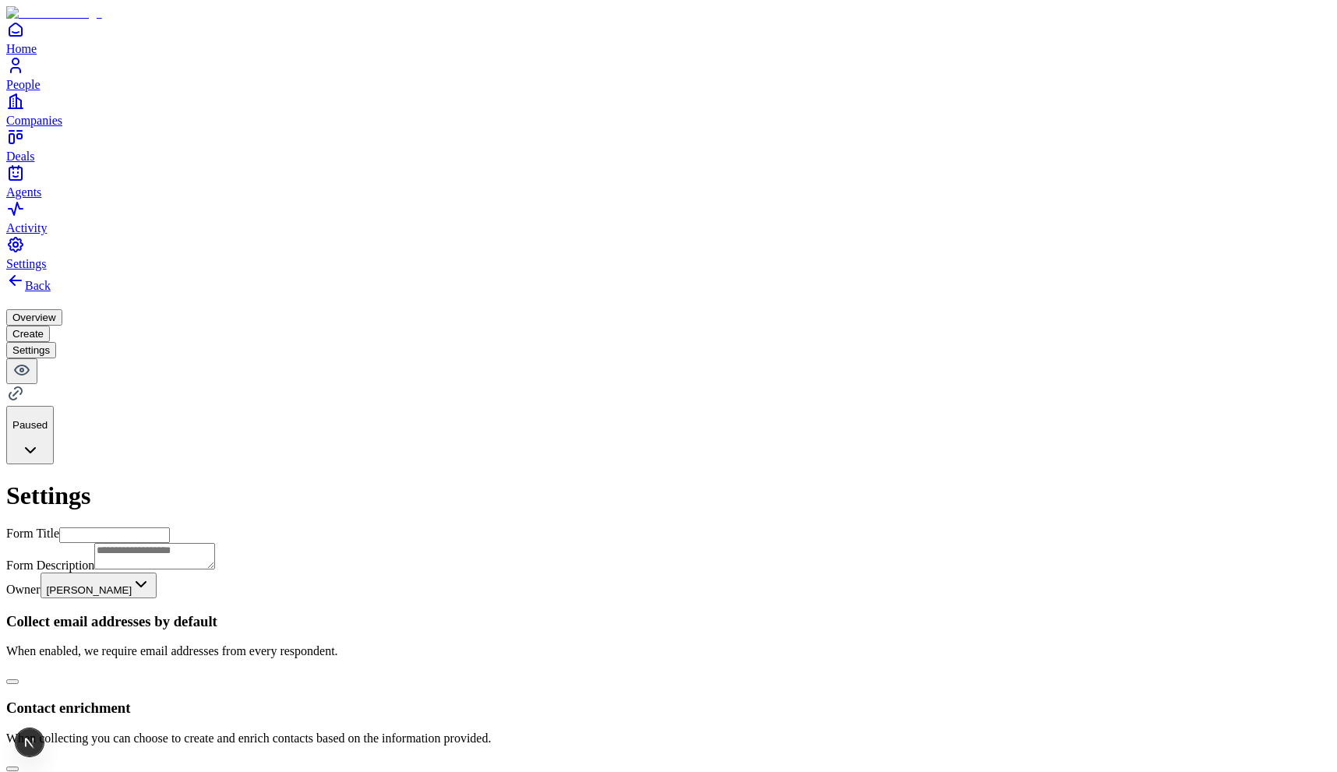
click at [215, 543] on textarea at bounding box center [154, 556] width 121 height 26
click at [300, 343] on div "**********" at bounding box center [668, 780] width 1324 height 1019
click at [502, 613] on h3 "Collect email addresses by default" at bounding box center [668, 621] width 1324 height 17
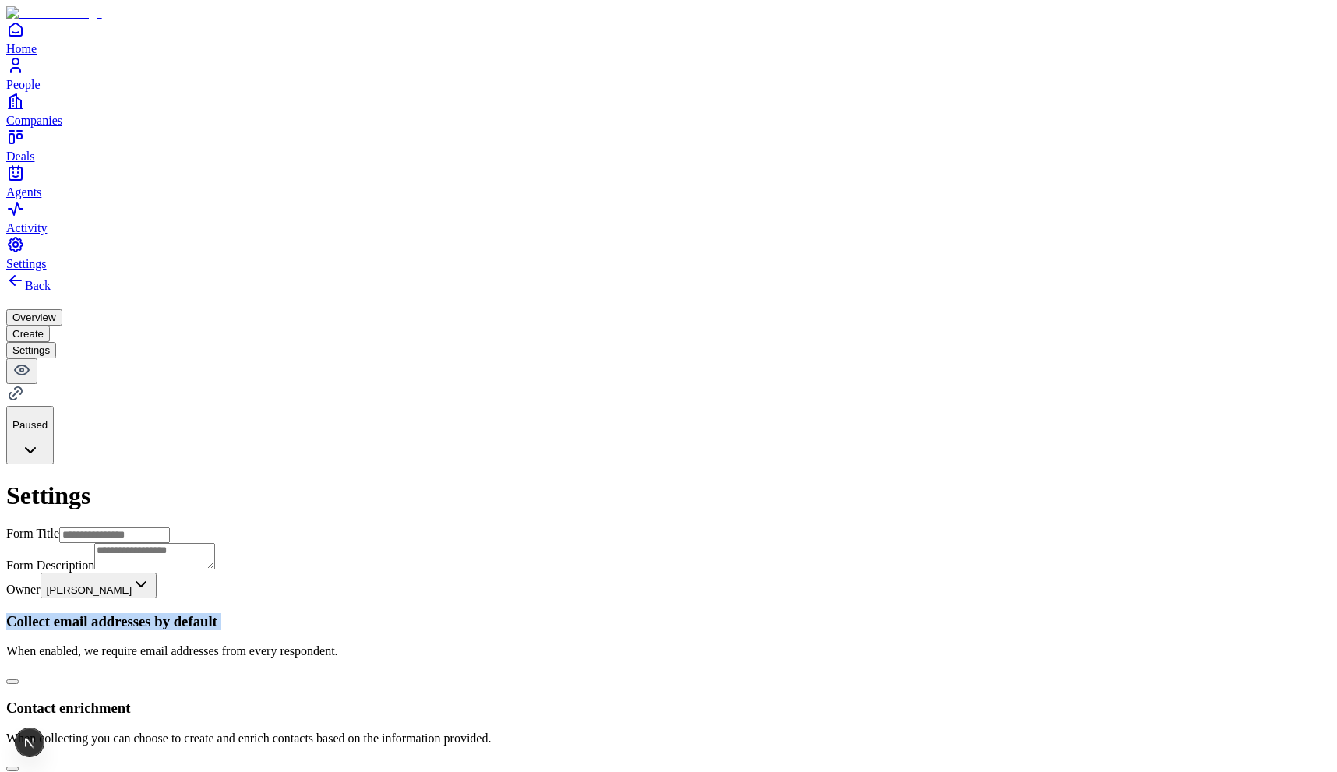
click at [502, 613] on h3 "Collect email addresses by default" at bounding box center [668, 621] width 1324 height 17
click at [509, 700] on h3 "Contact enrichment" at bounding box center [668, 708] width 1324 height 17
click at [499, 700] on h3 "Contact enrichment" at bounding box center [668, 708] width 1324 height 17
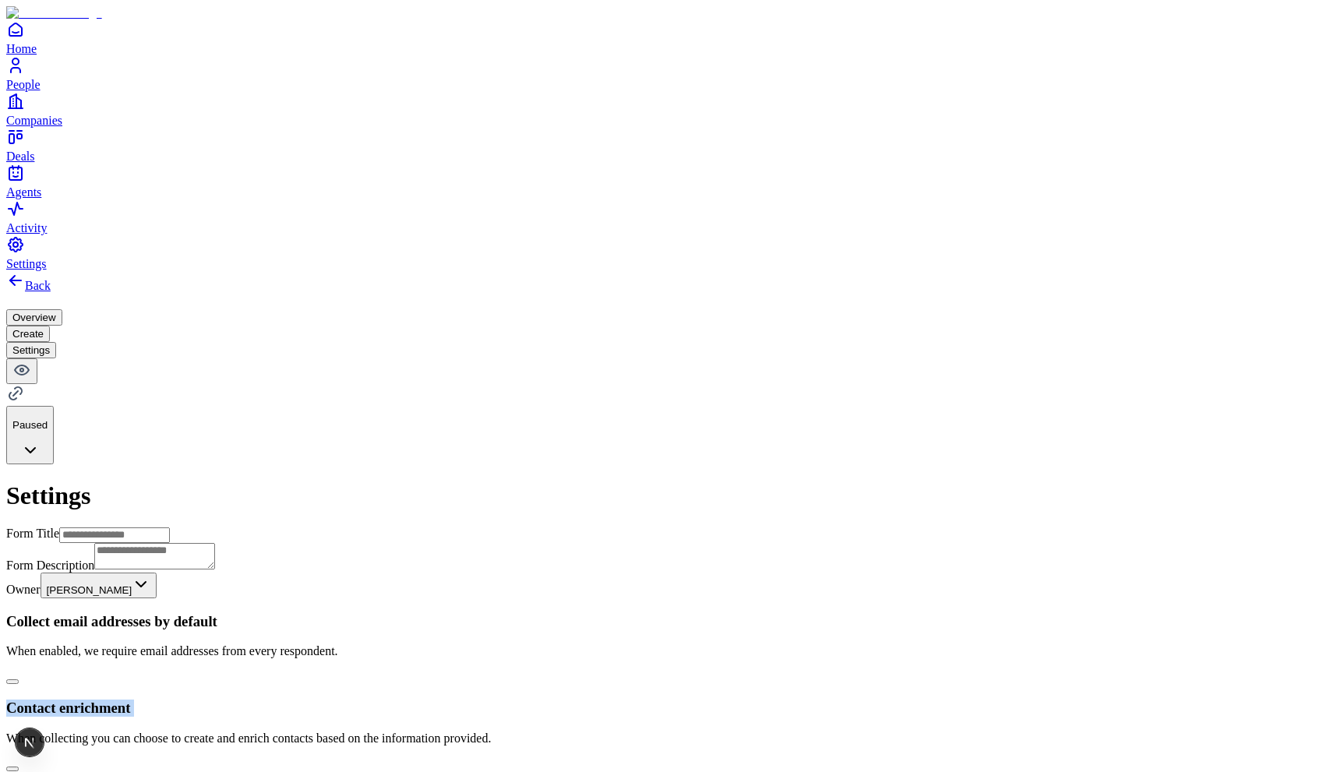
scroll to position [315, 0]
click at [605, 613] on div "Collect email addresses by default When enabled, we require email addresses fro…" at bounding box center [668, 692] width 1324 height 159
drag, startPoint x: 605, startPoint y: 303, endPoint x: 546, endPoint y: 303, distance: 59.2
click at [546, 613] on div "Collect email addresses by default When enabled, we require email addresses fro…" at bounding box center [668, 692] width 1324 height 159
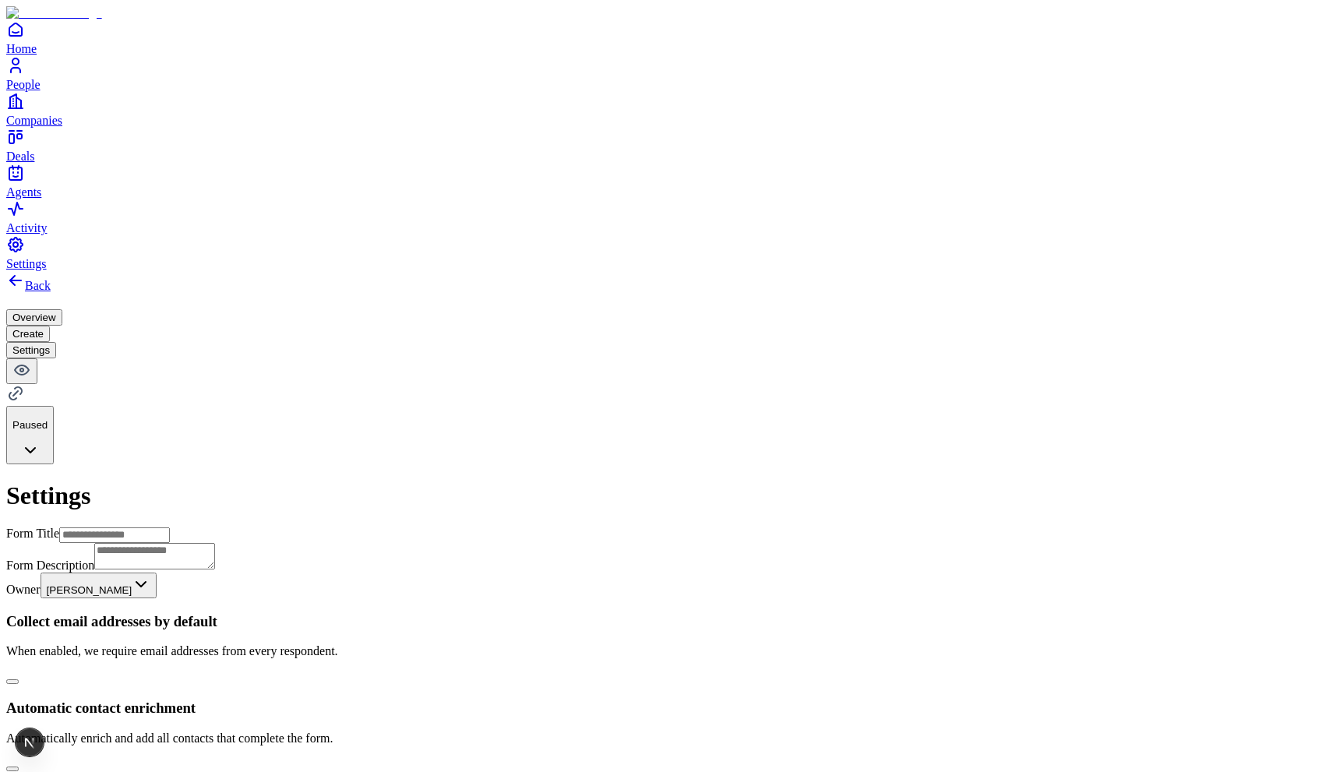
click at [242, 285] on div "**********" at bounding box center [668, 780] width 1324 height 1019
click at [357, 531] on div "**********" at bounding box center [668, 781] width 1324 height 1020
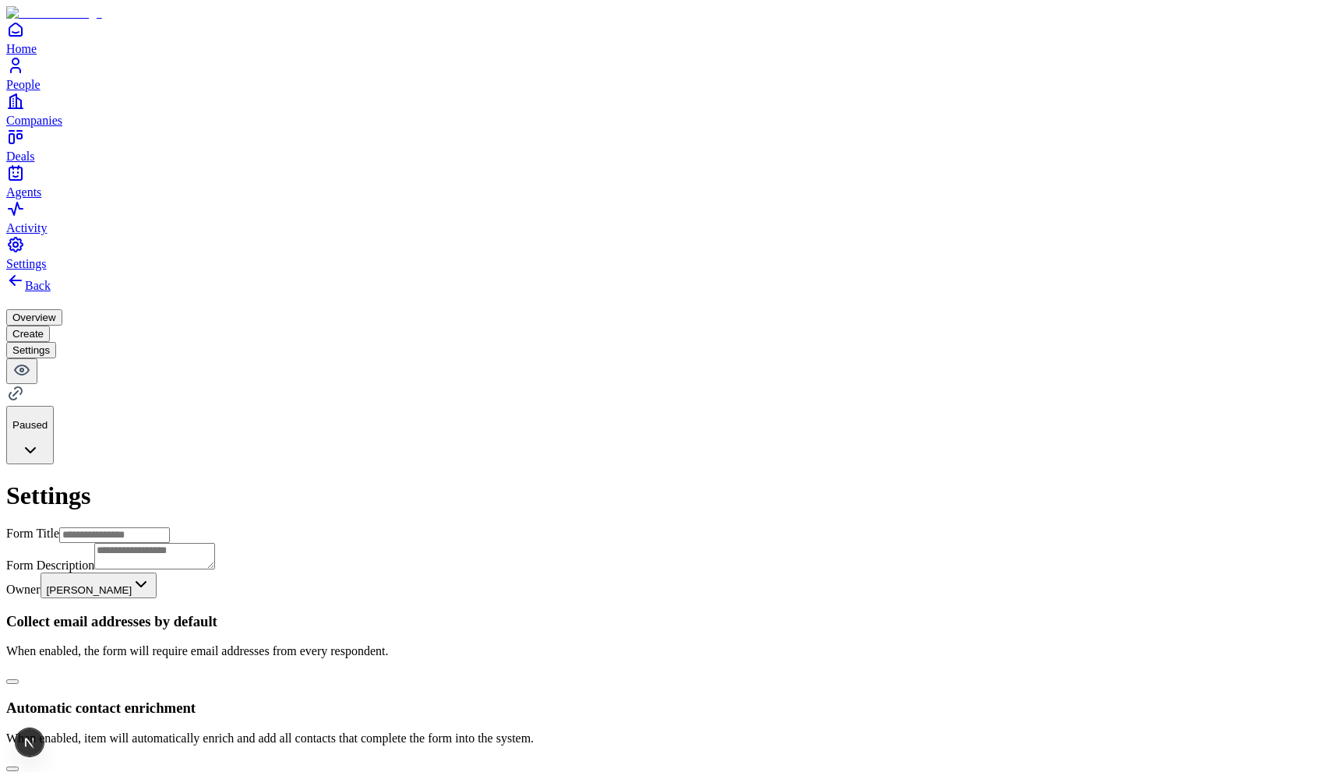
type input "**********"
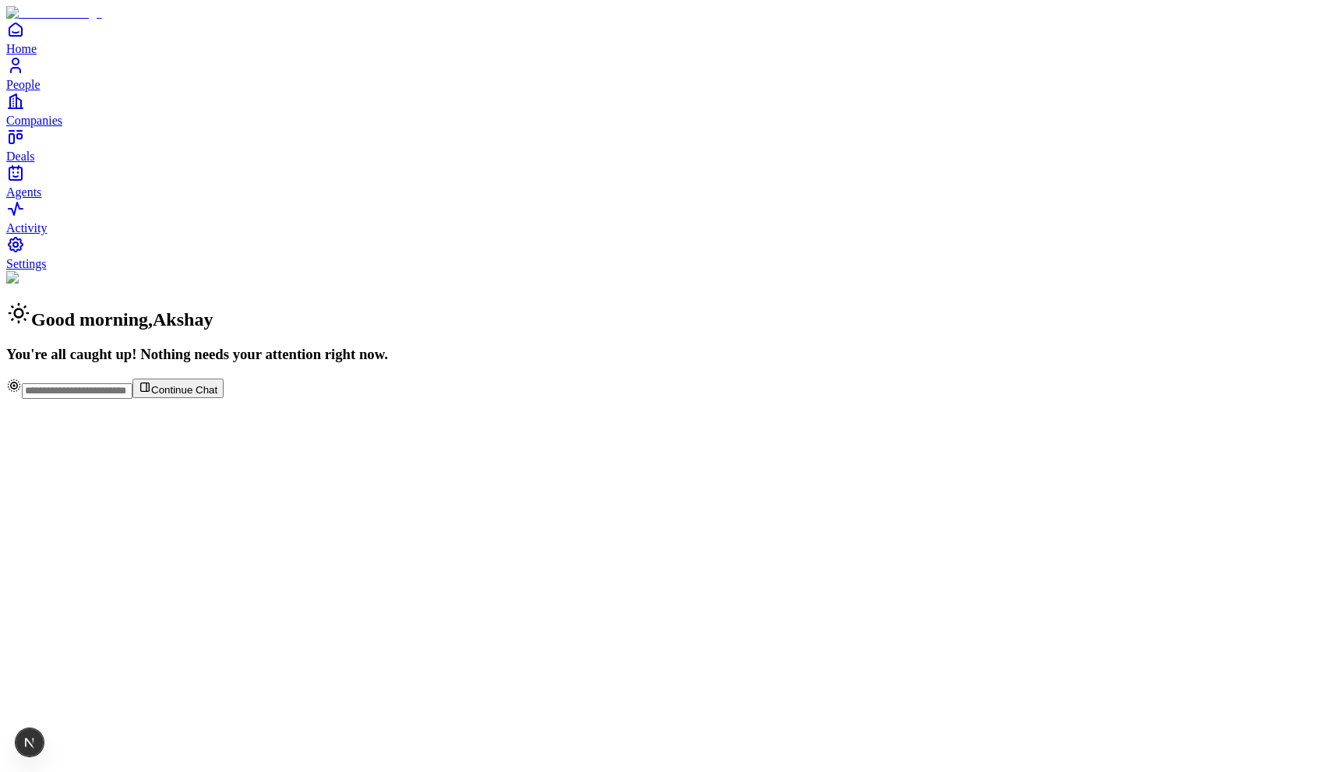
click at [41, 199] on span "Agents" at bounding box center [23, 191] width 35 height 13
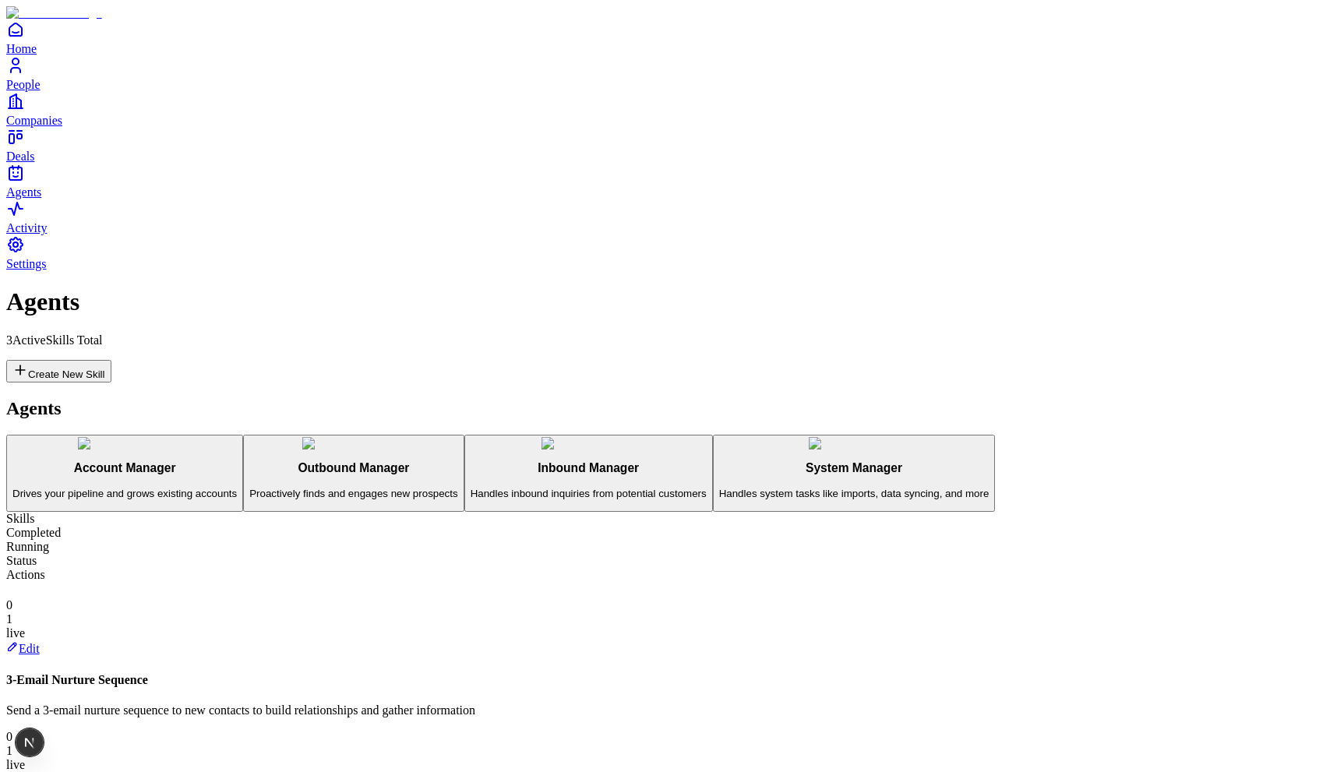
click at [19, 771] on icon at bounding box center [12, 778] width 12 height 12
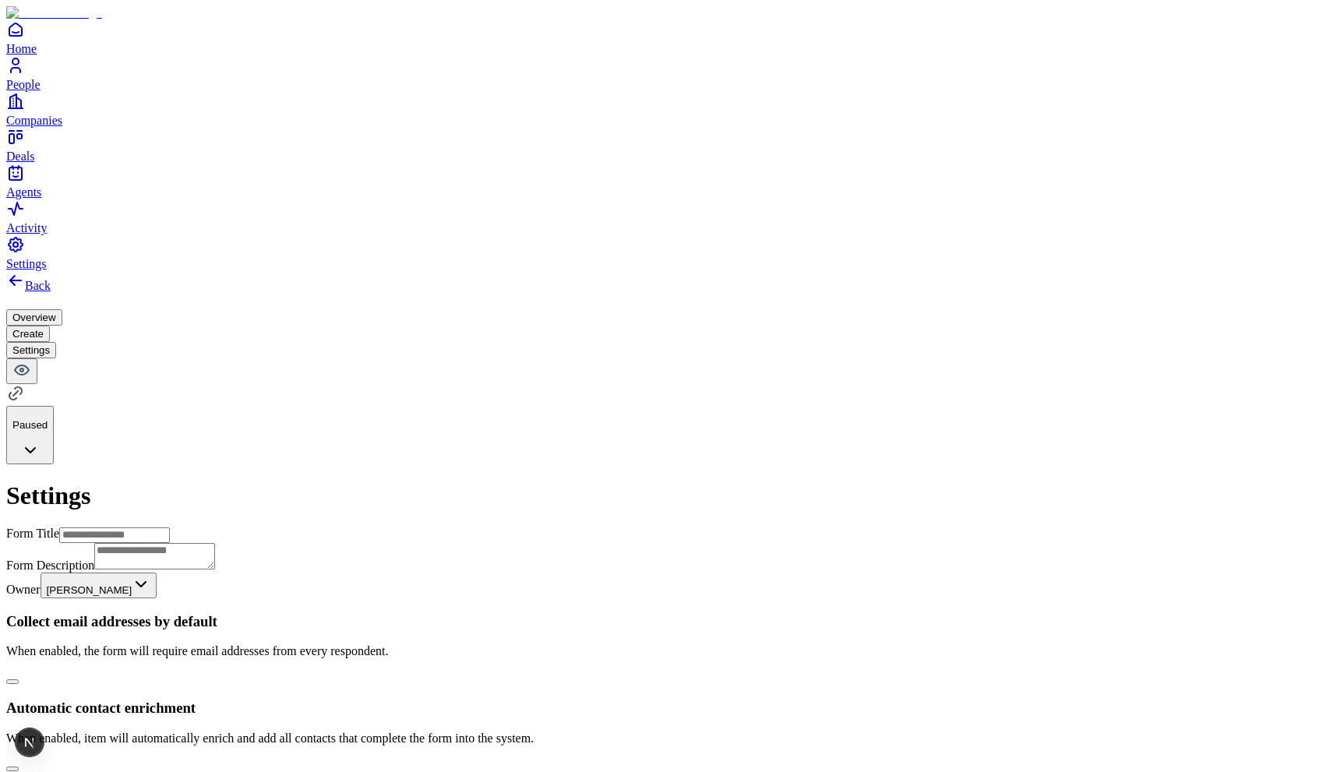
scroll to position [513, 0]
type input "********"
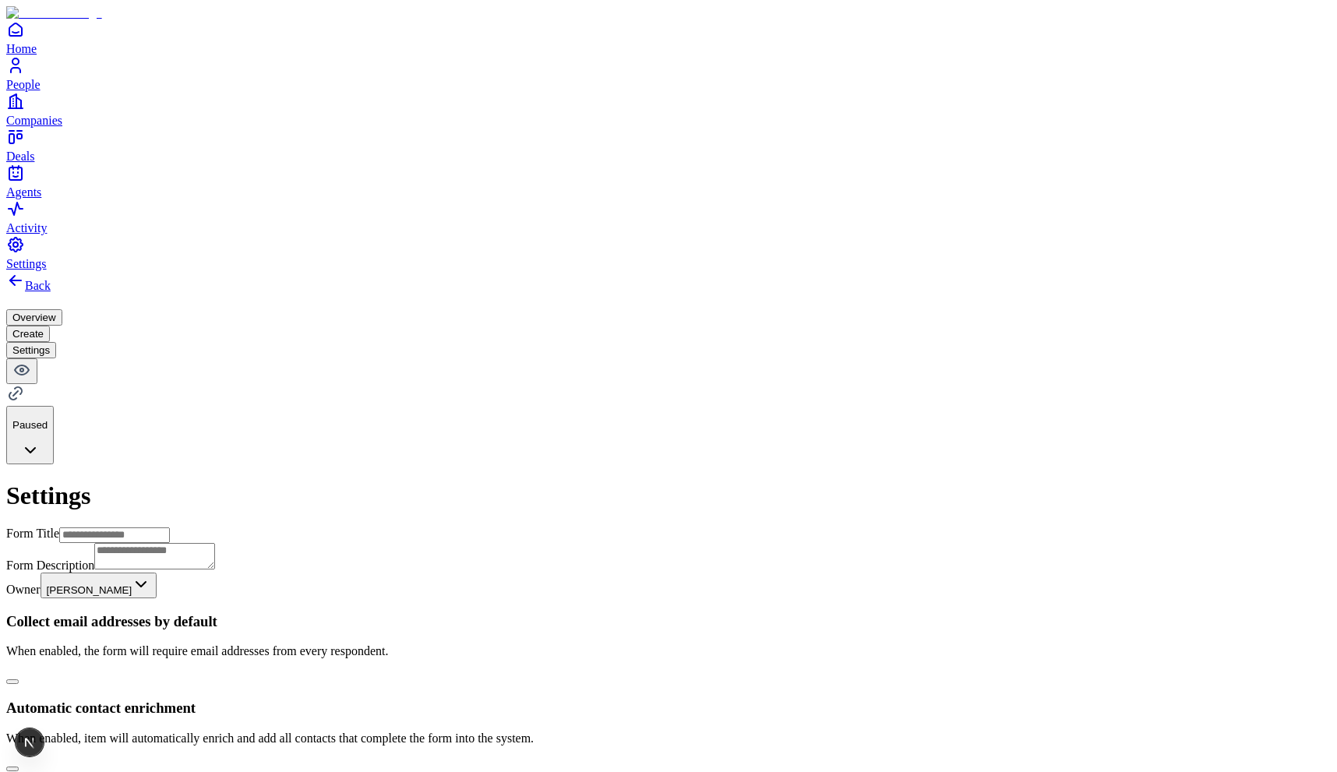
click at [1034, 505] on div "**********" at bounding box center [668, 781] width 1324 height 1020
type textarea "**********"
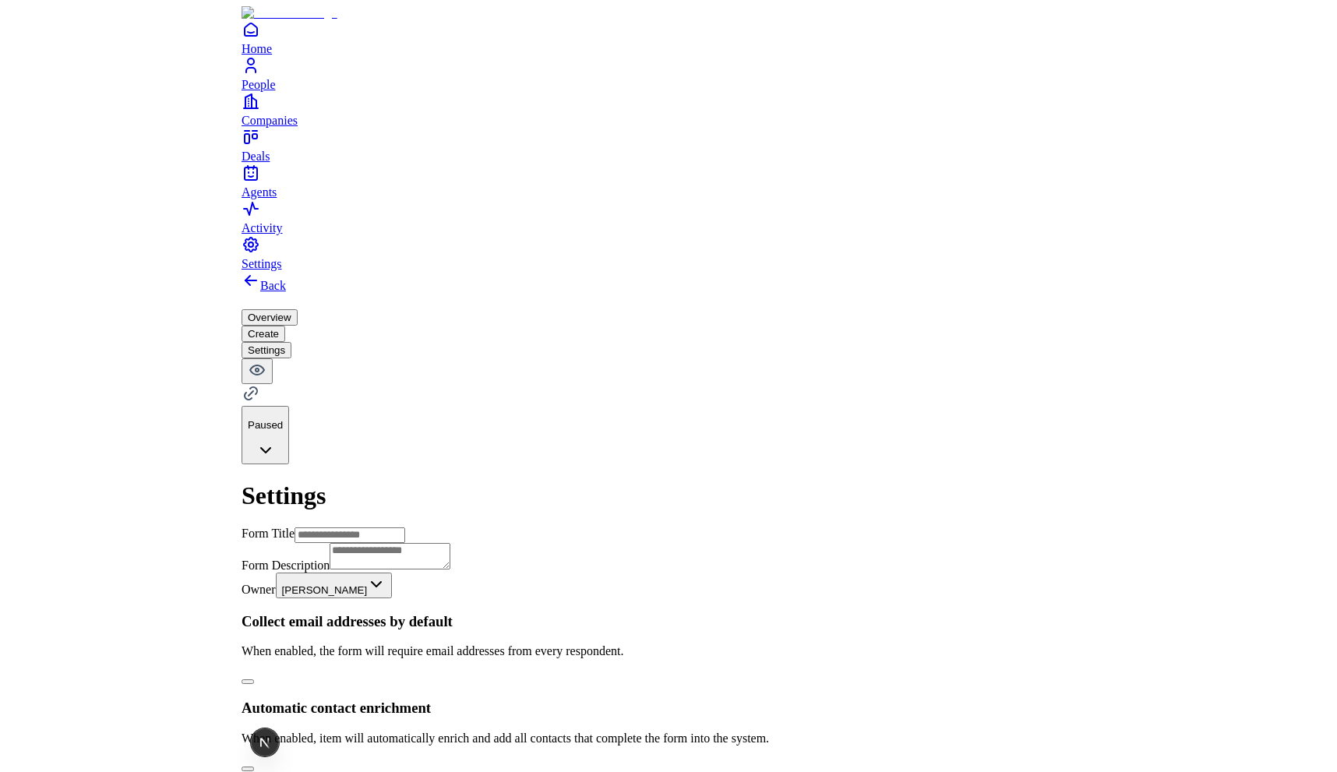
scroll to position [551, 0]
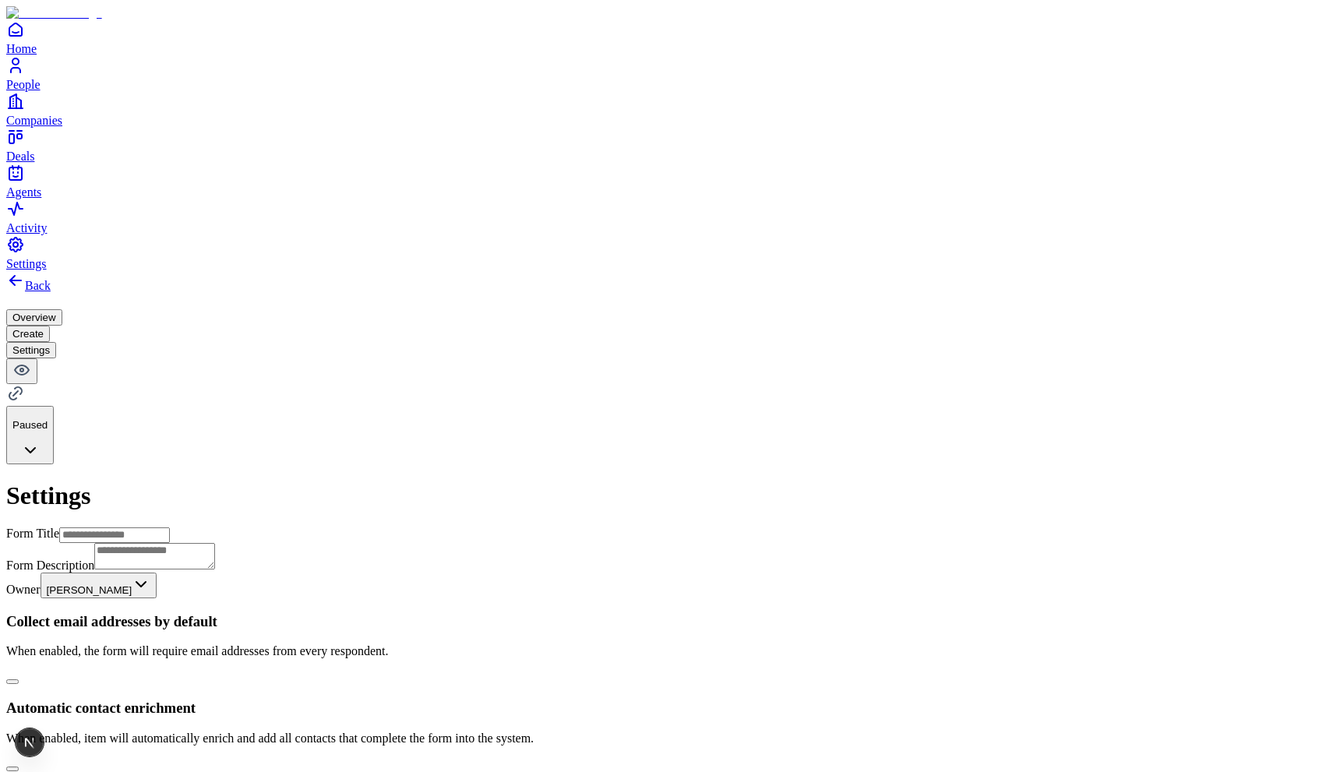
type input "********"
type input "**********"
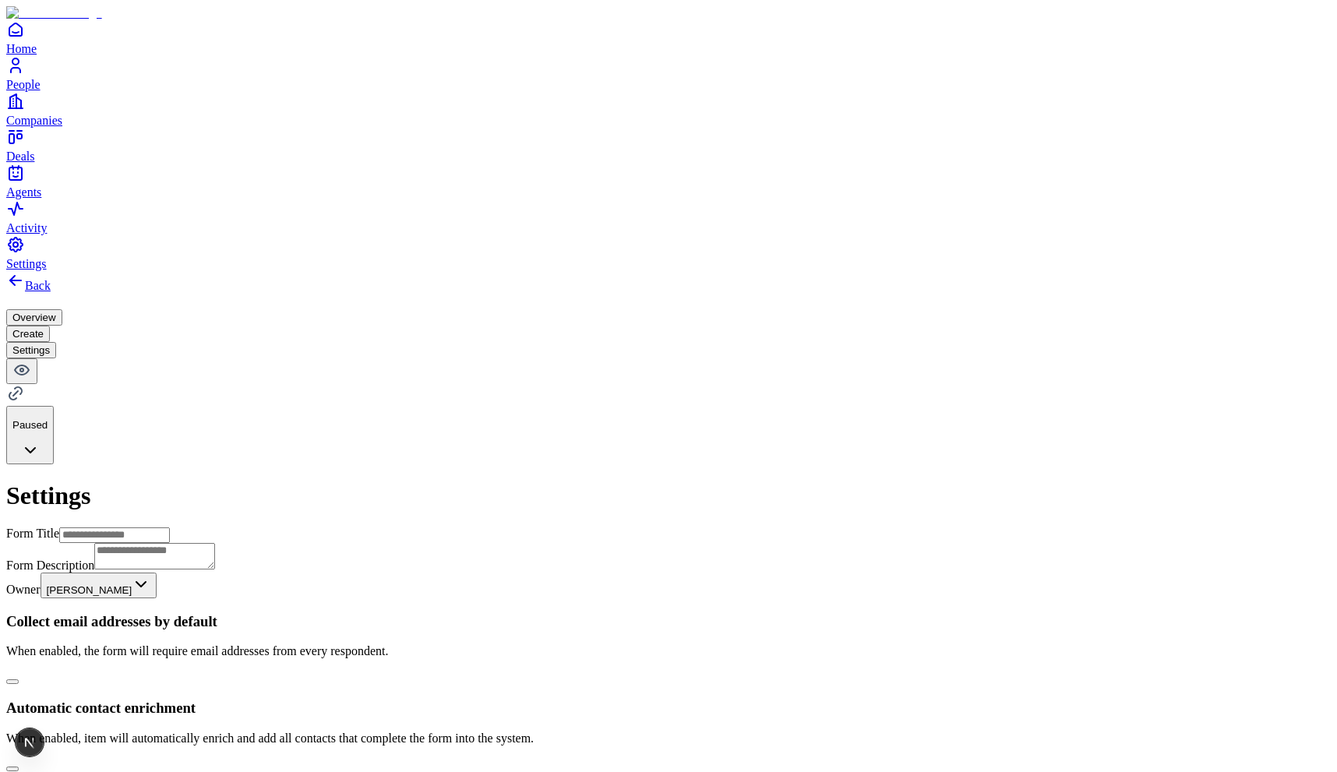
scroll to position [0, 0]
click at [50, 326] on button "Create" at bounding box center [28, 334] width 44 height 16
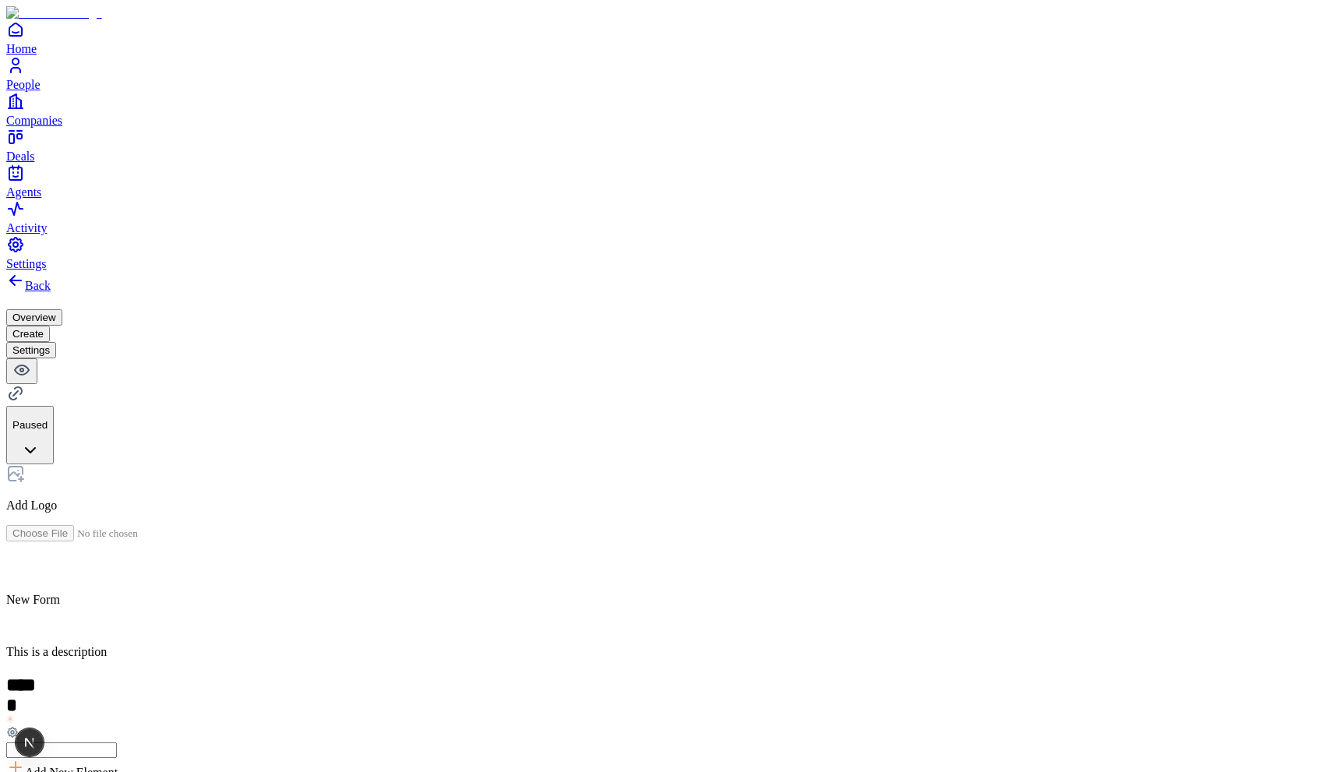
click at [62, 309] on button "Overview" at bounding box center [34, 317] width 56 height 16
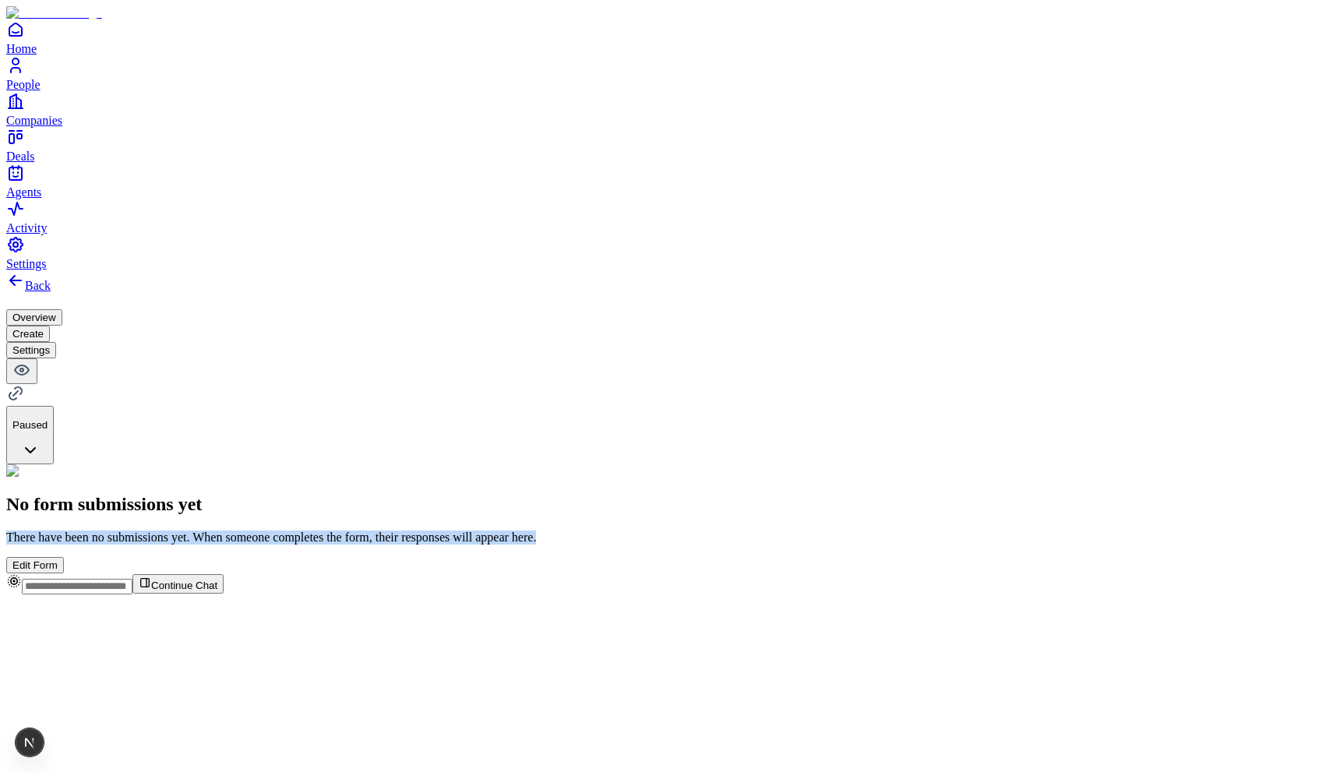
drag, startPoint x: 871, startPoint y: 492, endPoint x: 951, endPoint y: 492, distance: 80.2
click at [951, 492] on div "No form submissions yet There have been no submissions yet. When someone comple…" at bounding box center [668, 518] width 1324 height 109
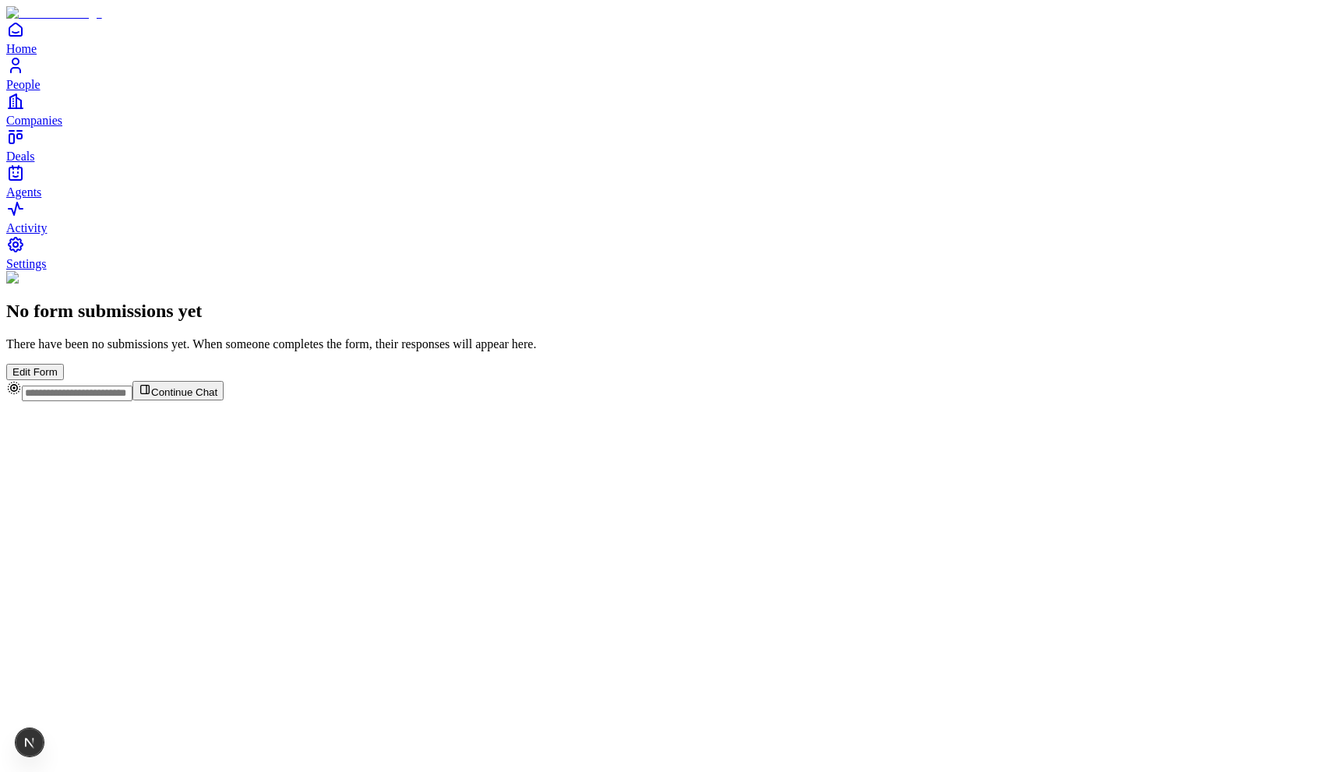
click at [64, 380] on button "Edit Form" at bounding box center [35, 372] width 58 height 16
click at [675, 380] on div "Form not found The form you are looking for does not exist or has been deleted.…" at bounding box center [668, 325] width 1324 height 109
click at [87, 380] on button "View All Forms" at bounding box center [46, 372] width 81 height 16
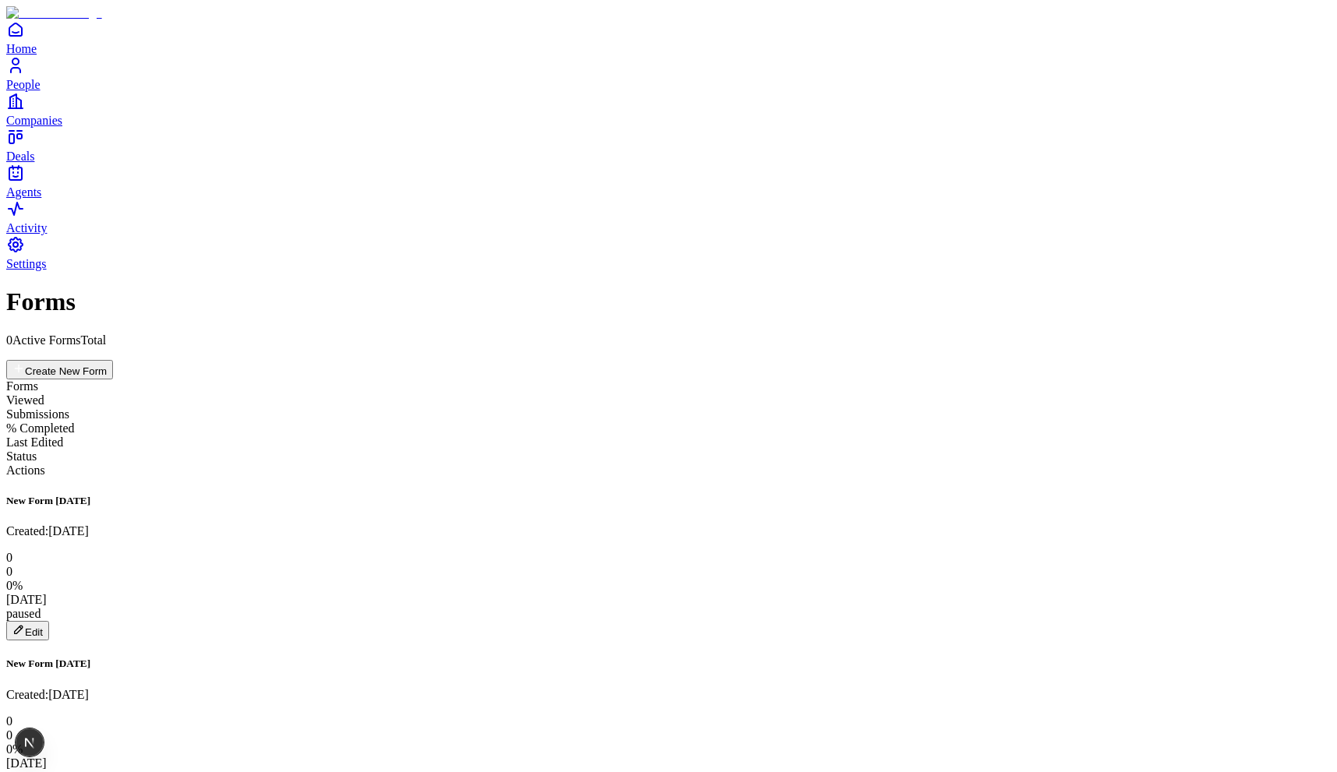
click at [49, 621] on button "Edit" at bounding box center [27, 630] width 43 height 19
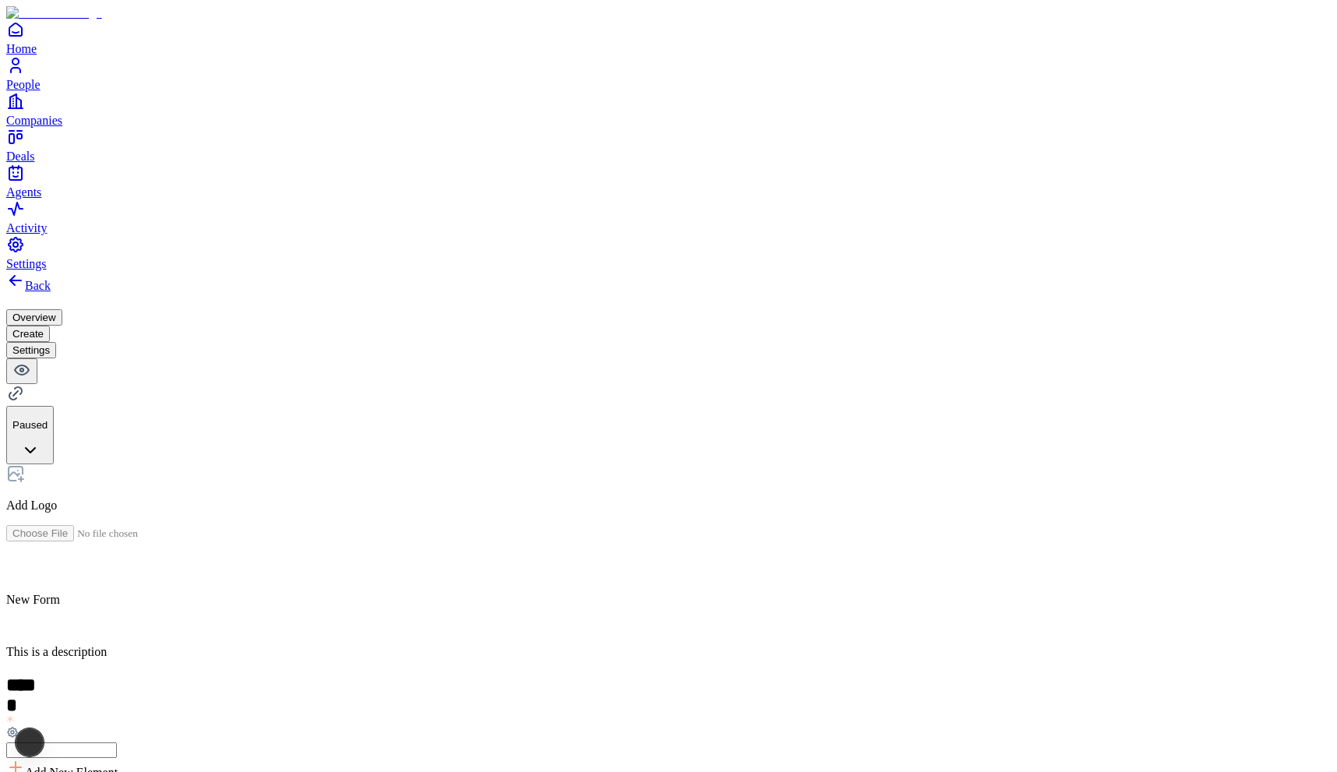
click at [56, 342] on button "Settings" at bounding box center [31, 350] width 50 height 16
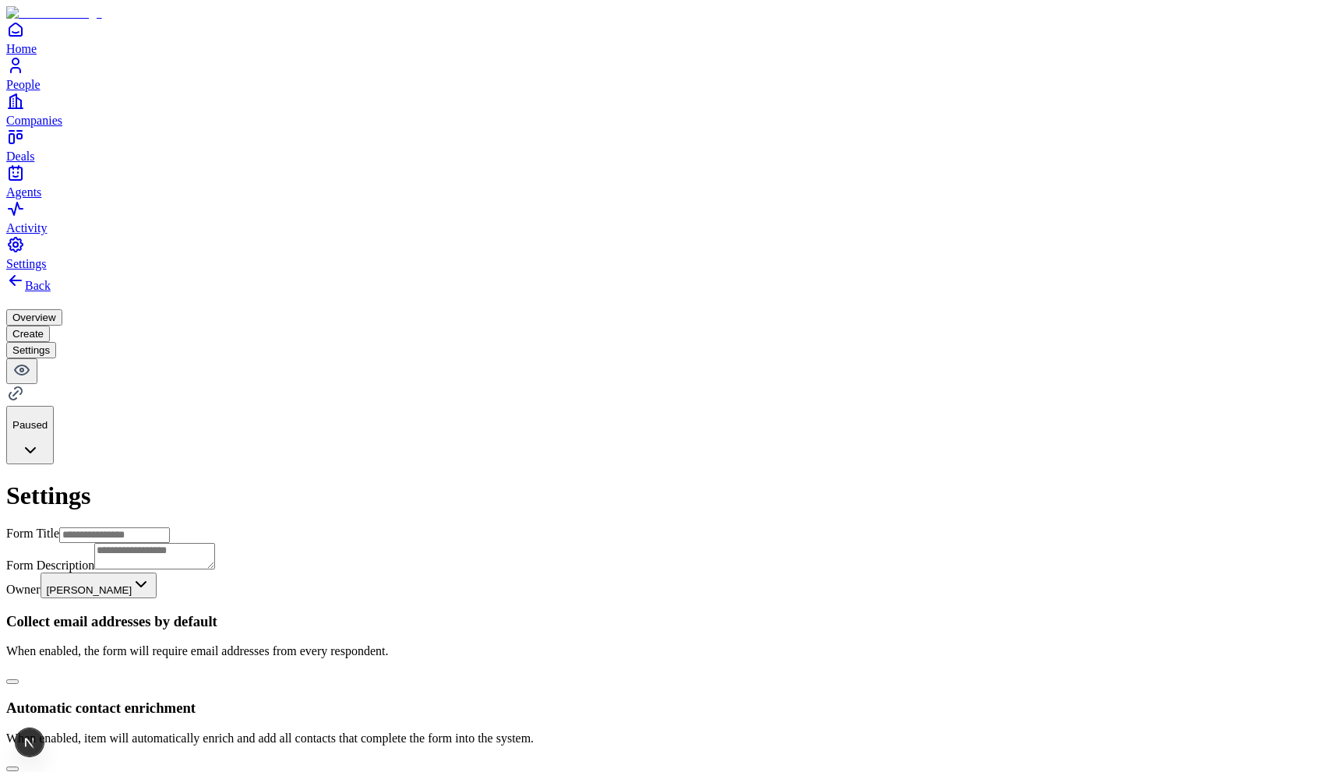
scroll to position [588, 0]
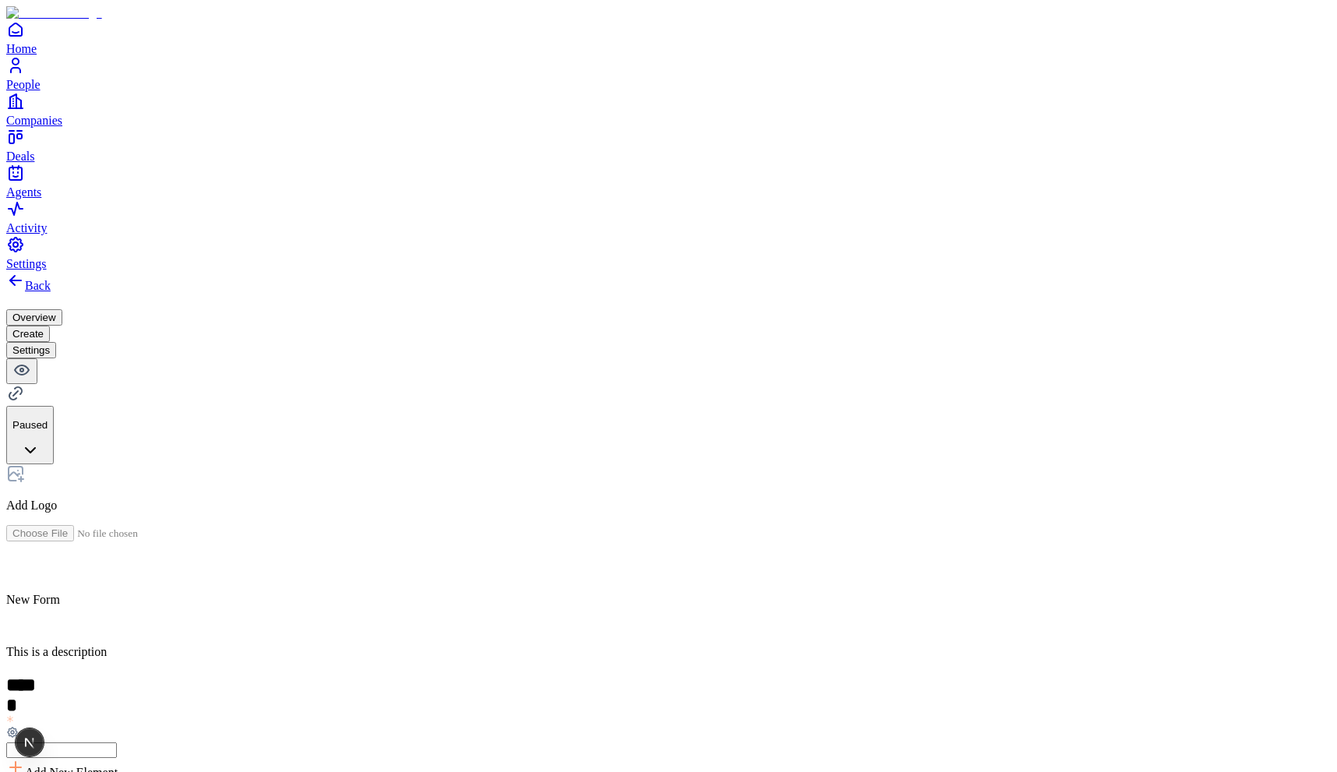
click at [516, 557] on h2 at bounding box center [668, 567] width 1324 height 20
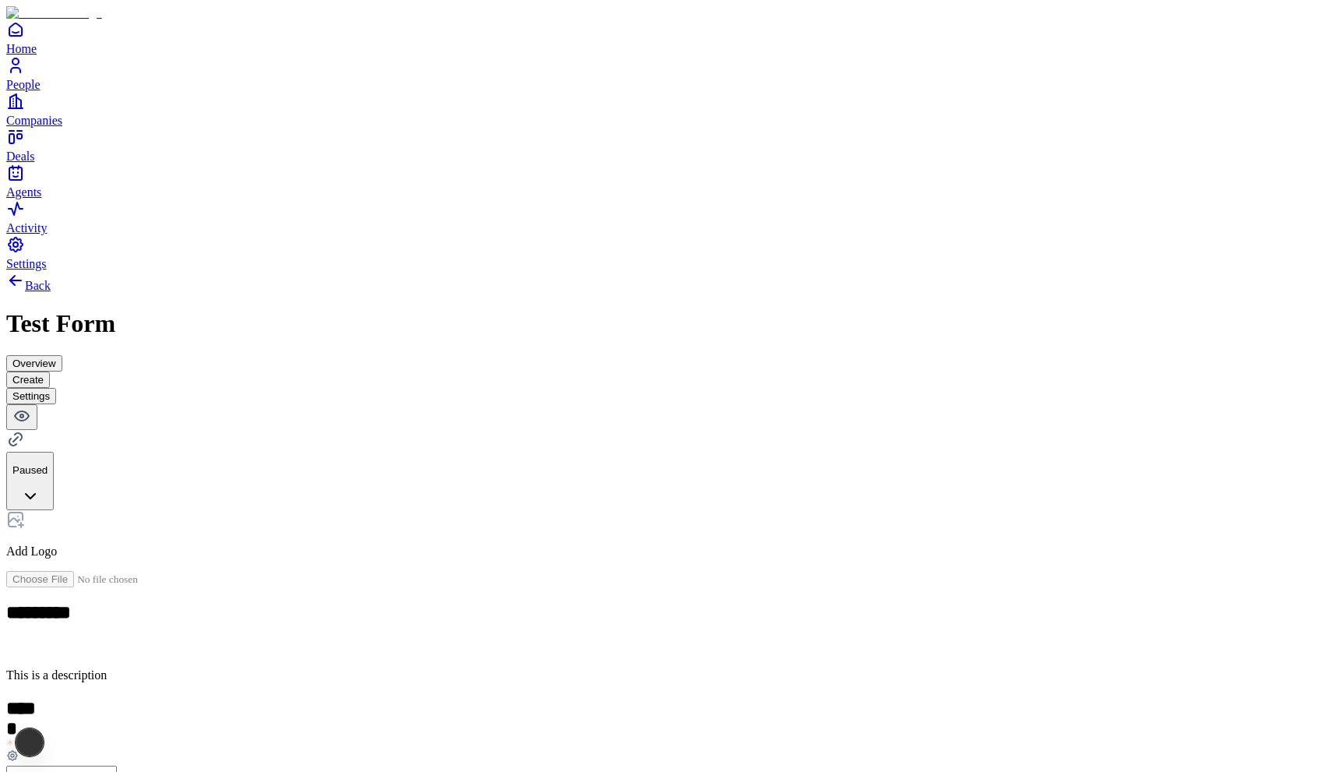
click at [56, 388] on button "Settings" at bounding box center [31, 396] width 50 height 16
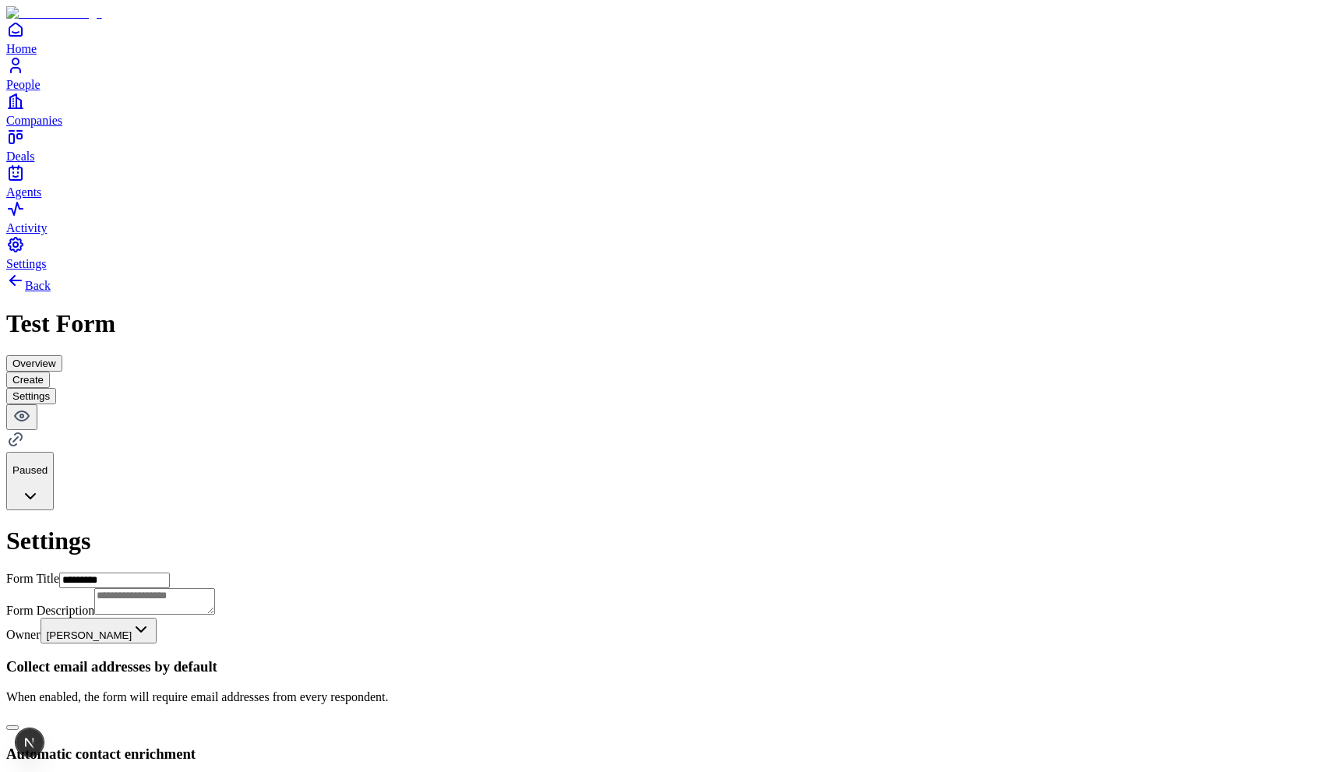
click at [50, 372] on button "Create" at bounding box center [28, 380] width 44 height 16
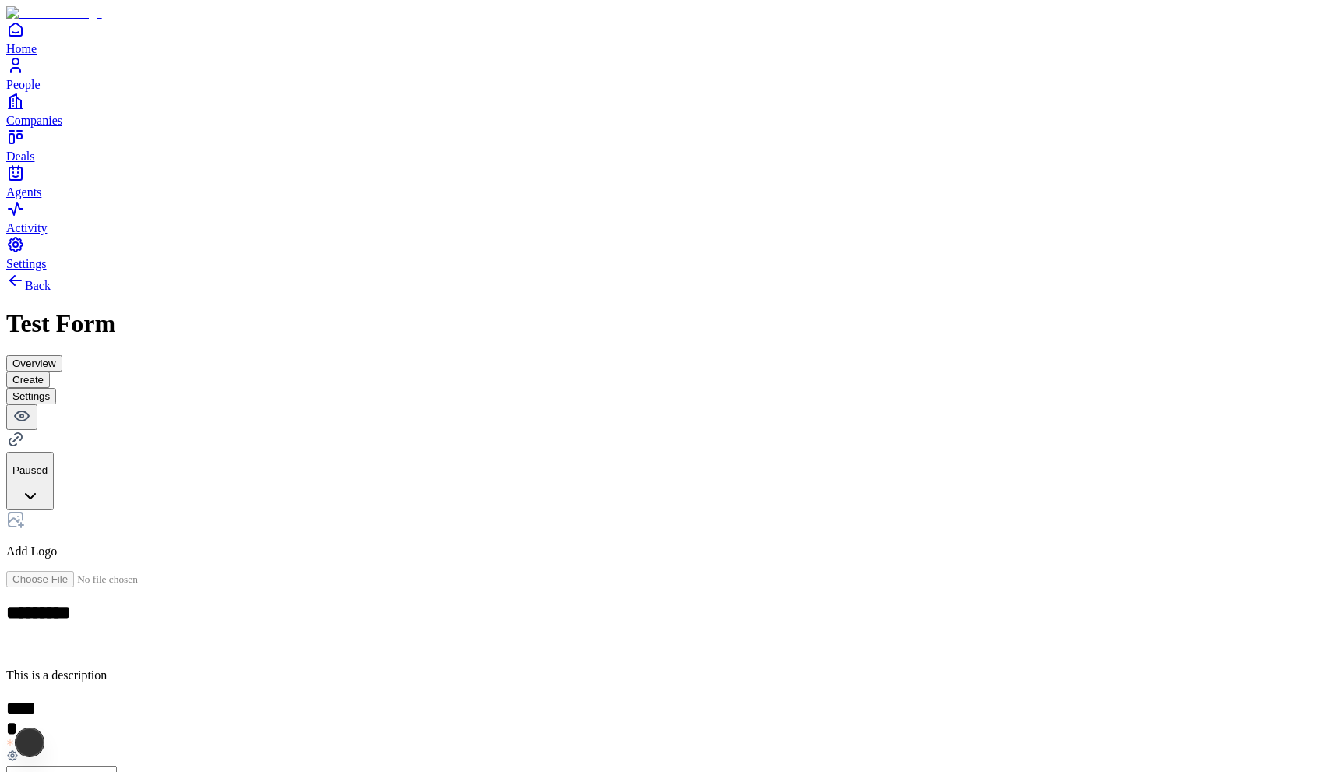
click at [25, 271] on icon at bounding box center [15, 280] width 19 height 19
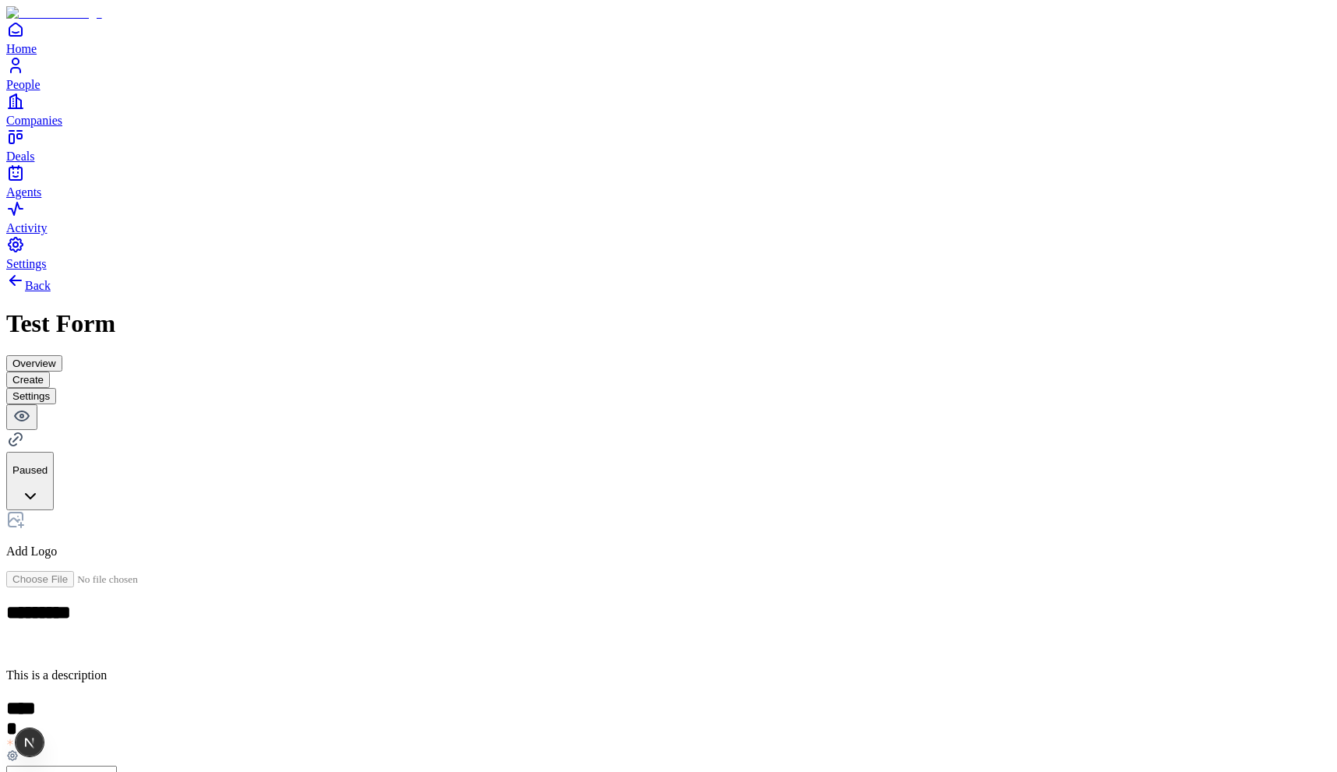
click at [754, 271] on div "Back Test Form Overview Create Settings Paused" at bounding box center [668, 390] width 1324 height 239
click at [56, 388] on button "Settings" at bounding box center [31, 396] width 50 height 16
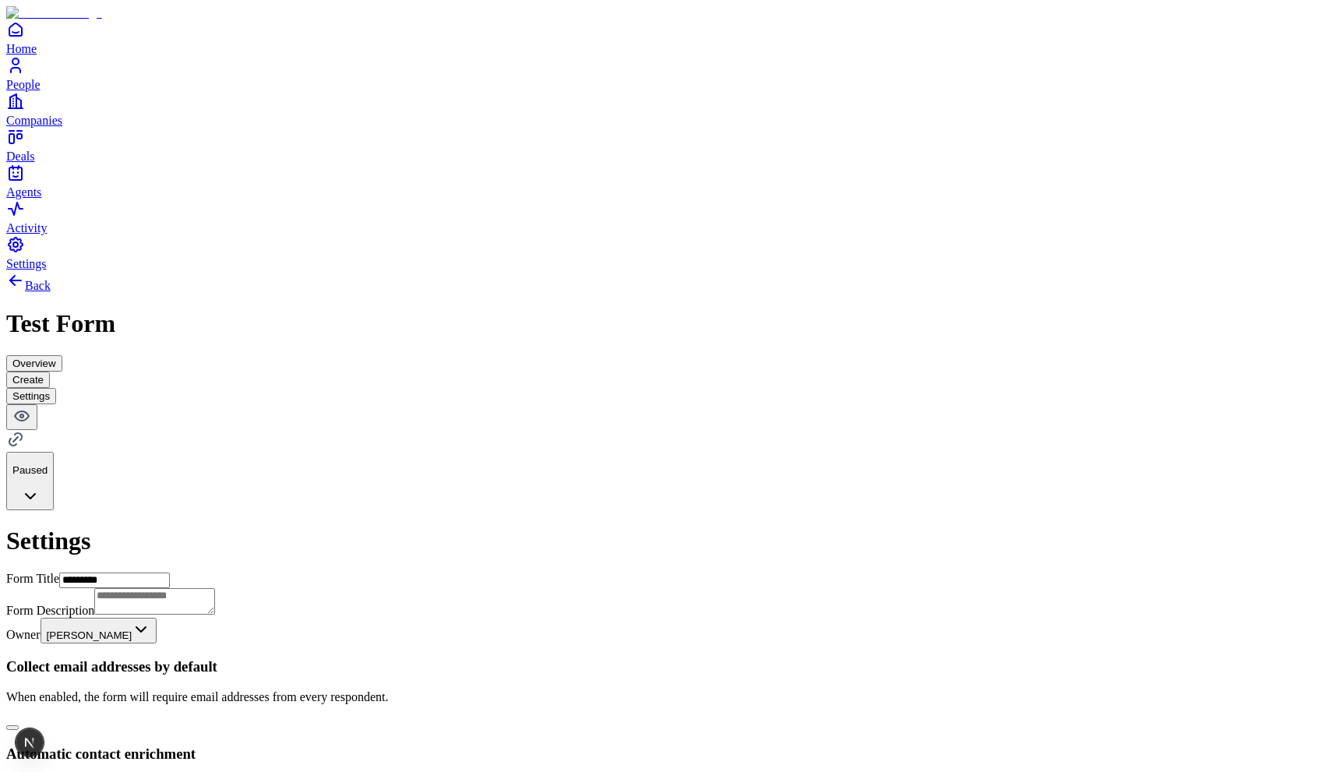
scroll to position [588, 0]
type input "**********"
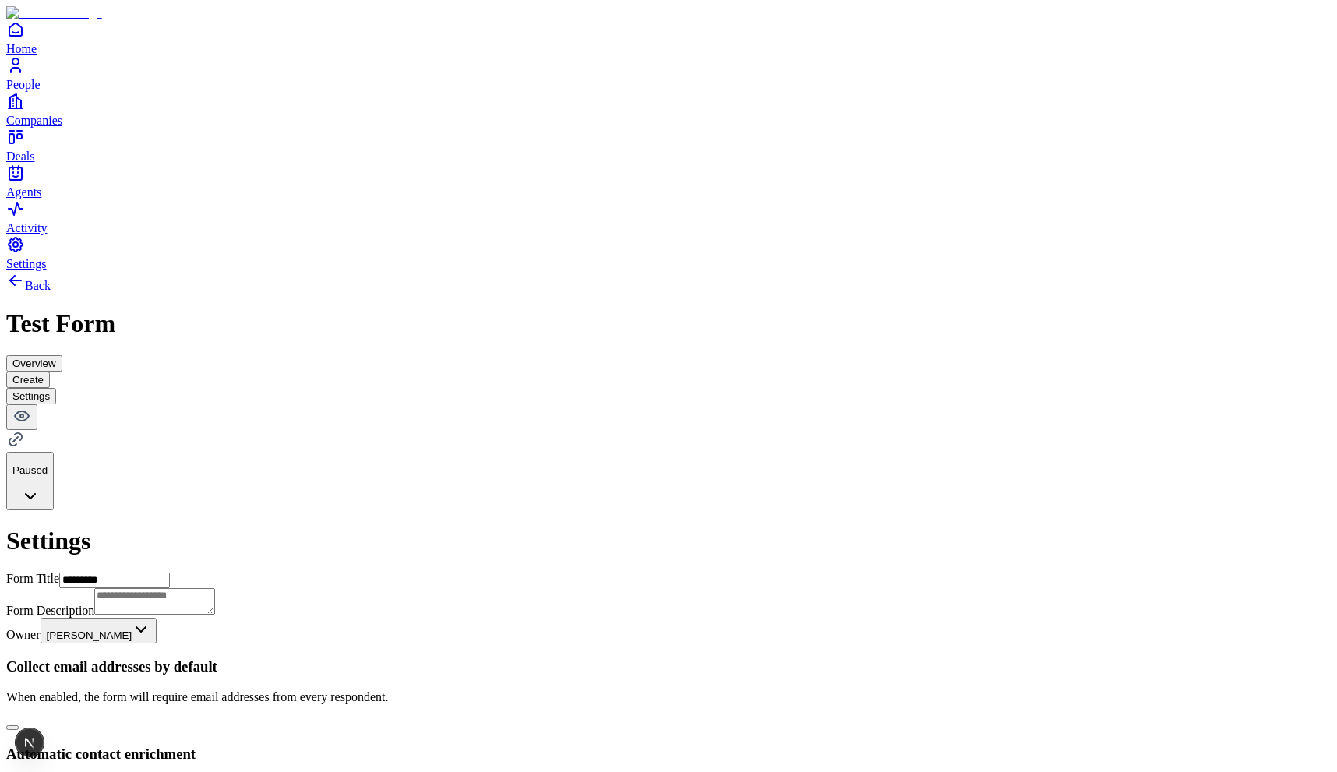
click at [1274, 42] on html "**********" at bounding box center [668, 749] width 1337 height 1498
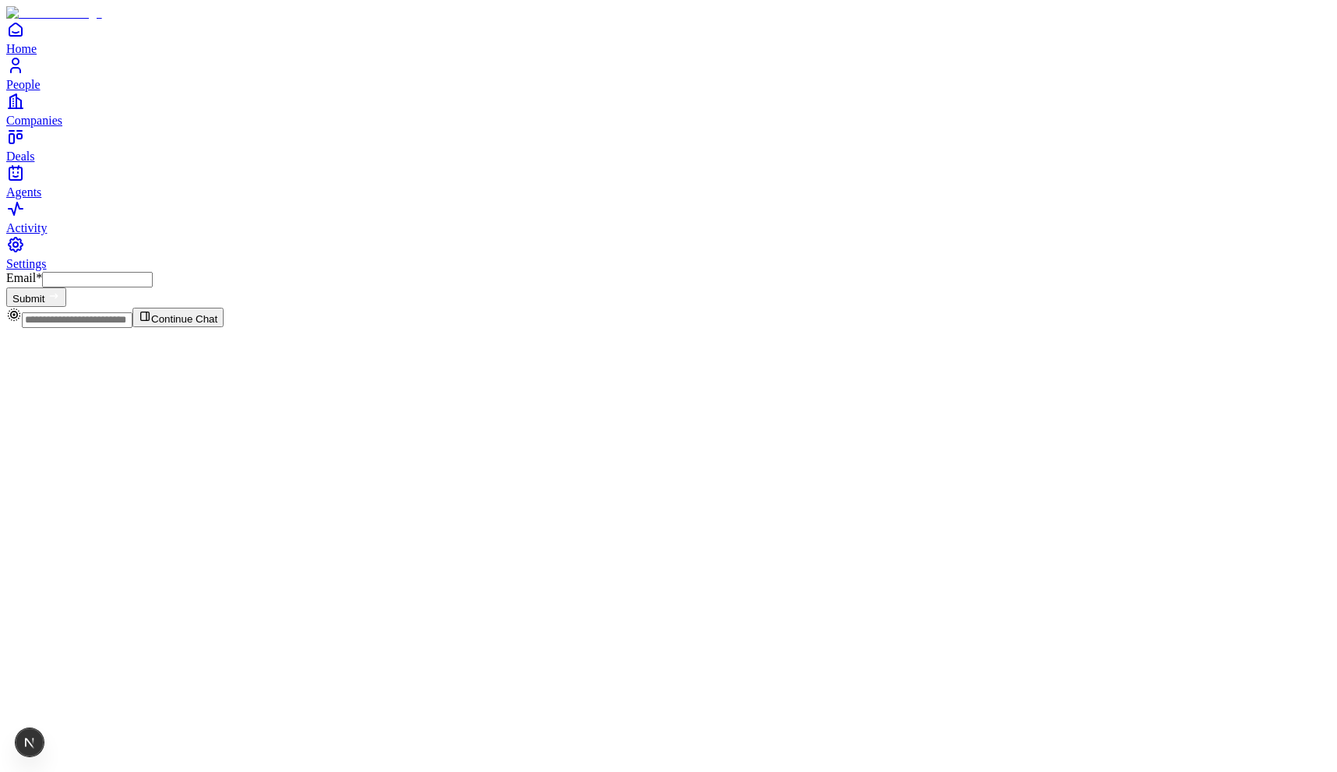
click at [153, 272] on input "Email *" at bounding box center [97, 280] width 111 height 16
type input "**********"
click at [6, 287] on button "Submit" at bounding box center [36, 296] width 60 height 19
click at [57, 742] on div "Issue s" at bounding box center [72, 742] width 30 height 28
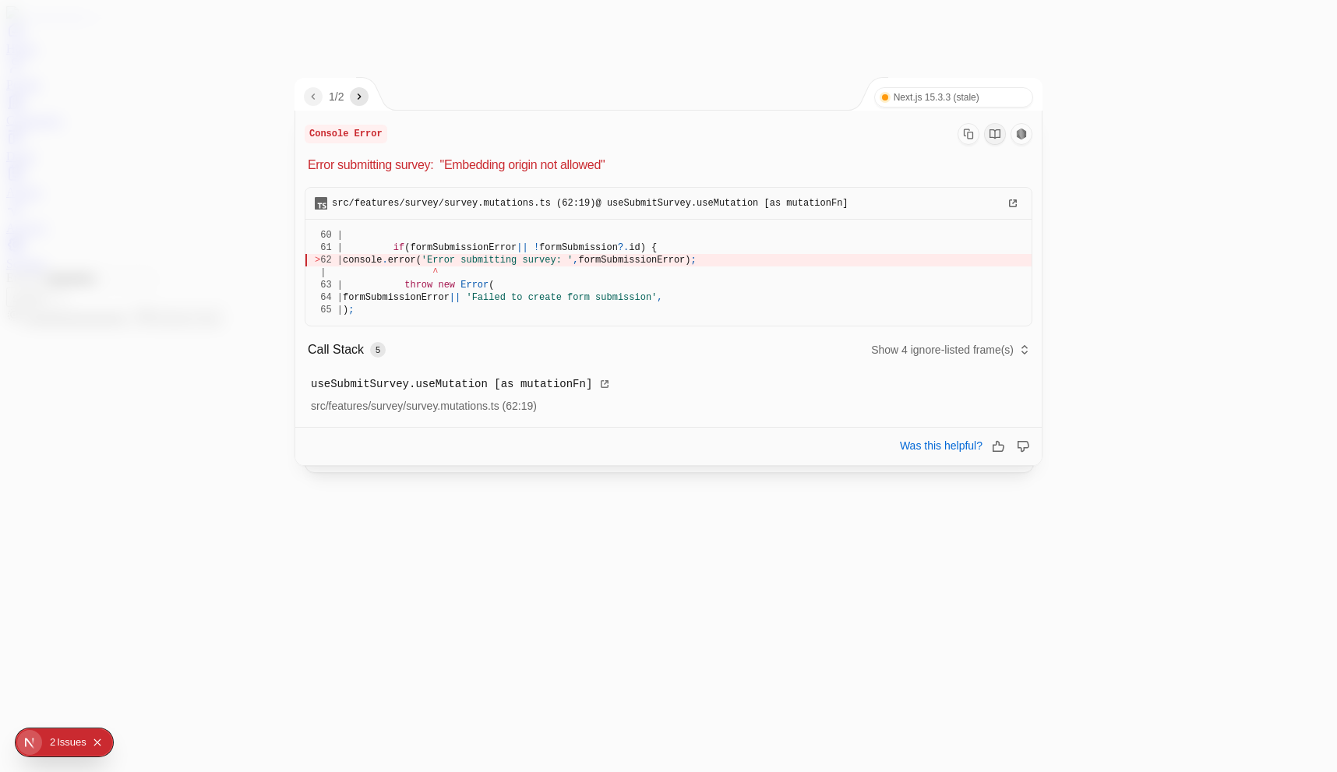
click at [382, 256] on span "console" at bounding box center [362, 260] width 39 height 11
drag, startPoint x: 423, startPoint y: 256, endPoint x: 755, endPoint y: 256, distance: 331.9
click at [755, 256] on div "> 62 | console . error( 'Error submitting survey: ' , formSubmissionError) ;" at bounding box center [668, 260] width 707 height 12
click at [691, 256] on span "formSubmissionError)" at bounding box center [635, 260] width 112 height 11
click at [495, 168] on p "Error submitting survey: "Embedding origin not allowed"" at bounding box center [670, 165] width 724 height 19
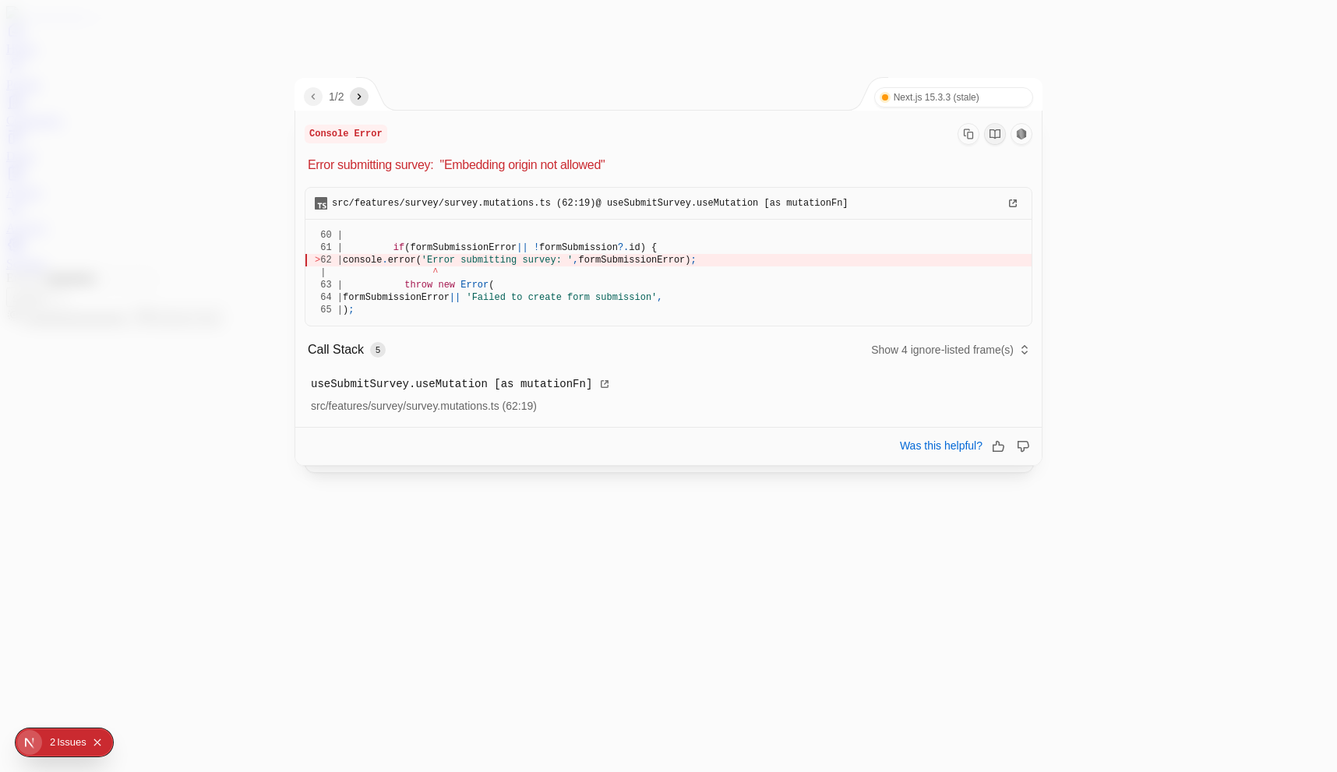
drag, startPoint x: 495, startPoint y: 168, endPoint x: 577, endPoint y: 168, distance: 82.6
click at [577, 168] on p "Error submitting survey: "Embedding origin not allowed"" at bounding box center [670, 165] width 724 height 19
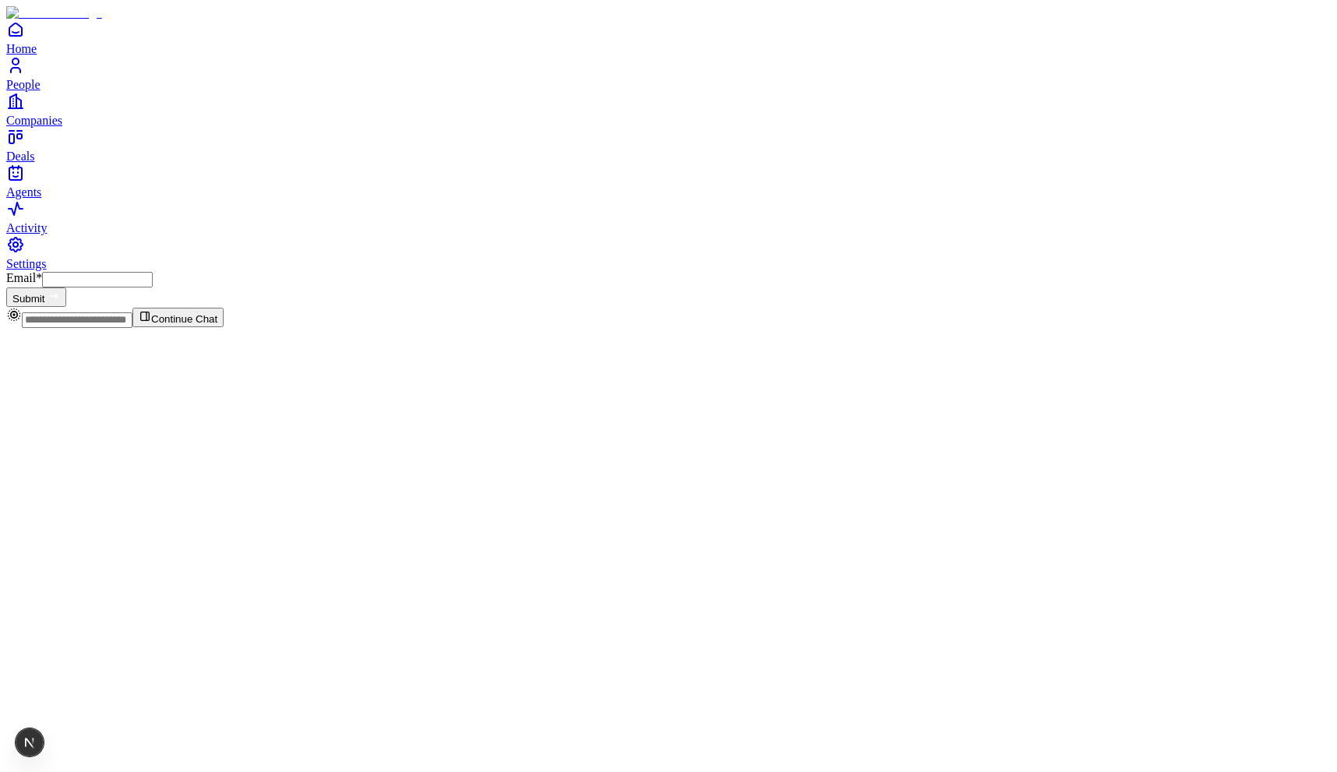
click at [153, 272] on input "Email *" at bounding box center [97, 280] width 111 height 16
type input "**********"
click at [66, 287] on button "Submit" at bounding box center [36, 296] width 60 height 19
click at [153, 272] on input "Email *" at bounding box center [97, 280] width 111 height 16
type input "**********"
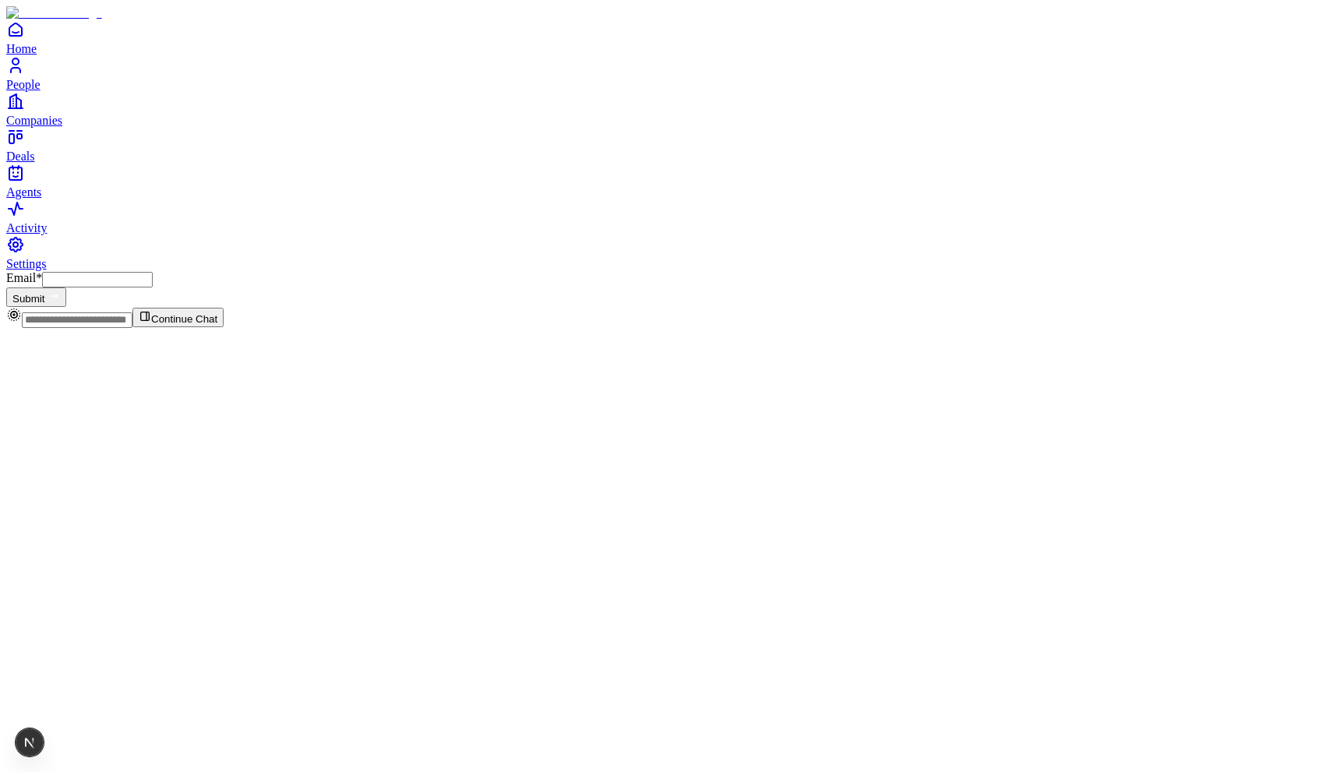
click at [528, 307] on div "Email * Submit" at bounding box center [668, 289] width 1324 height 36
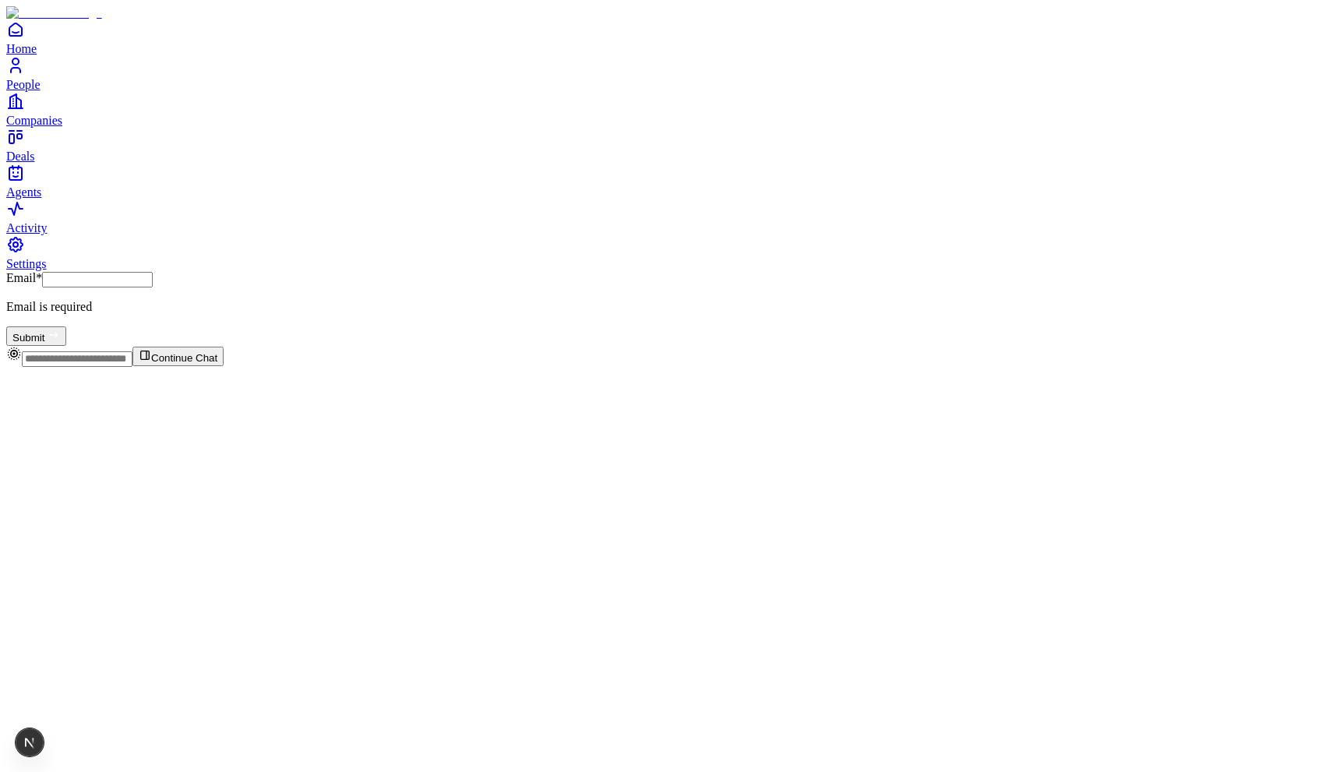
click at [153, 272] on input "Email *" at bounding box center [97, 280] width 111 height 16
type input "**********"
click at [432, 271] on div "**********" at bounding box center [668, 308] width 1324 height 75
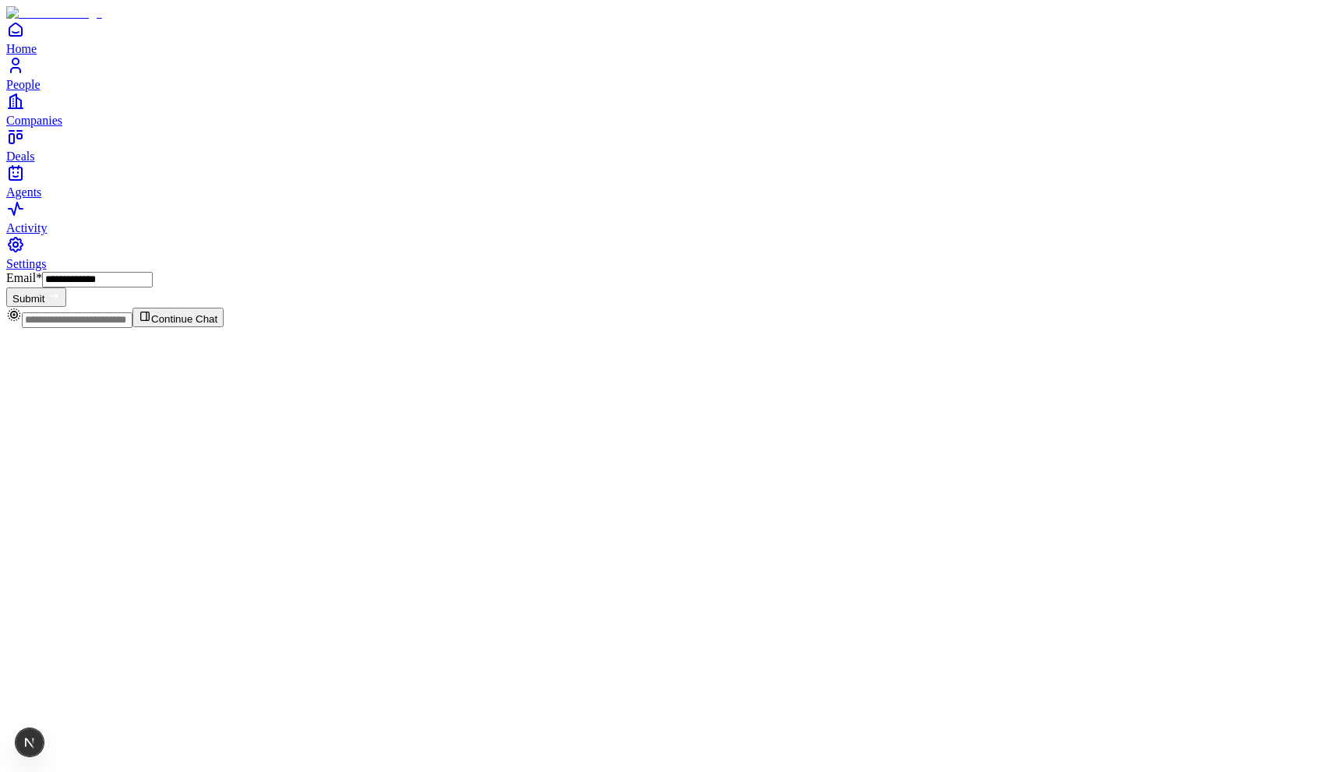
click at [66, 287] on button "Submit" at bounding box center [36, 296] width 60 height 19
click at [153, 272] on input "Email *" at bounding box center [97, 280] width 111 height 16
type input "**********"
click at [6, 287] on button "Submit" at bounding box center [36, 296] width 60 height 19
click at [153, 272] on input "Email *" at bounding box center [97, 280] width 111 height 16
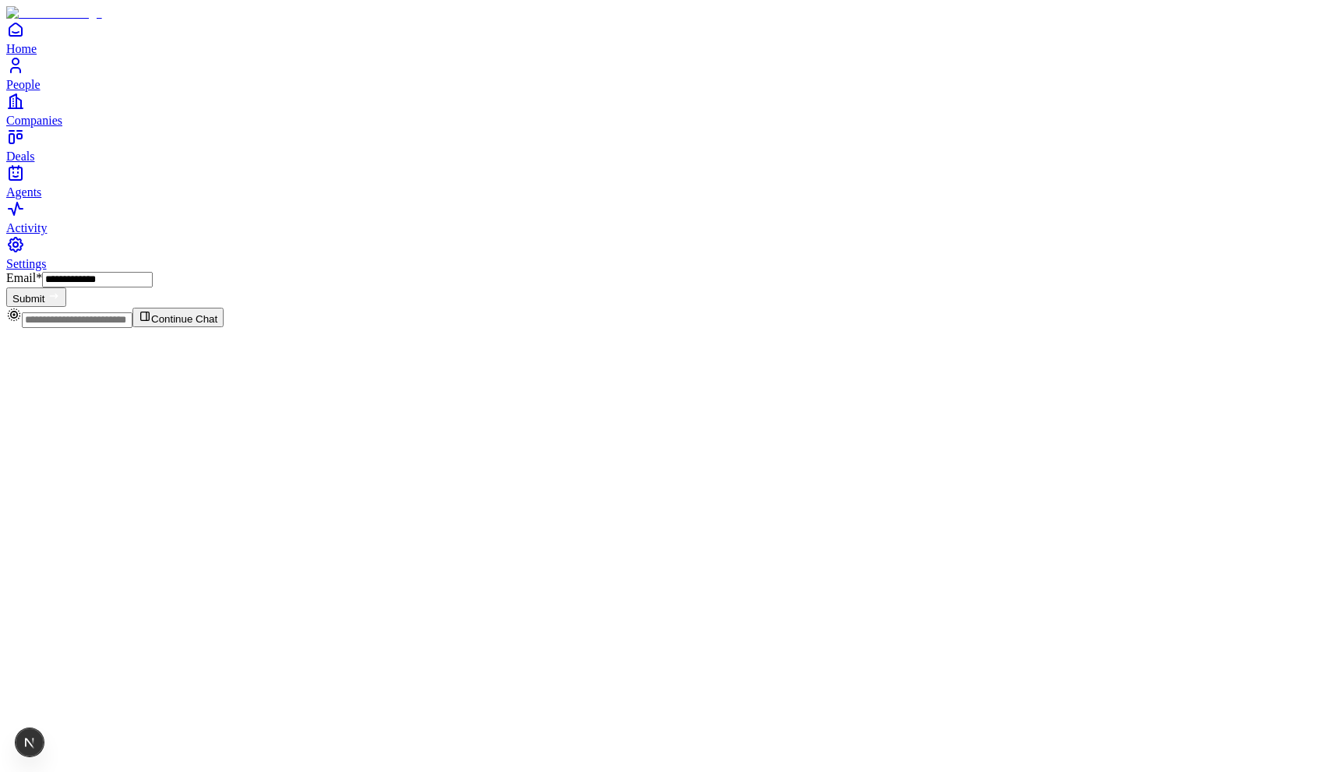
type input "**********"
click at [60, 290] on icon "submit" at bounding box center [54, 296] width 12 height 12
click at [153, 272] on input "Email *" at bounding box center [97, 280] width 111 height 16
type input "**********"
click at [6, 287] on button "Submit" at bounding box center [36, 296] width 60 height 19
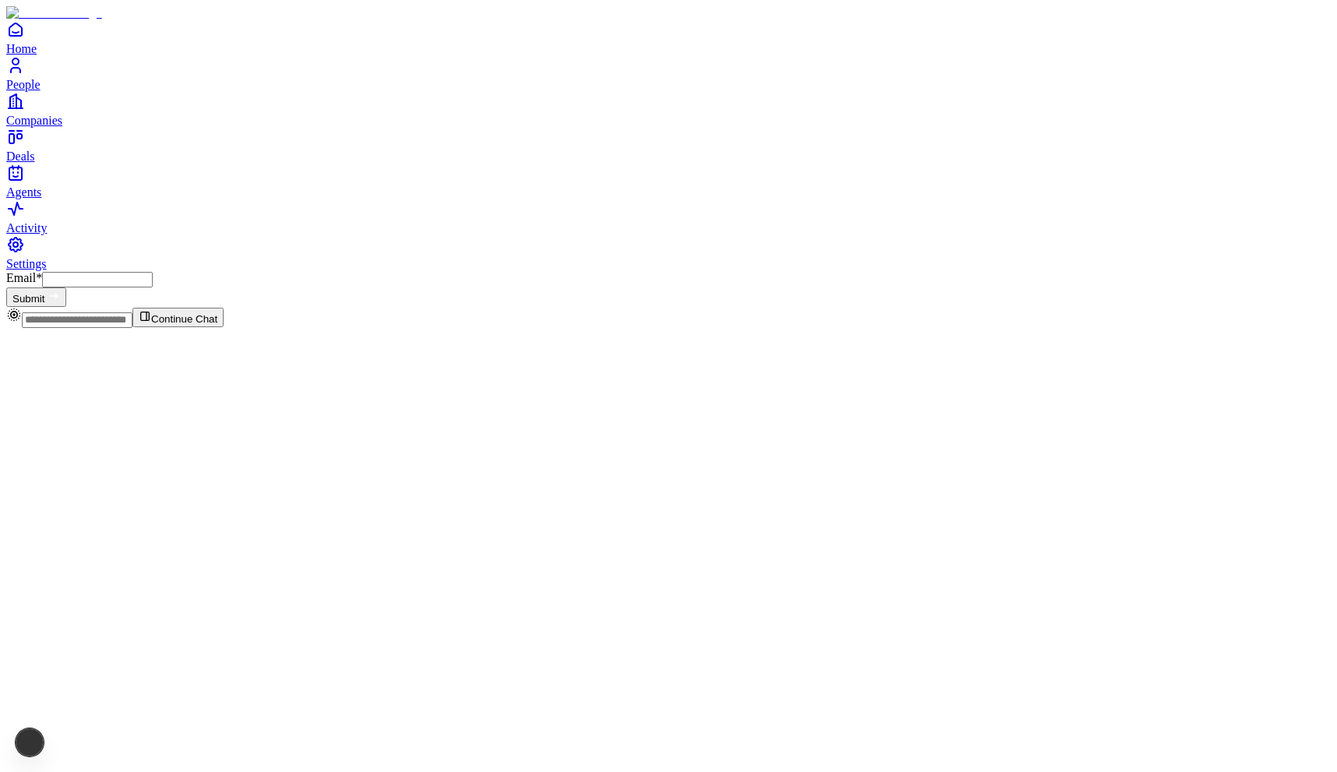
click at [153, 272] on input "Email *" at bounding box center [97, 280] width 111 height 16
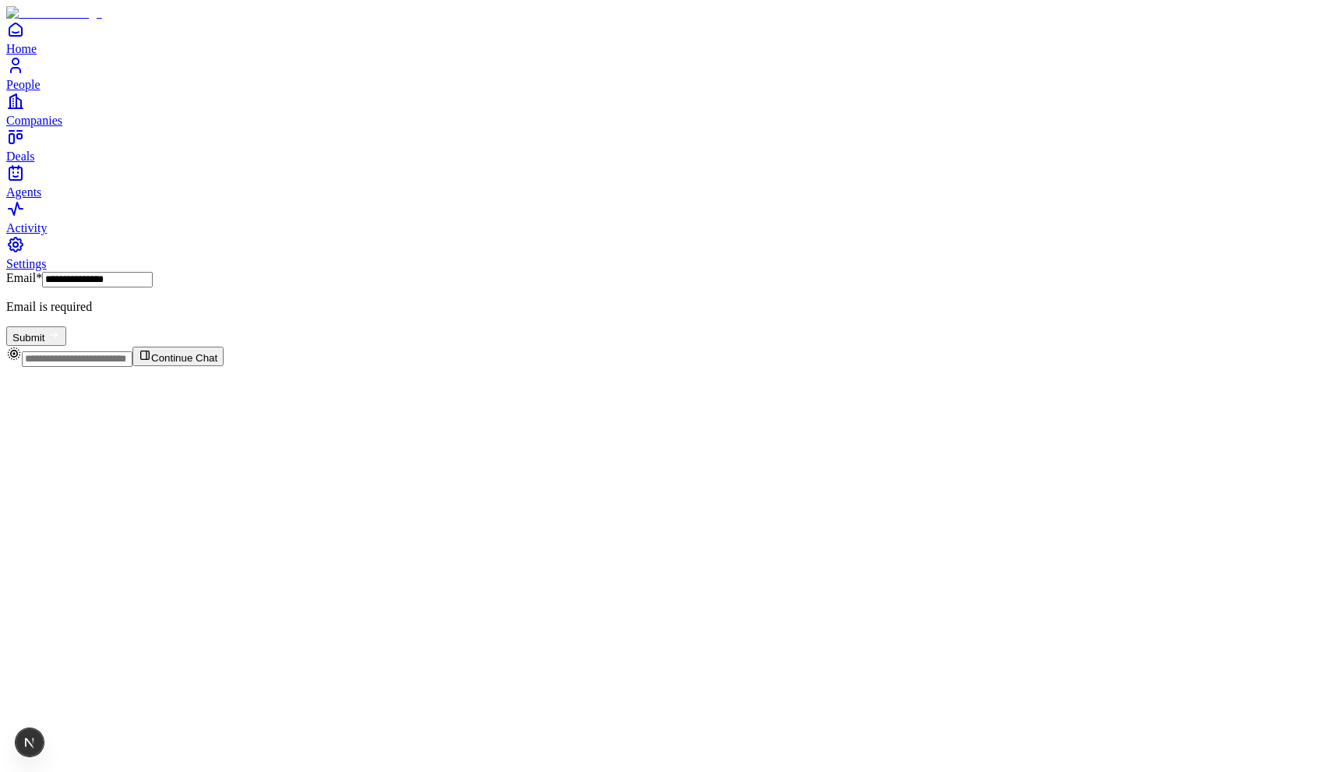
type input "**********"
click at [6, 326] on button "Submit" at bounding box center [36, 335] width 60 height 19
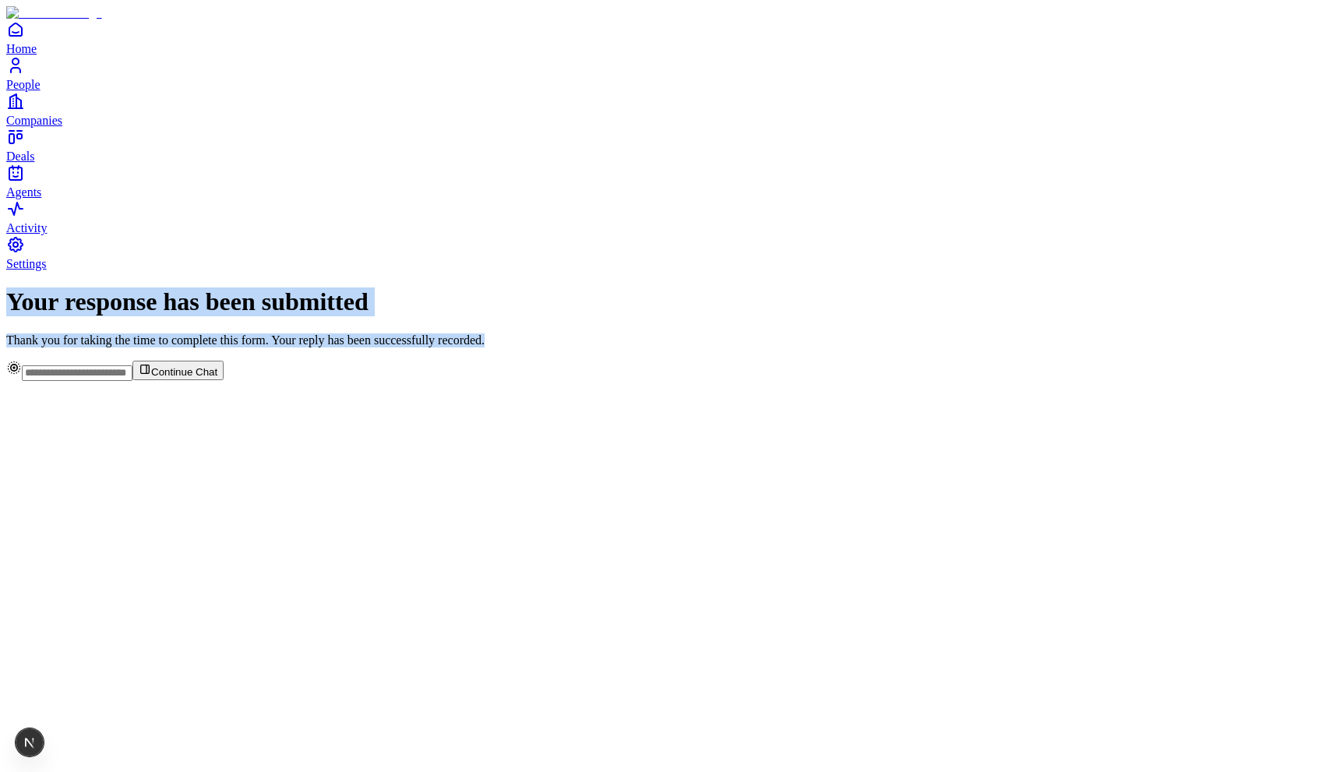
drag, startPoint x: 484, startPoint y: 178, endPoint x: 862, endPoint y: 303, distance: 397.8
click at [862, 303] on div "Your response has been submitted Thank you for taking the time to complete this…" at bounding box center [668, 316] width 1324 height 59
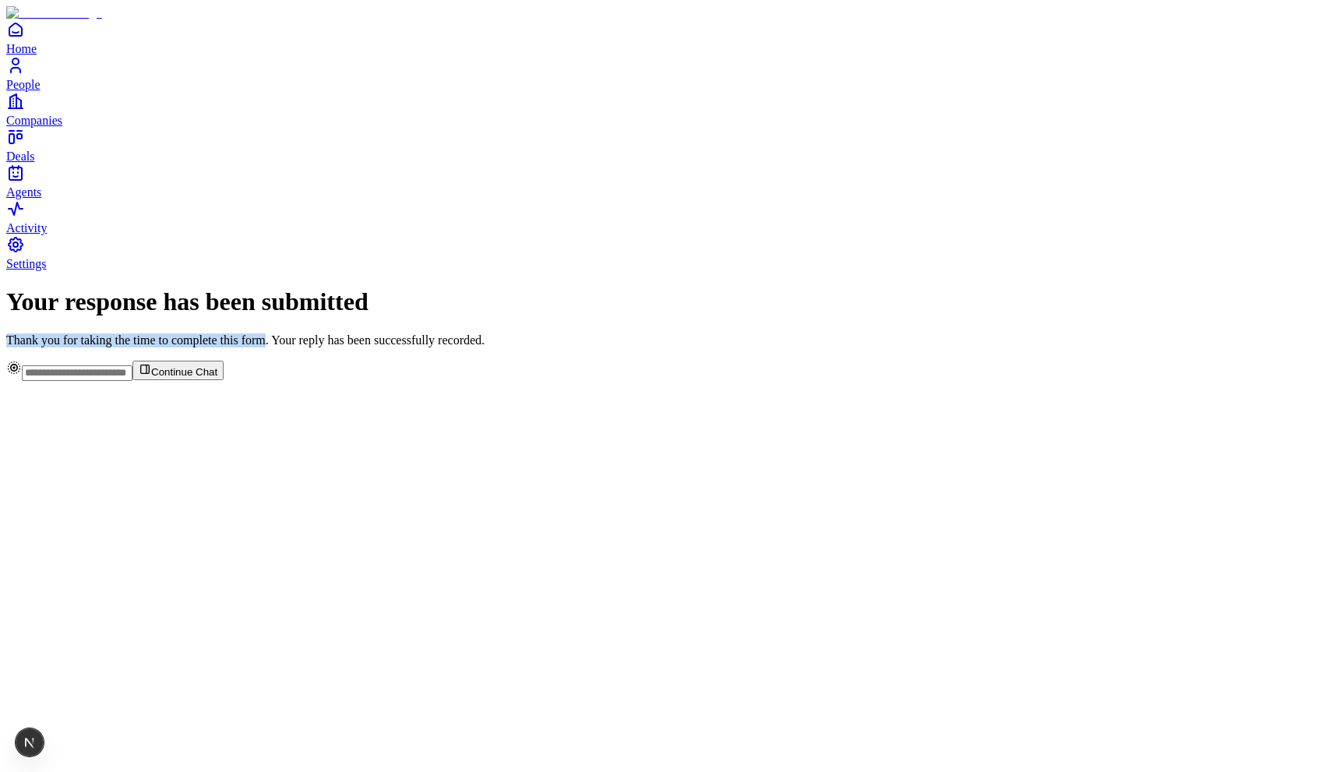
drag, startPoint x: 508, startPoint y: 231, endPoint x: 803, endPoint y: 231, distance: 295.2
click at [805, 287] on div "Your response has been submitted Thank you for taking the time to complete this…" at bounding box center [668, 316] width 1324 height 59
click at [803, 333] on p "Thank you for taking the time to complete this form. Your reply has been succes…" at bounding box center [668, 340] width 1324 height 14
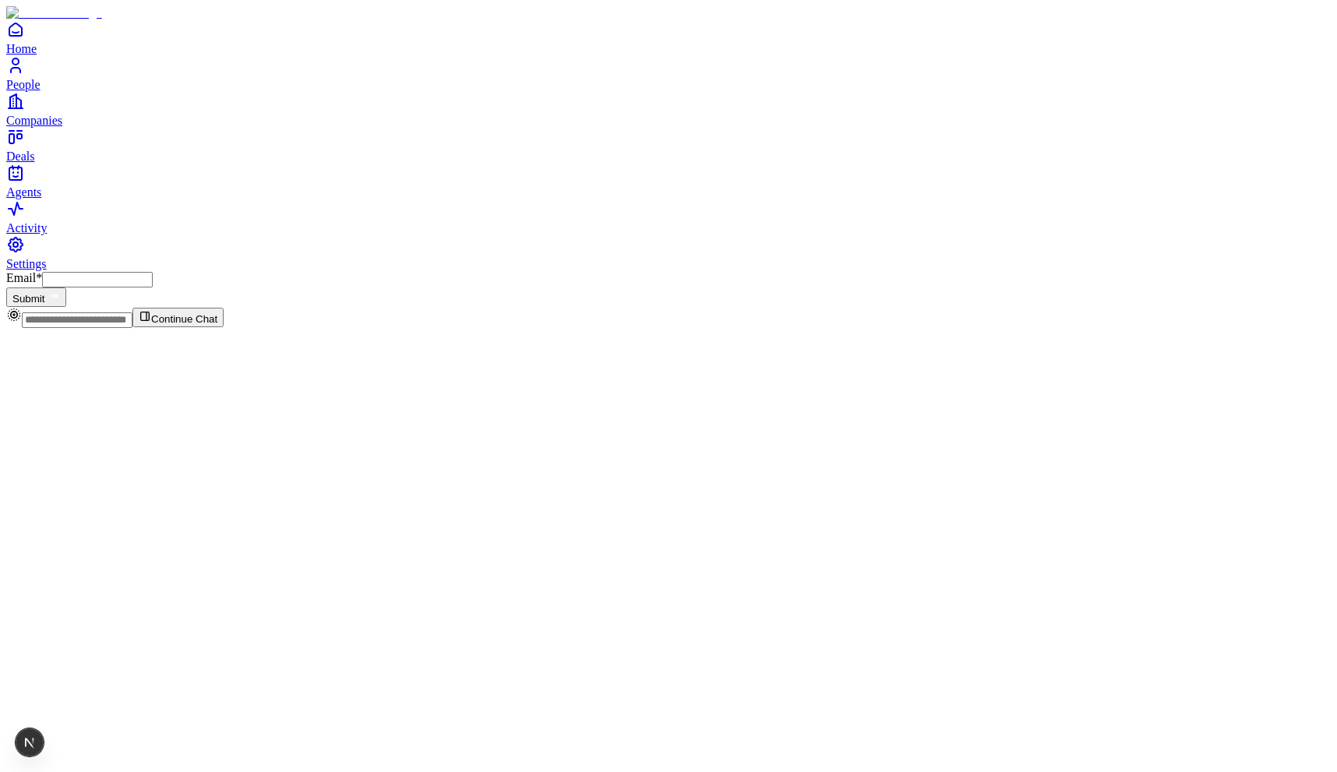
click at [494, 271] on form "Email * Submit" at bounding box center [668, 289] width 1324 height 36
click at [153, 272] on input "Email *" at bounding box center [97, 280] width 111 height 16
click at [328, 271] on div "Email * Submit" at bounding box center [668, 289] width 1324 height 36
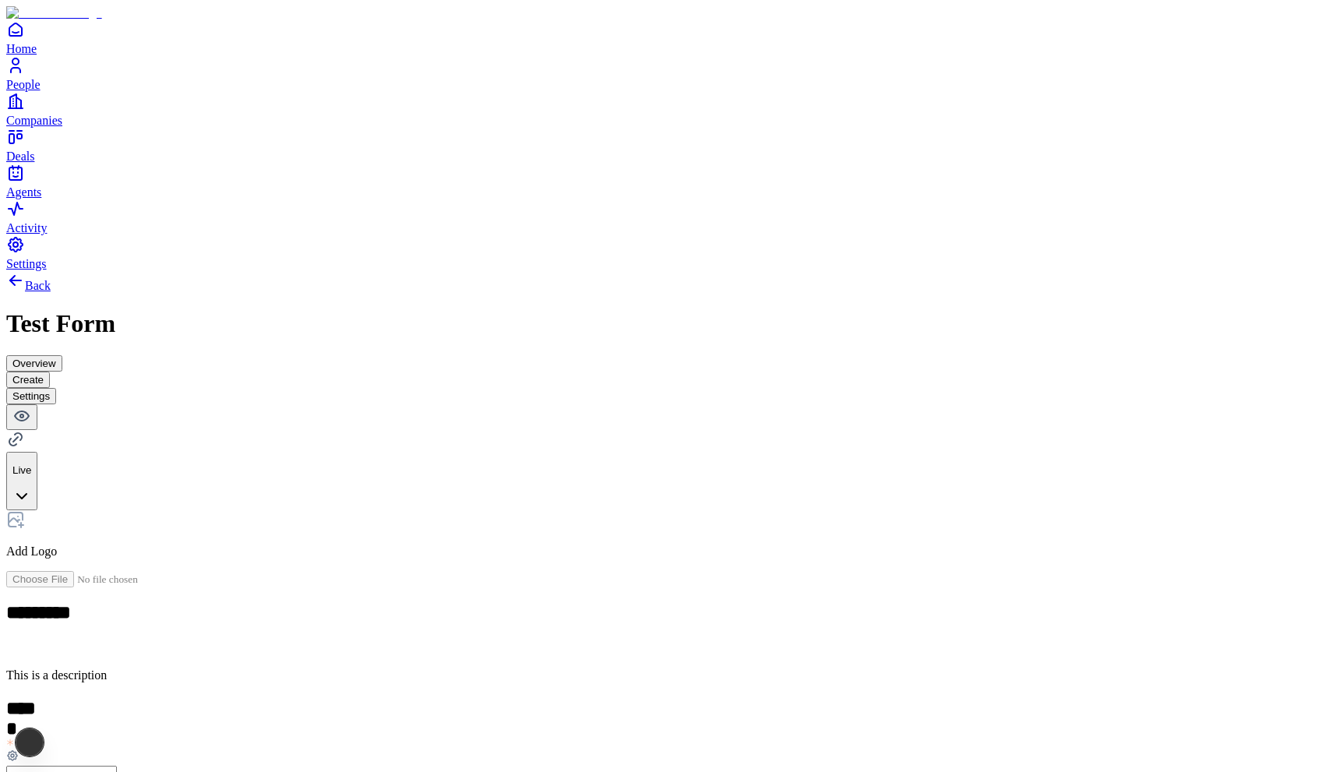
click at [56, 388] on button "Settings" at bounding box center [31, 396] width 50 height 16
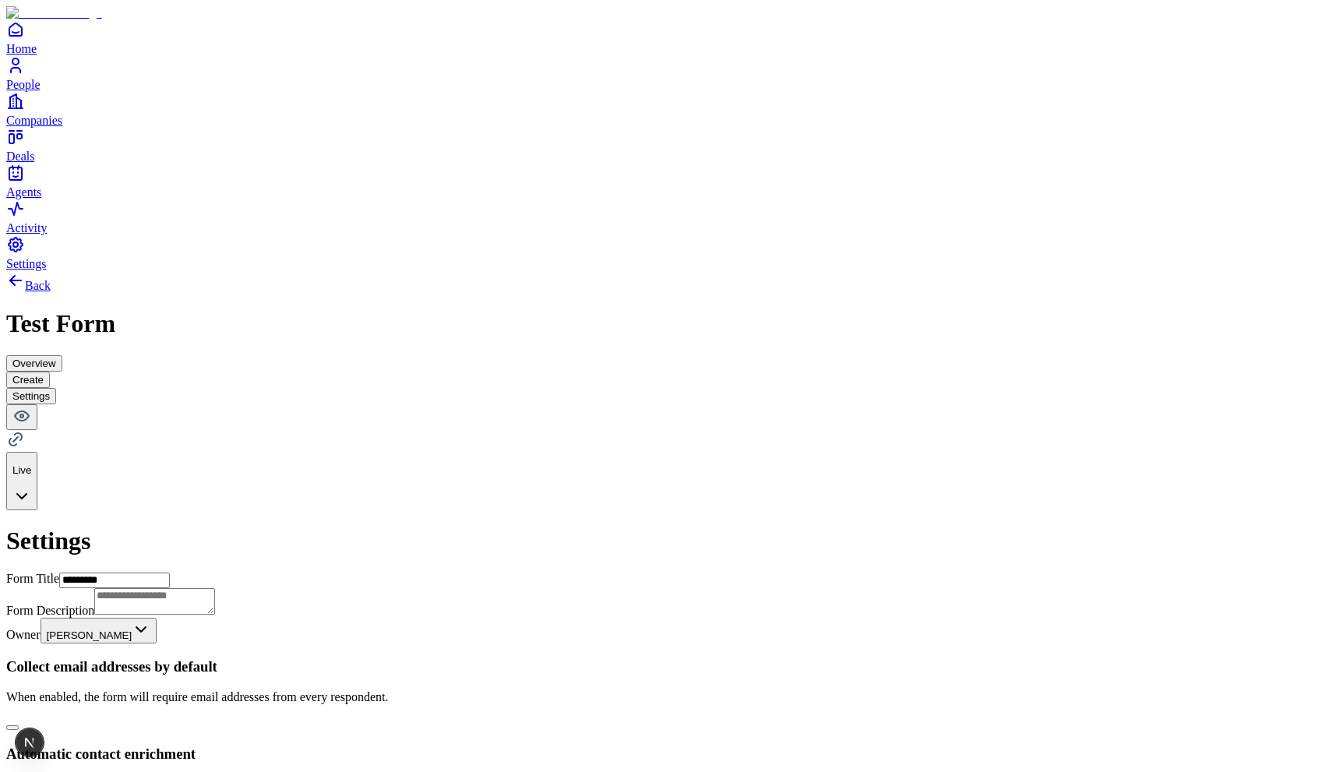
scroll to position [58, 0]
click at [62, 355] on button "Overview" at bounding box center [34, 363] width 56 height 16
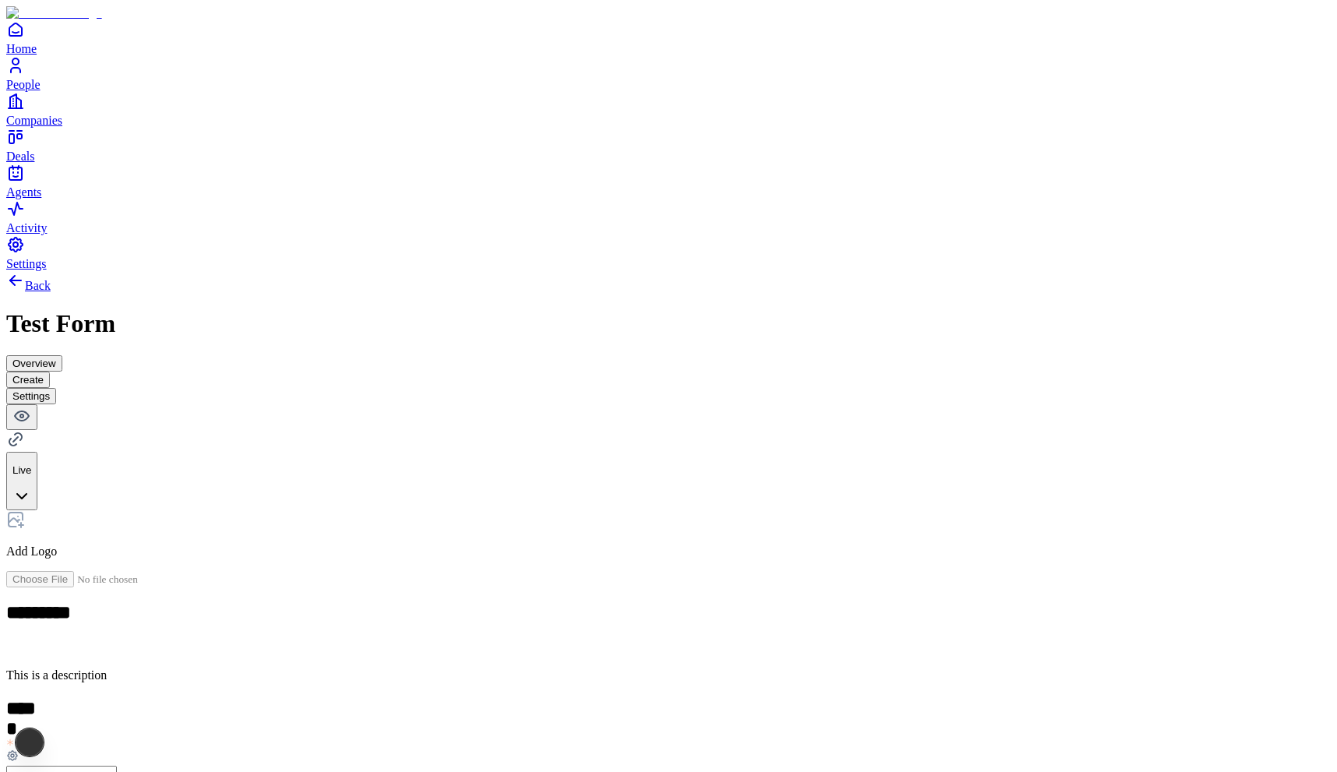
click at [62, 355] on button "Overview" at bounding box center [34, 363] width 56 height 16
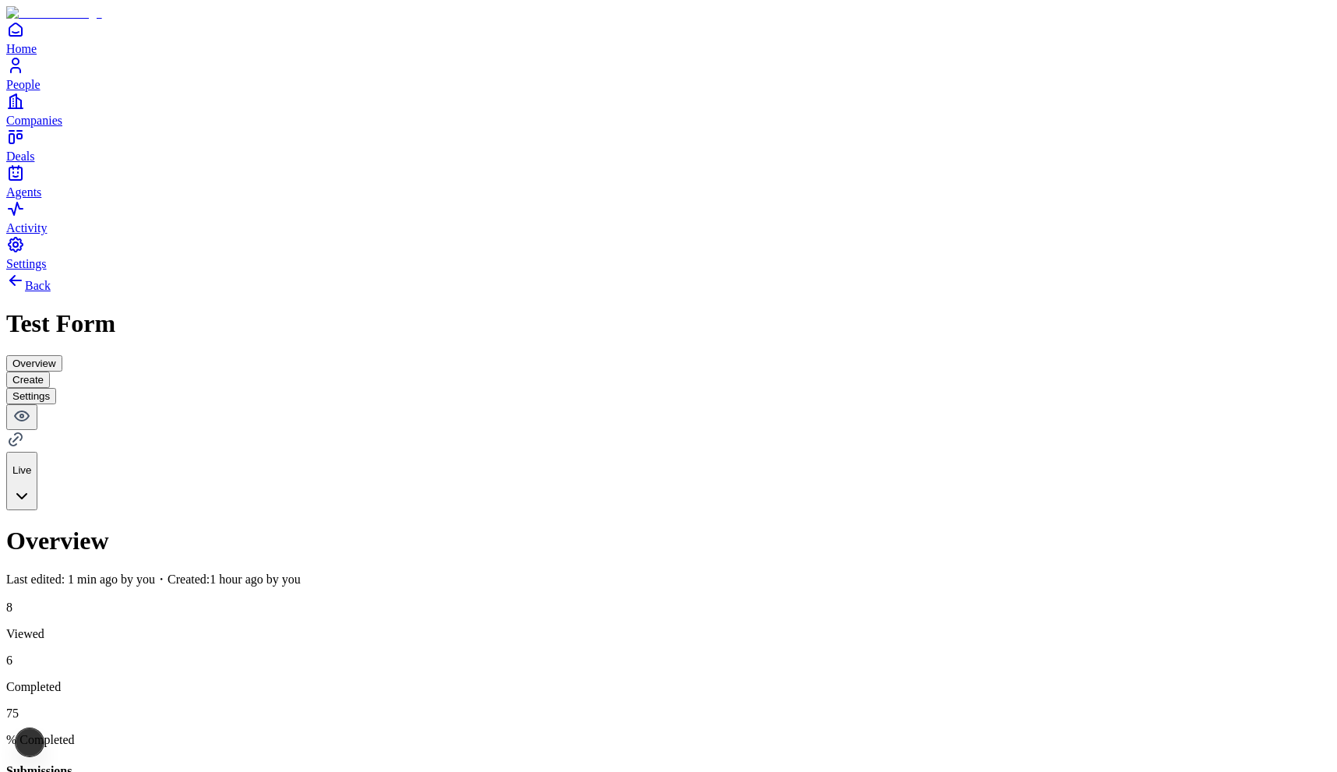
click at [25, 182] on icon "Agents" at bounding box center [15, 173] width 19 height 19
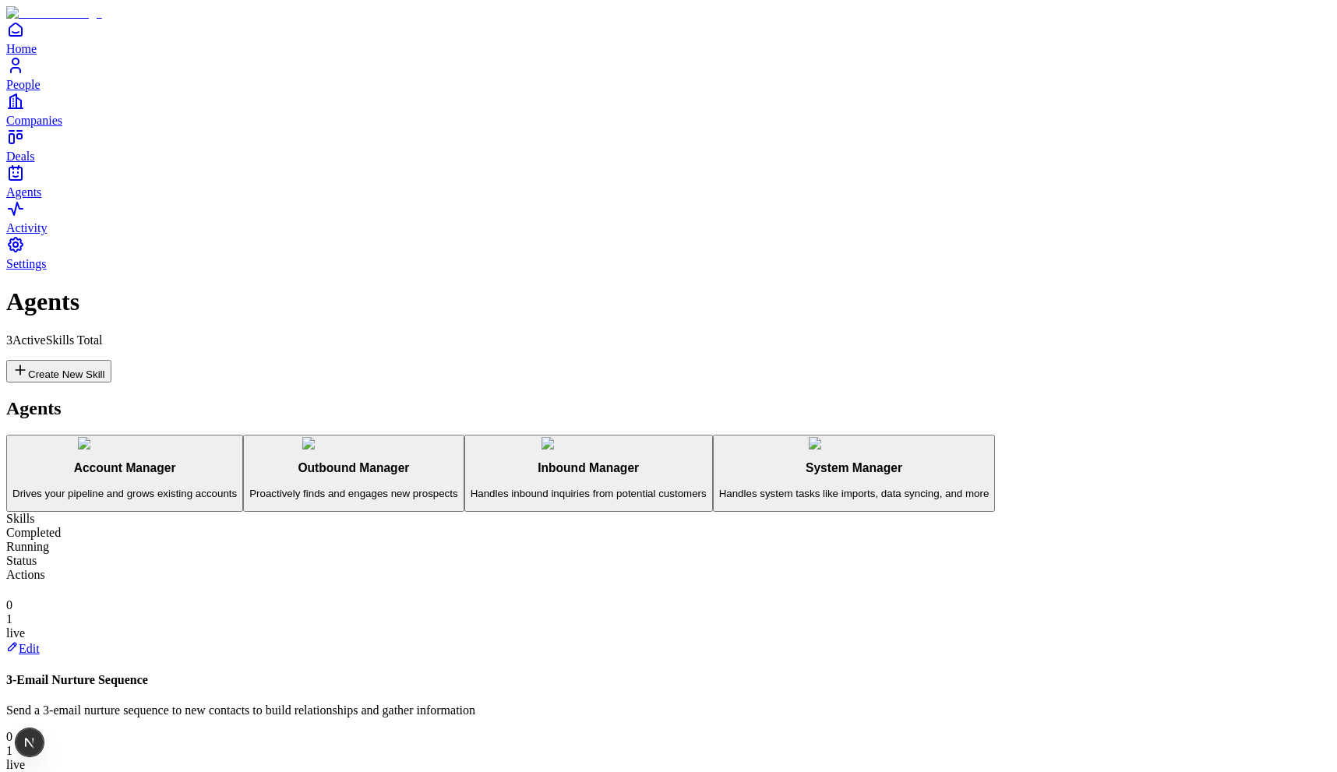
click at [40, 771] on link "Edit" at bounding box center [22, 780] width 33 height 13
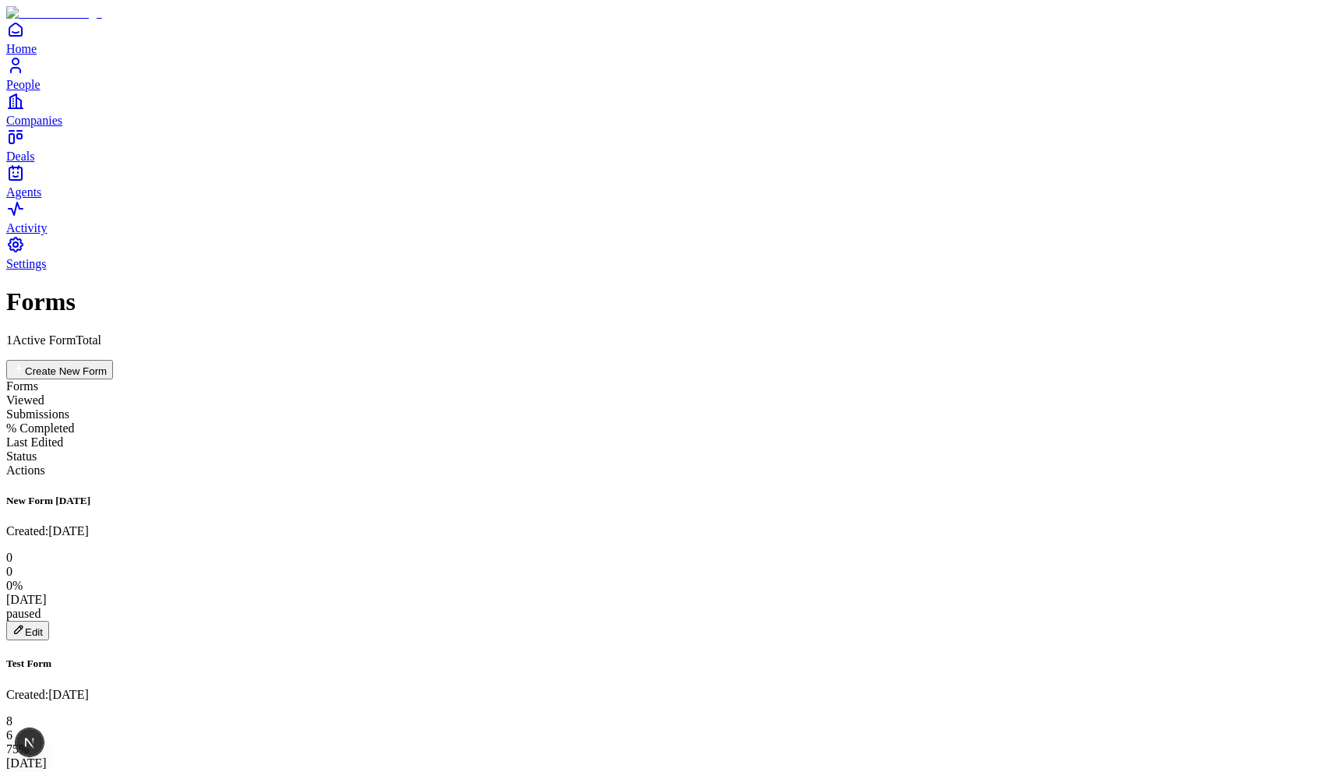
click at [41, 199] on link "Agents" at bounding box center [668, 181] width 1324 height 35
